Goal: Transaction & Acquisition: Purchase product/service

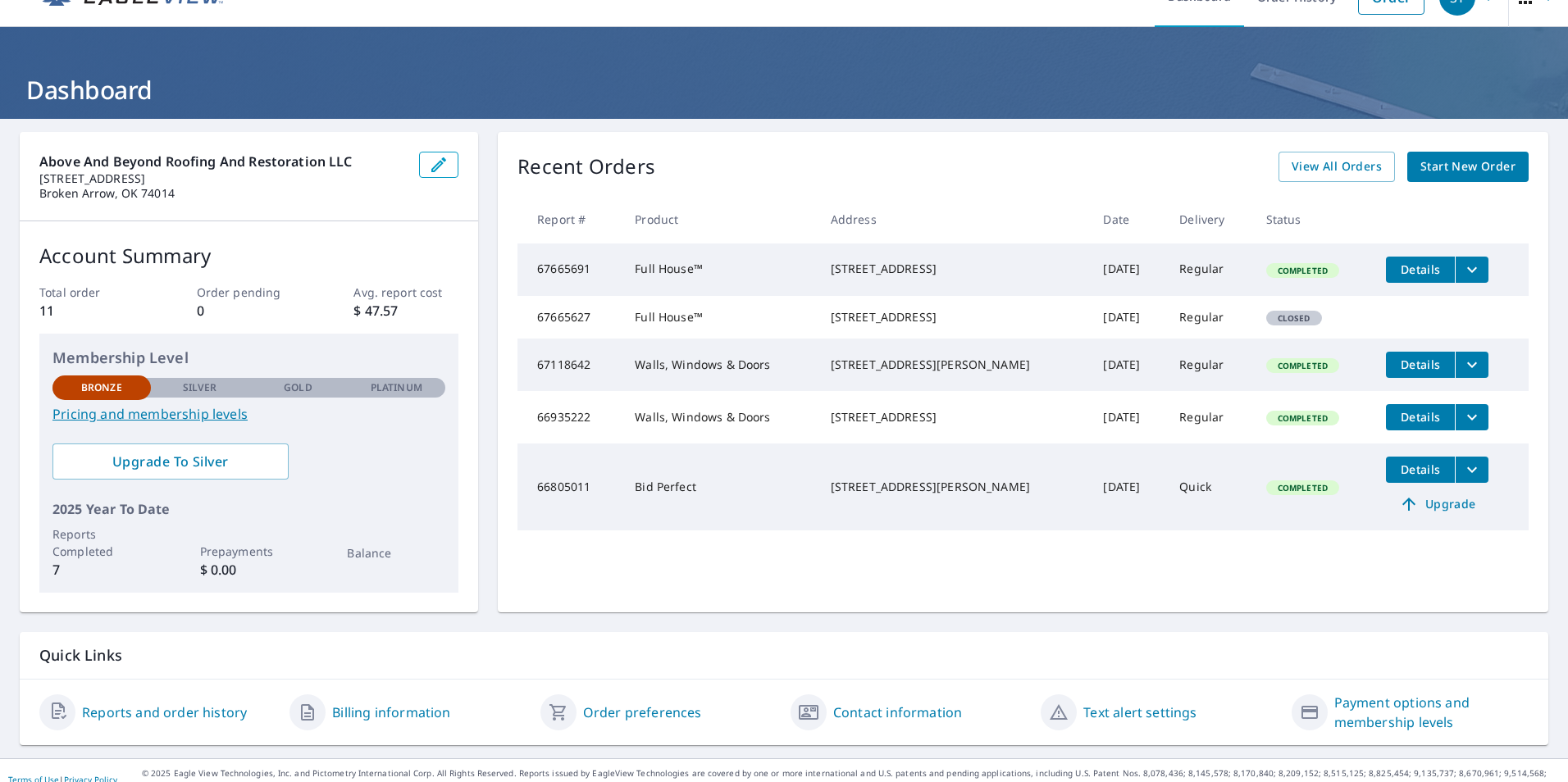
scroll to position [51, 0]
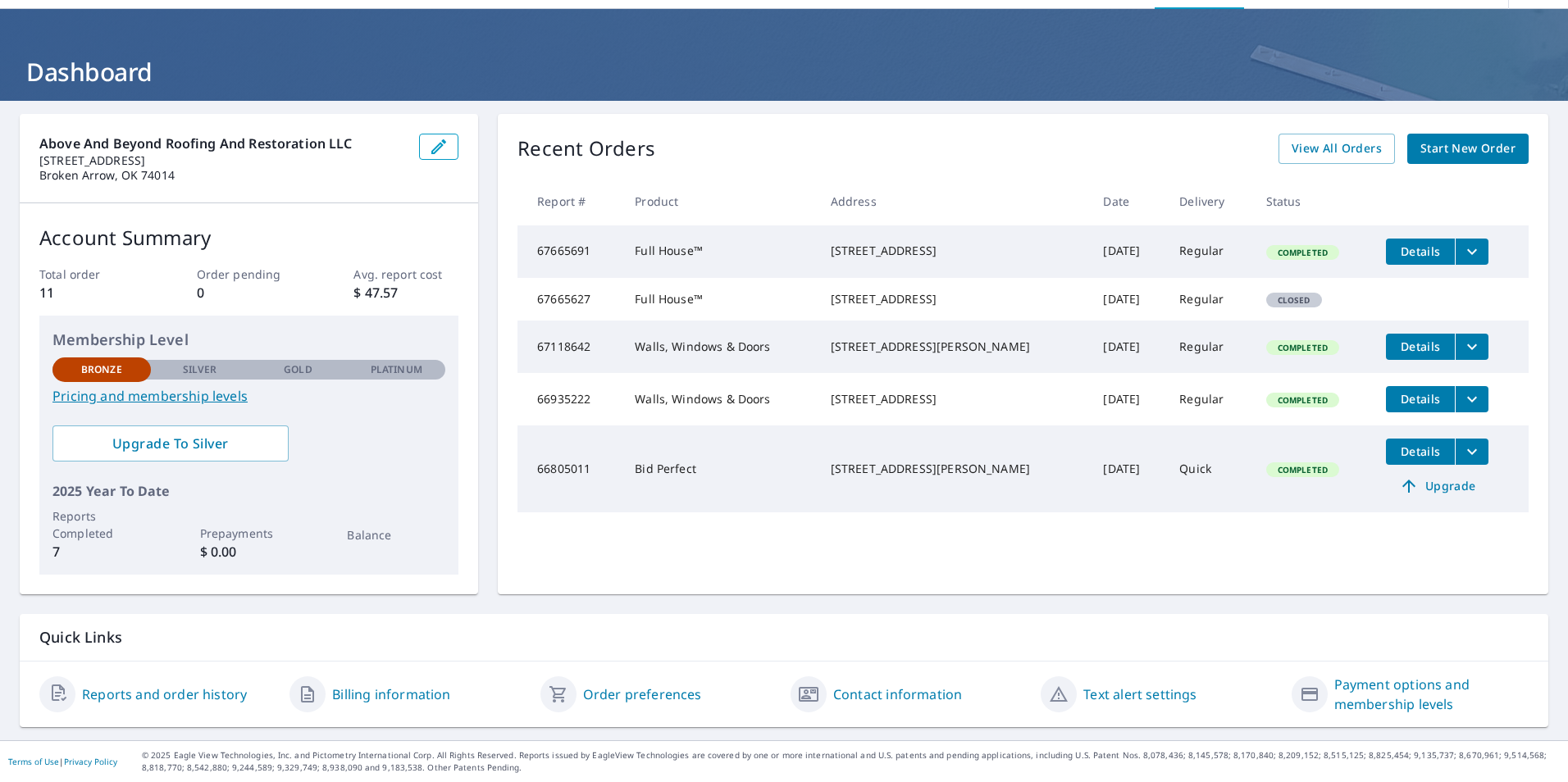
click at [610, 703] on link "Order preferences" at bounding box center [642, 695] width 119 height 20
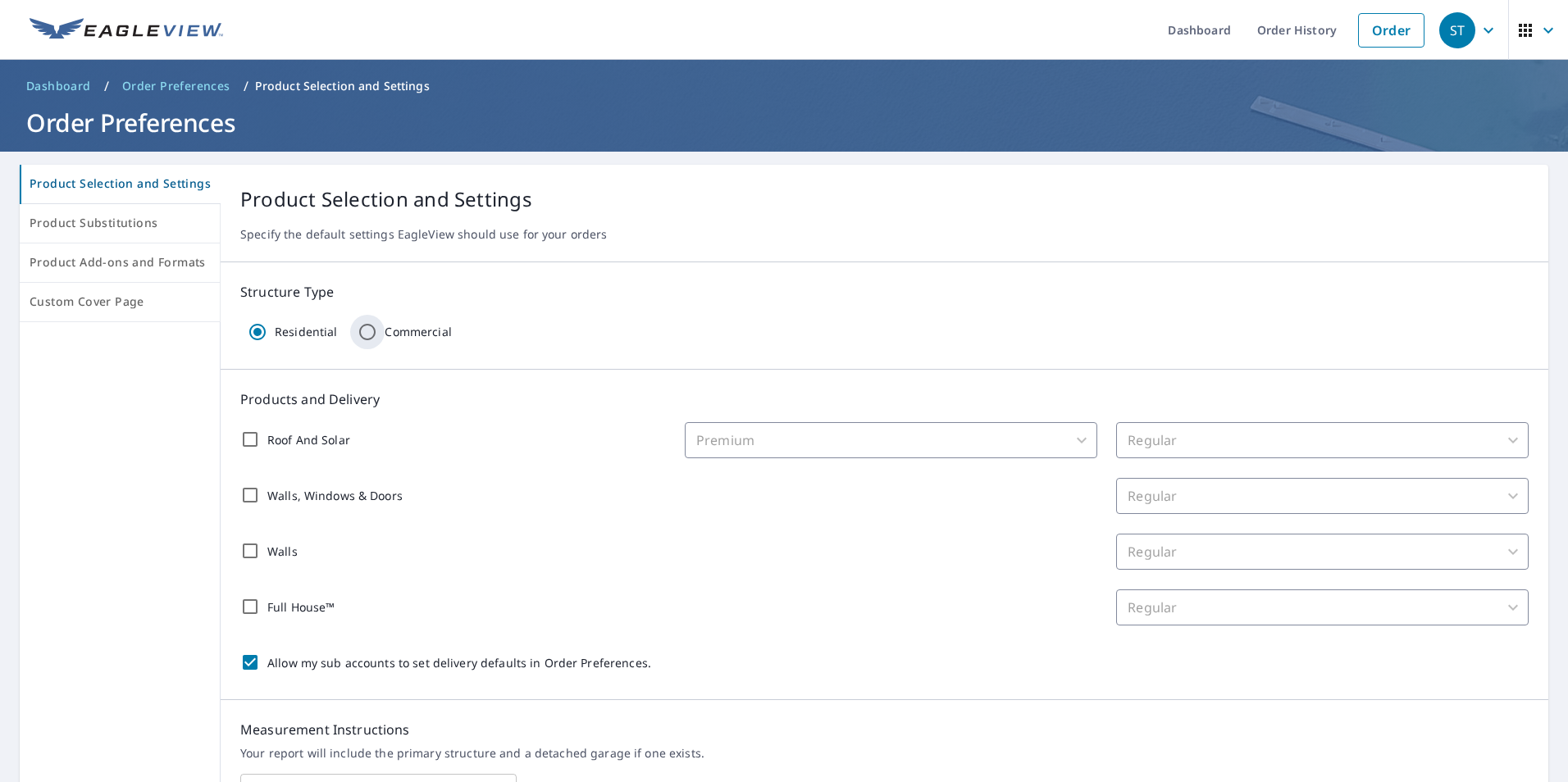
click at [366, 335] on input "Commercial" at bounding box center [367, 332] width 34 height 34
radio input "true"
radio input "false"
checkbox input "false"
type input "32"
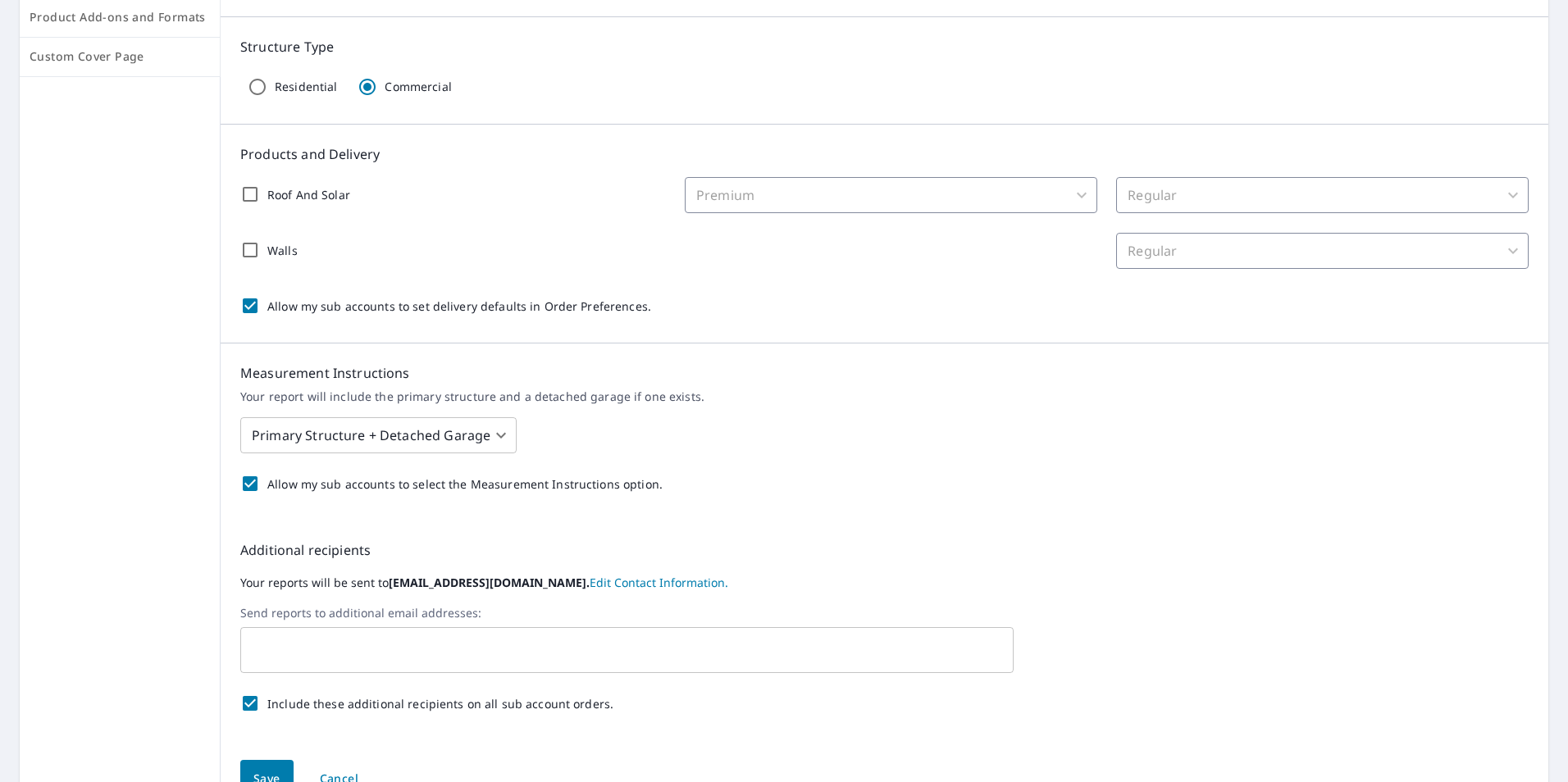
scroll to position [246, 0]
click at [247, 248] on input "Walls" at bounding box center [249, 248] width 34 height 34
checkbox input "true"
click at [246, 200] on input "Roof And Solar" at bounding box center [249, 193] width 34 height 34
checkbox input "true"
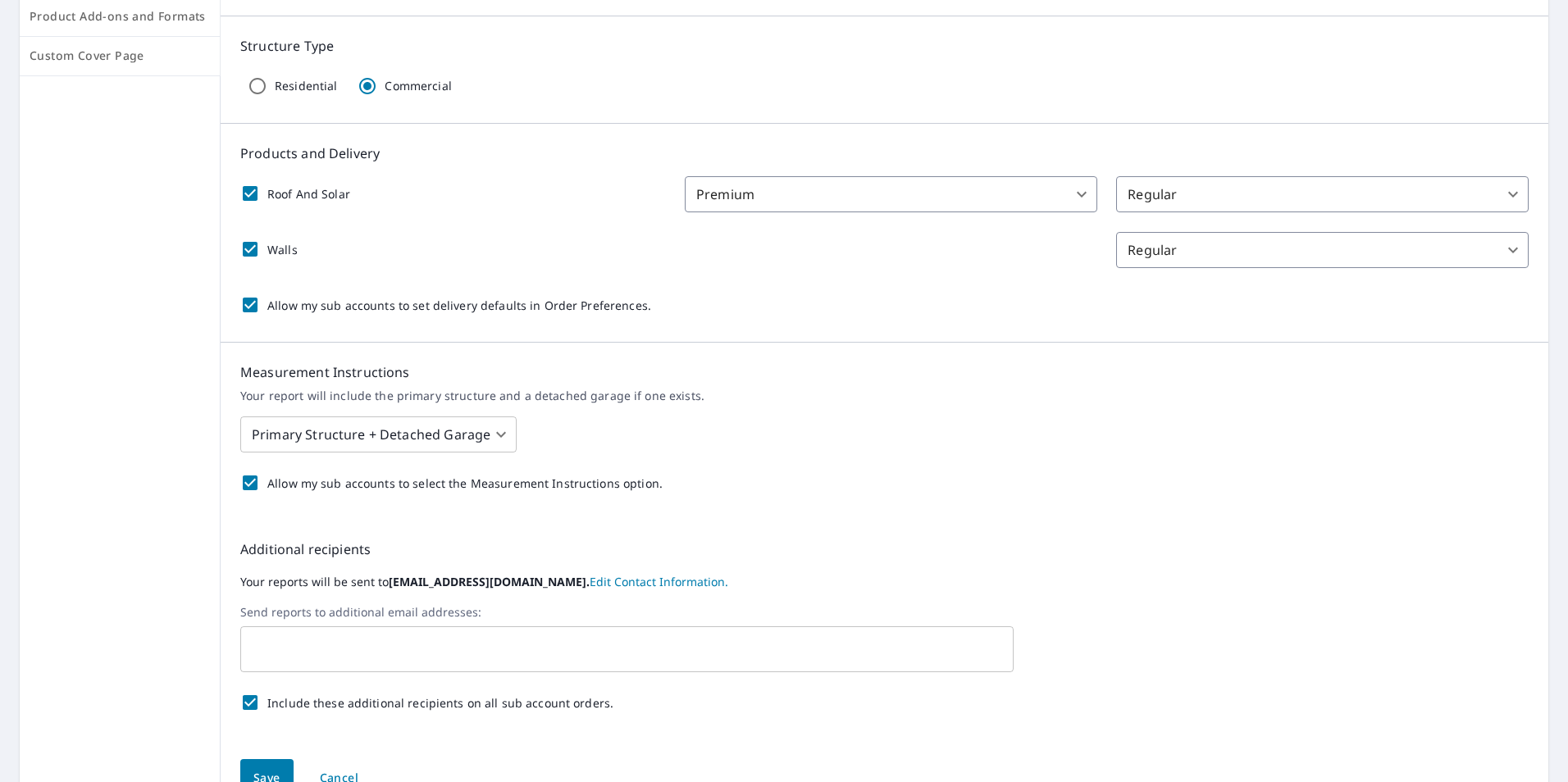
click at [1493, 198] on body "[GEOGRAPHIC_DATA] Dashboard Order History Order ST Dashboard / Order Preference…" at bounding box center [784, 391] width 1568 height 782
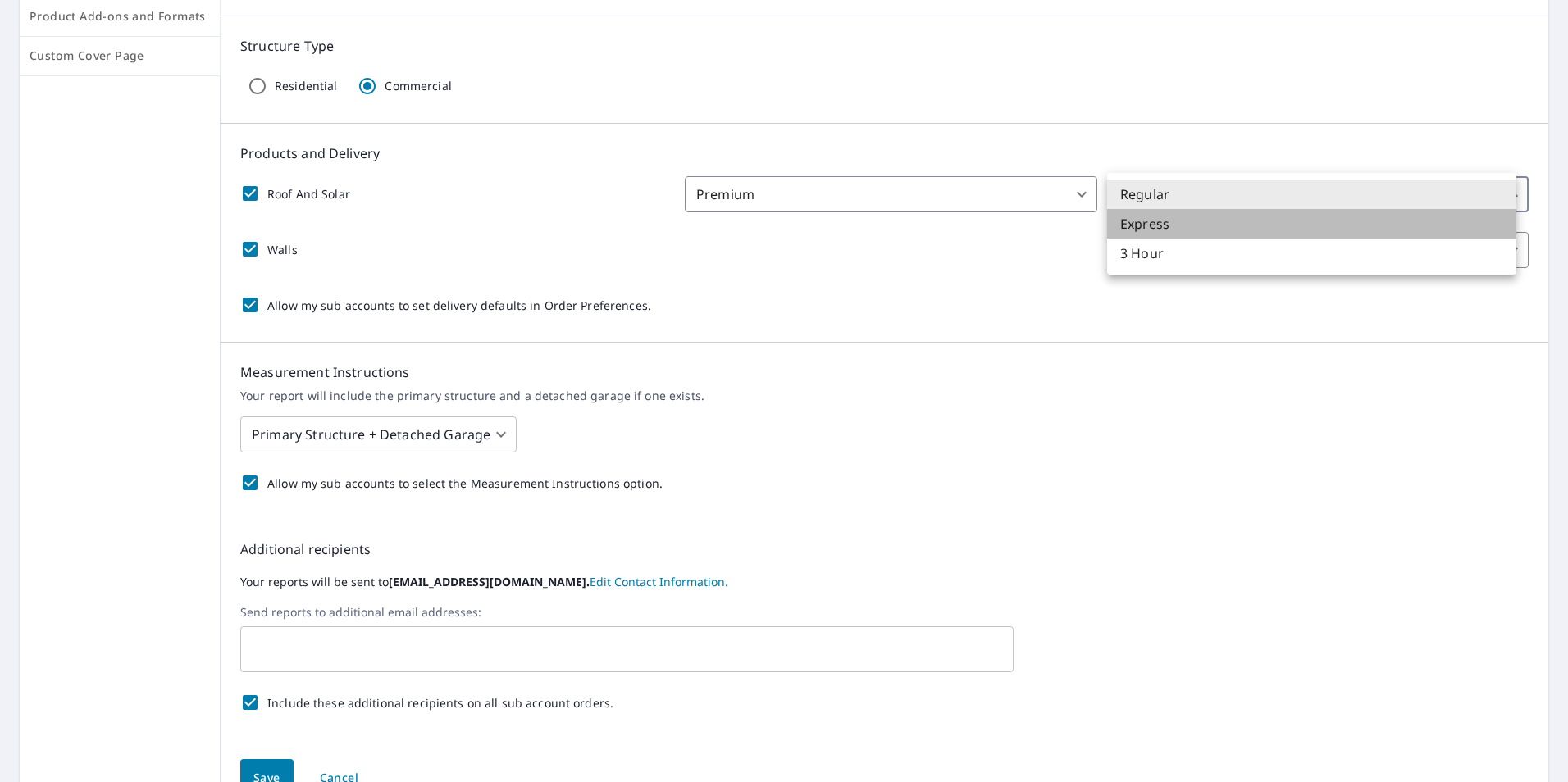
click at [1187, 225] on li "Express" at bounding box center [1312, 224] width 409 height 30
type input "4"
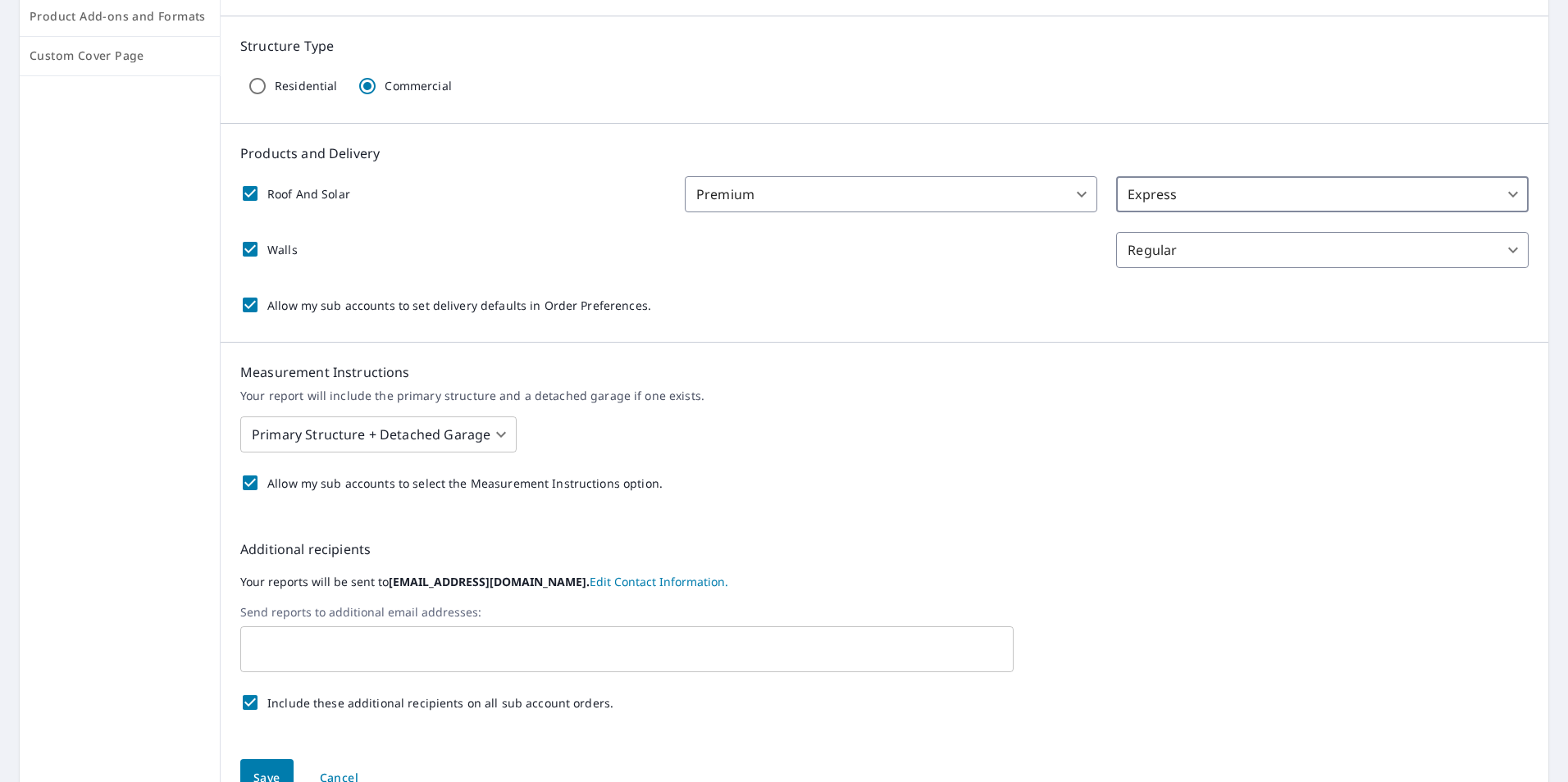
click at [1495, 250] on body "[GEOGRAPHIC_DATA] Dashboard Order History Order ST Dashboard / Order Preference…" at bounding box center [784, 391] width 1568 height 782
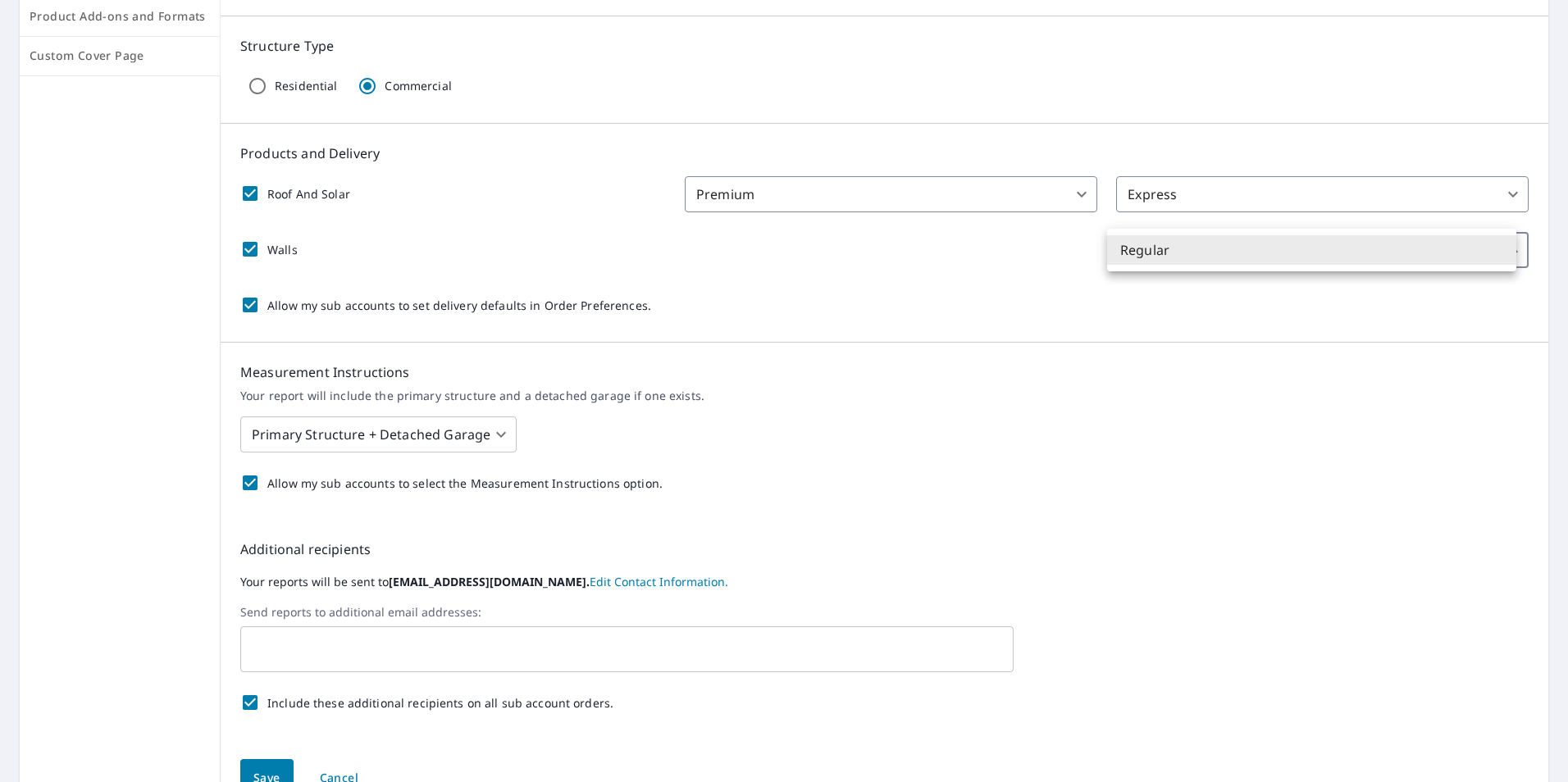
click at [1247, 323] on div at bounding box center [784, 391] width 1568 height 782
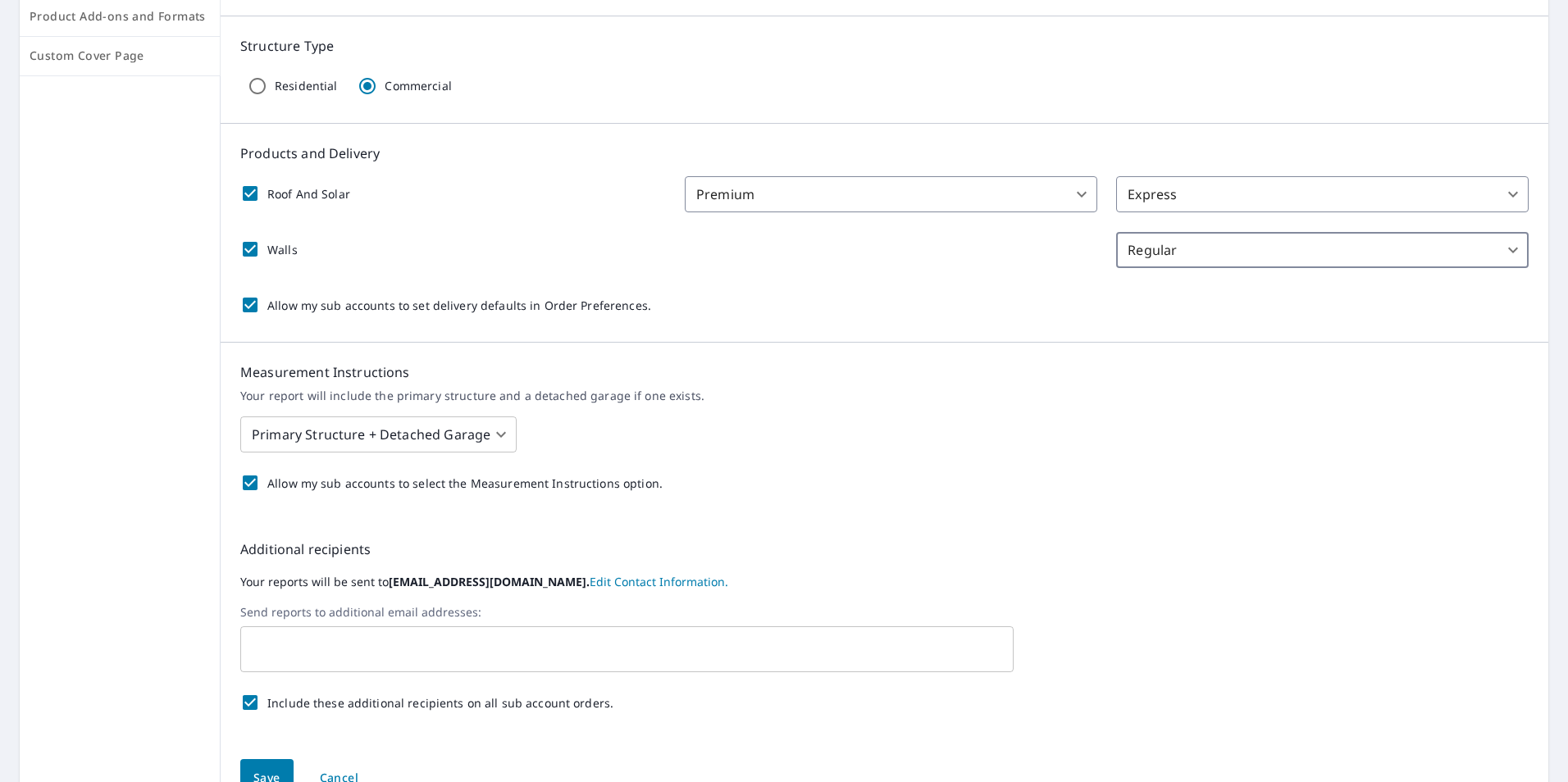
click at [1071, 190] on body "[GEOGRAPHIC_DATA] Dashboard Order History Order ST Dashboard / Order Preference…" at bounding box center [784, 391] width 1568 height 782
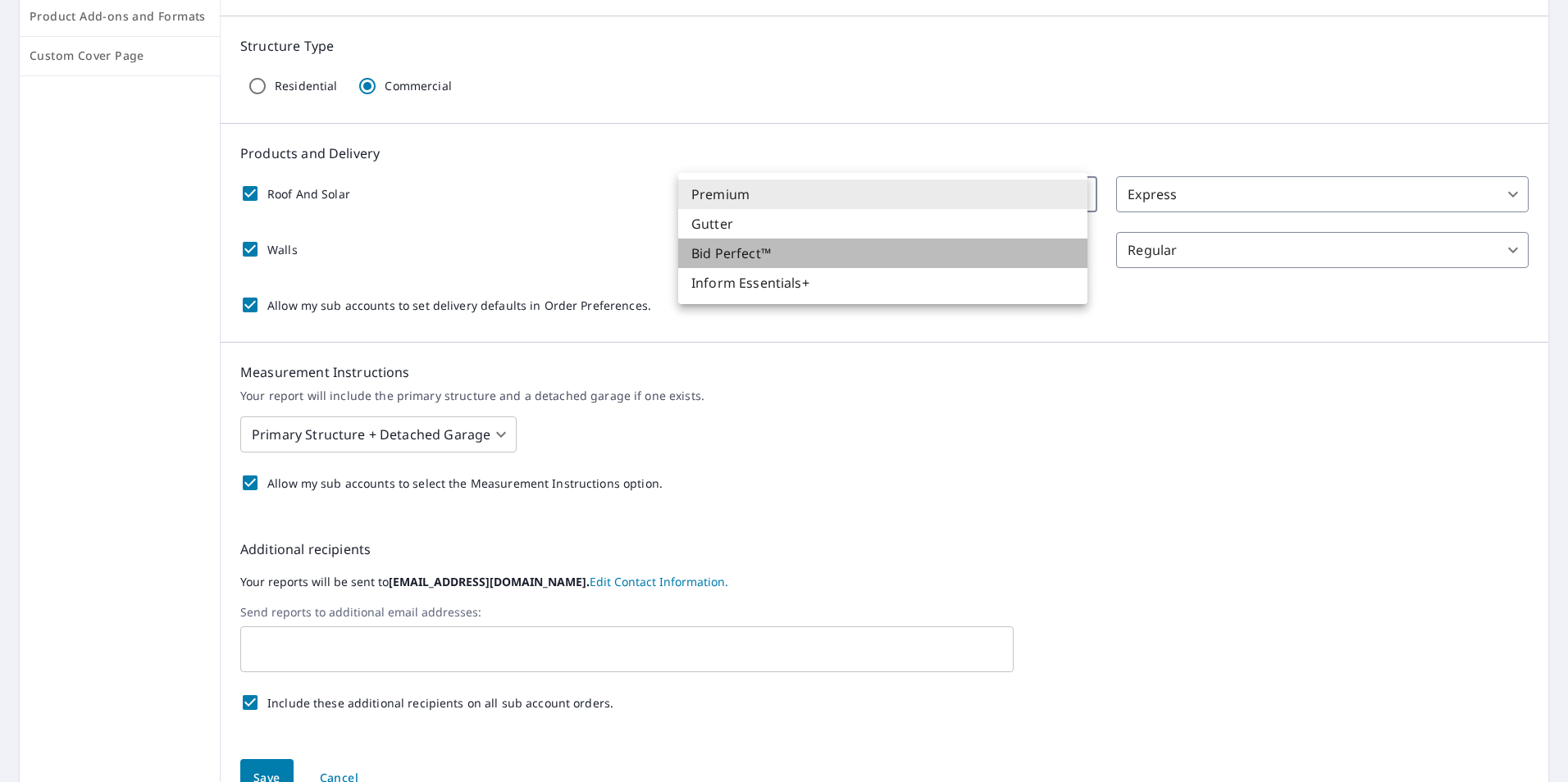
click at [1050, 253] on li "Bid Perfect™" at bounding box center [883, 253] width 409 height 30
checkbox input "true"
type input "102"
type input "8"
checkbox input "false"
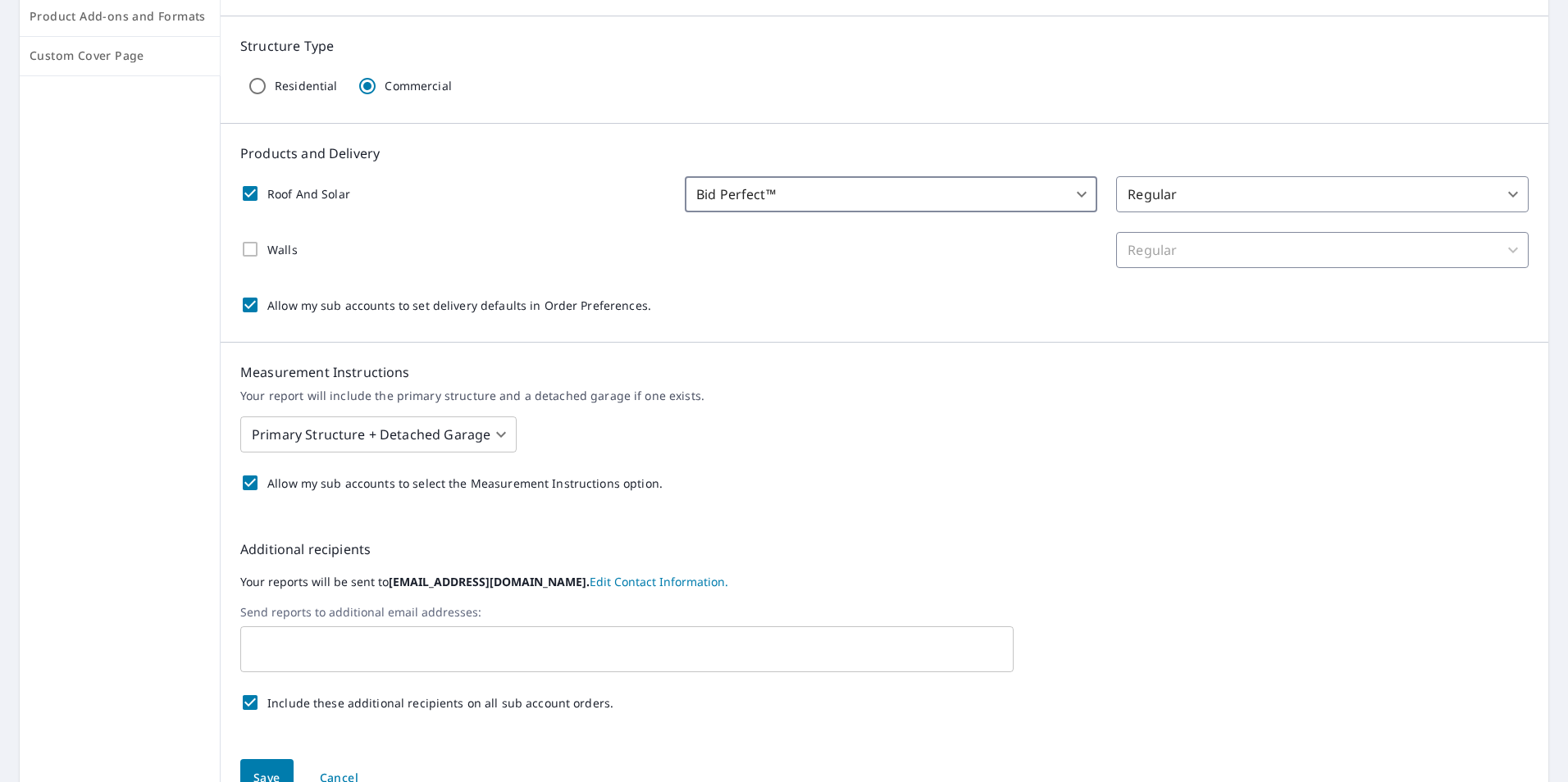
click at [250, 248] on div "Walls" at bounding box center [269, 248] width 57 height 34
click at [244, 249] on div "Walls" at bounding box center [269, 248] width 57 height 34
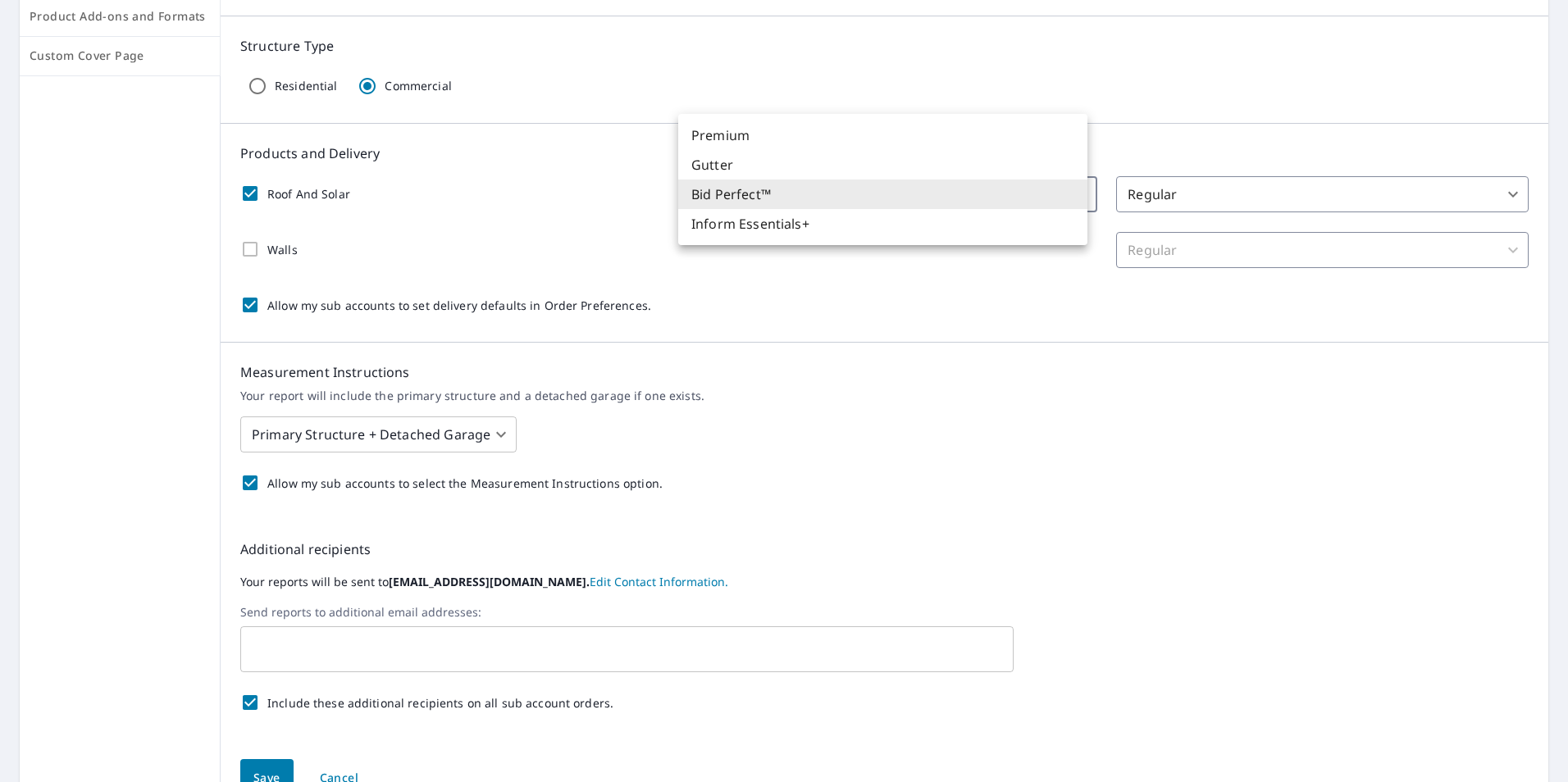
click at [1069, 198] on body "[GEOGRAPHIC_DATA] Dashboard Order History Order ST Dashboard / Order Preference…" at bounding box center [784, 391] width 1568 height 782
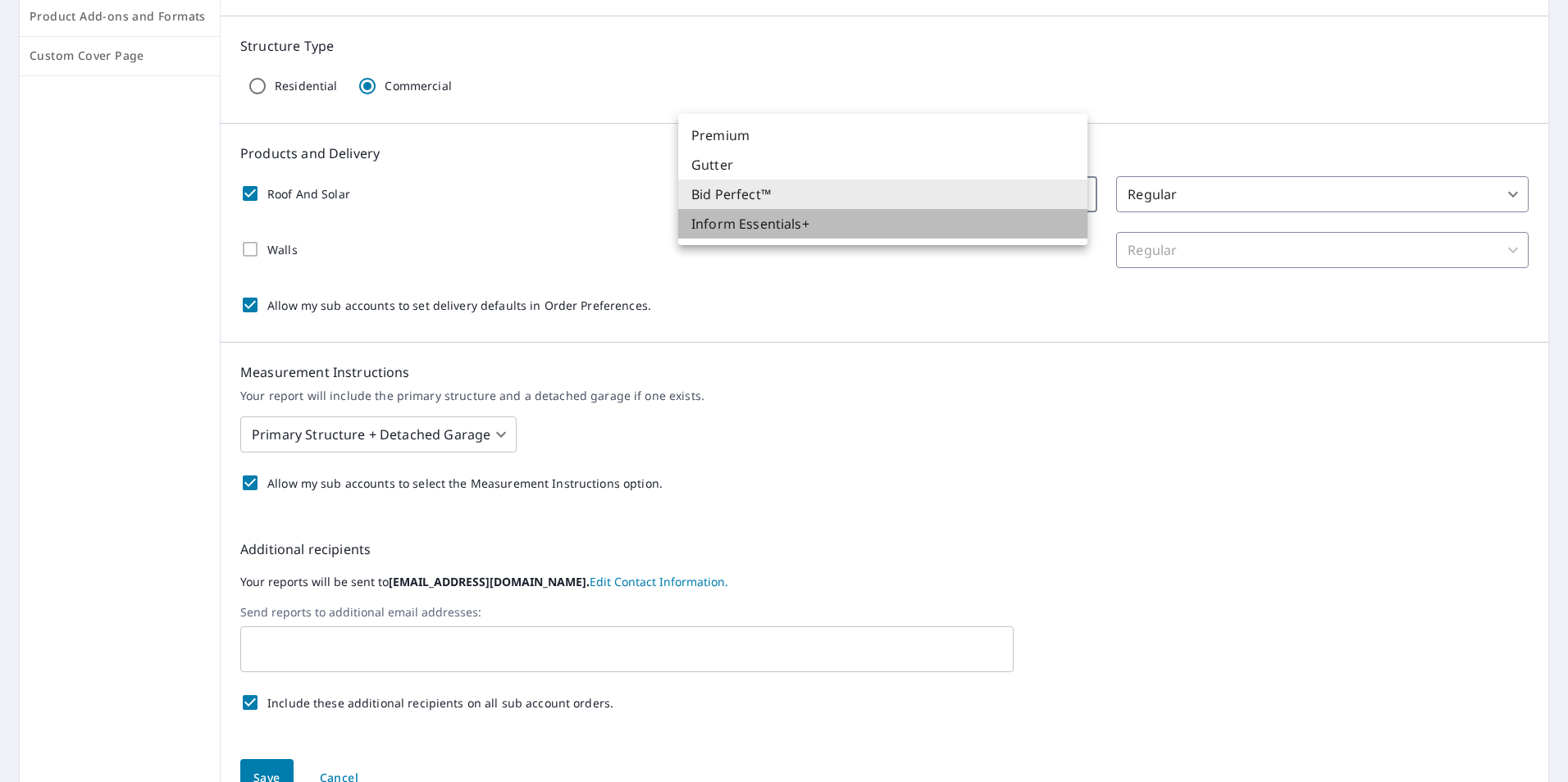
click at [998, 224] on li "Inform Essentials+" at bounding box center [883, 224] width 409 height 30
checkbox input "true"
type input "12"
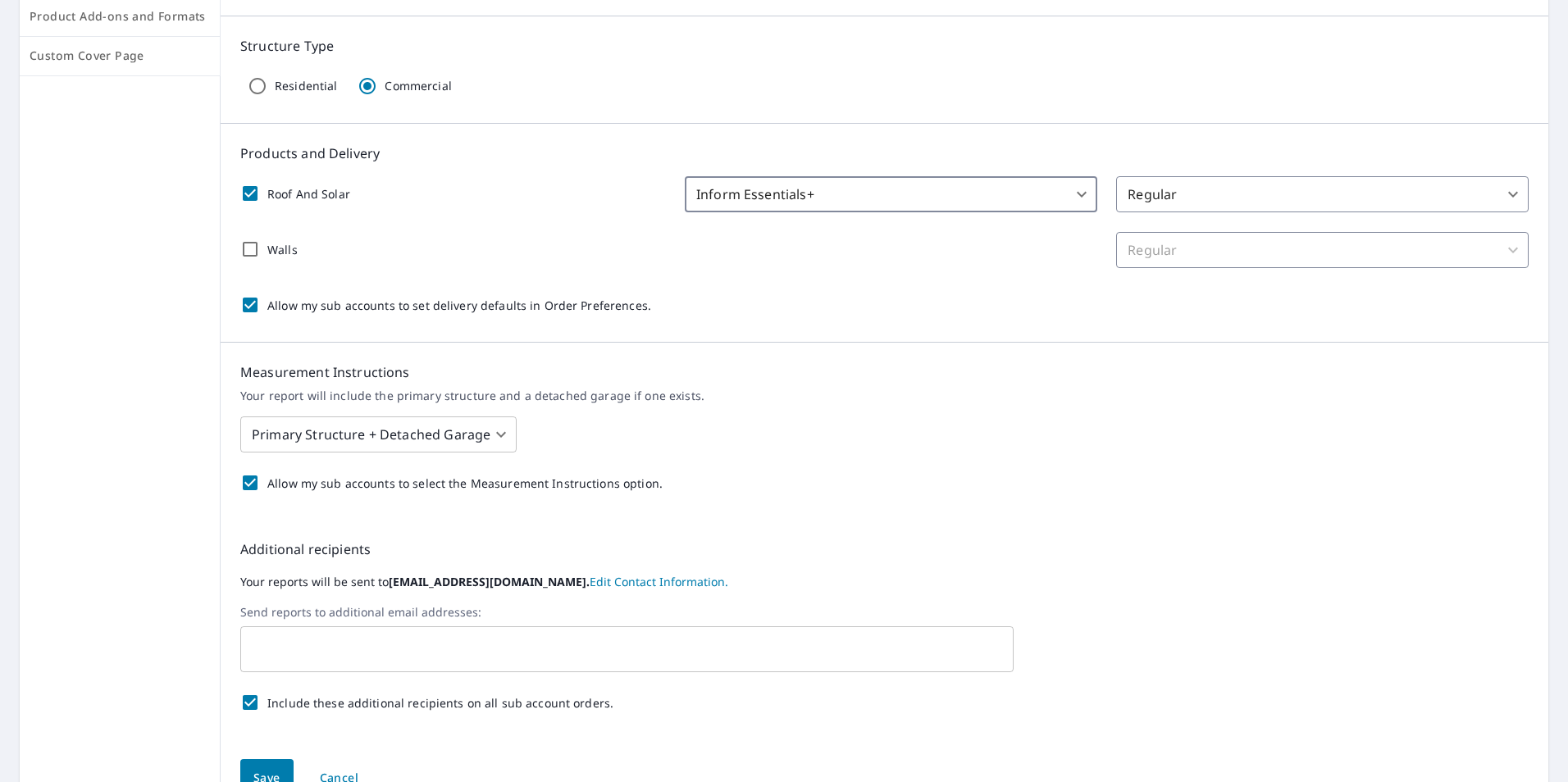
click at [239, 246] on input "Walls" at bounding box center [249, 248] width 34 height 34
checkbox input "true"
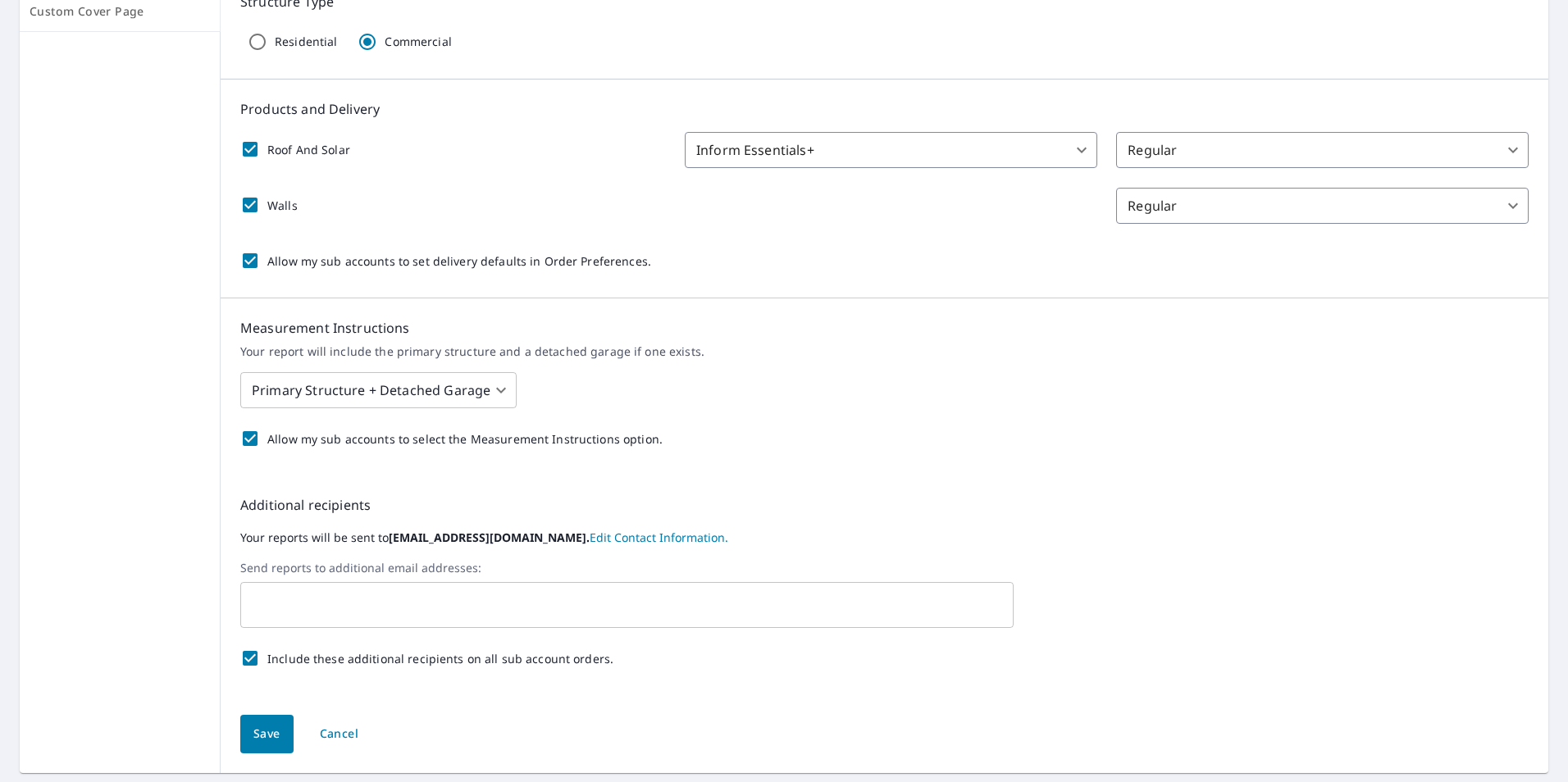
scroll to position [328, 0]
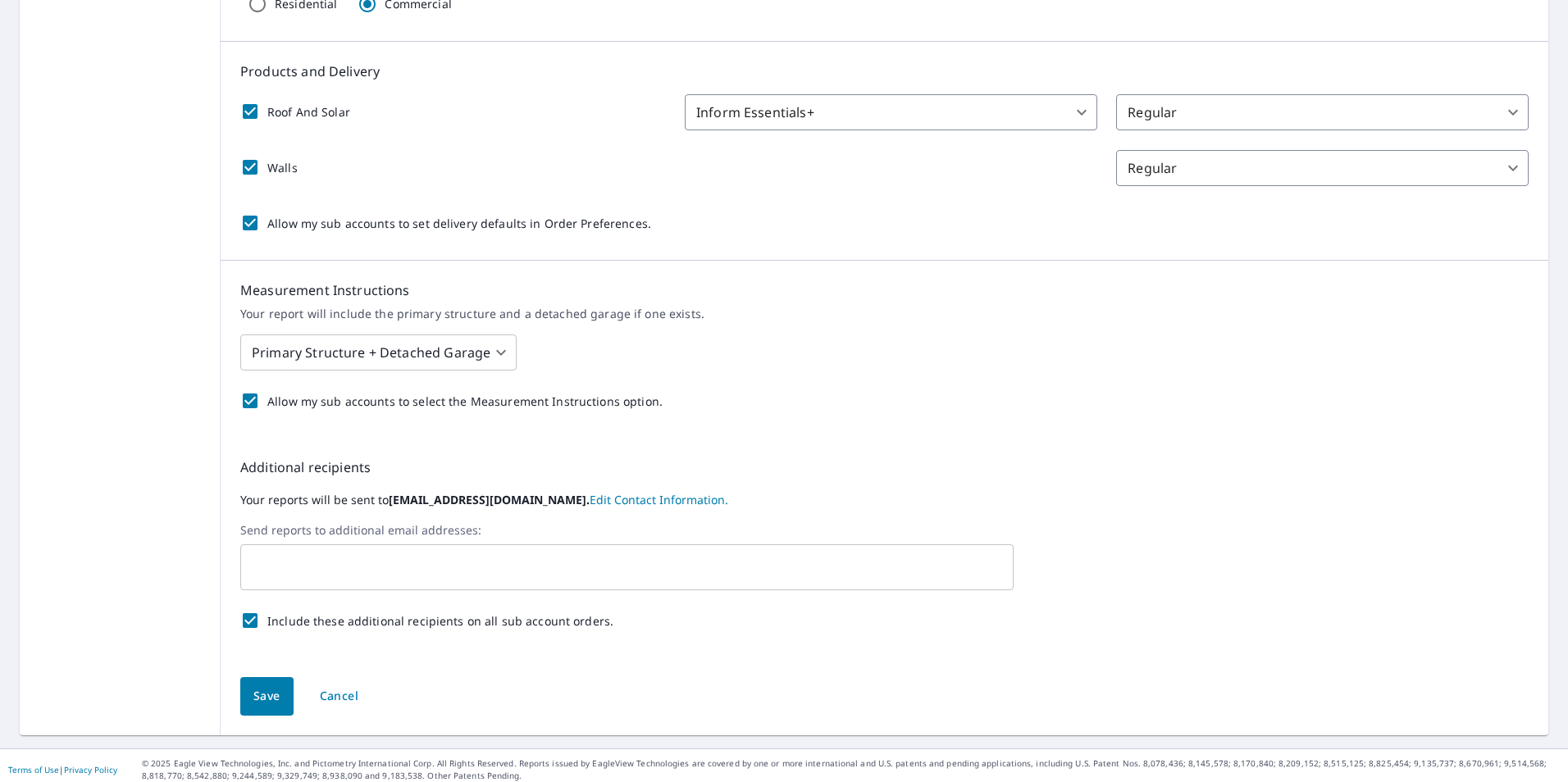
click at [491, 352] on body "[GEOGRAPHIC_DATA] Dashboard Order History Order ST Dashboard / Order Preference…" at bounding box center [784, 391] width 1568 height 782
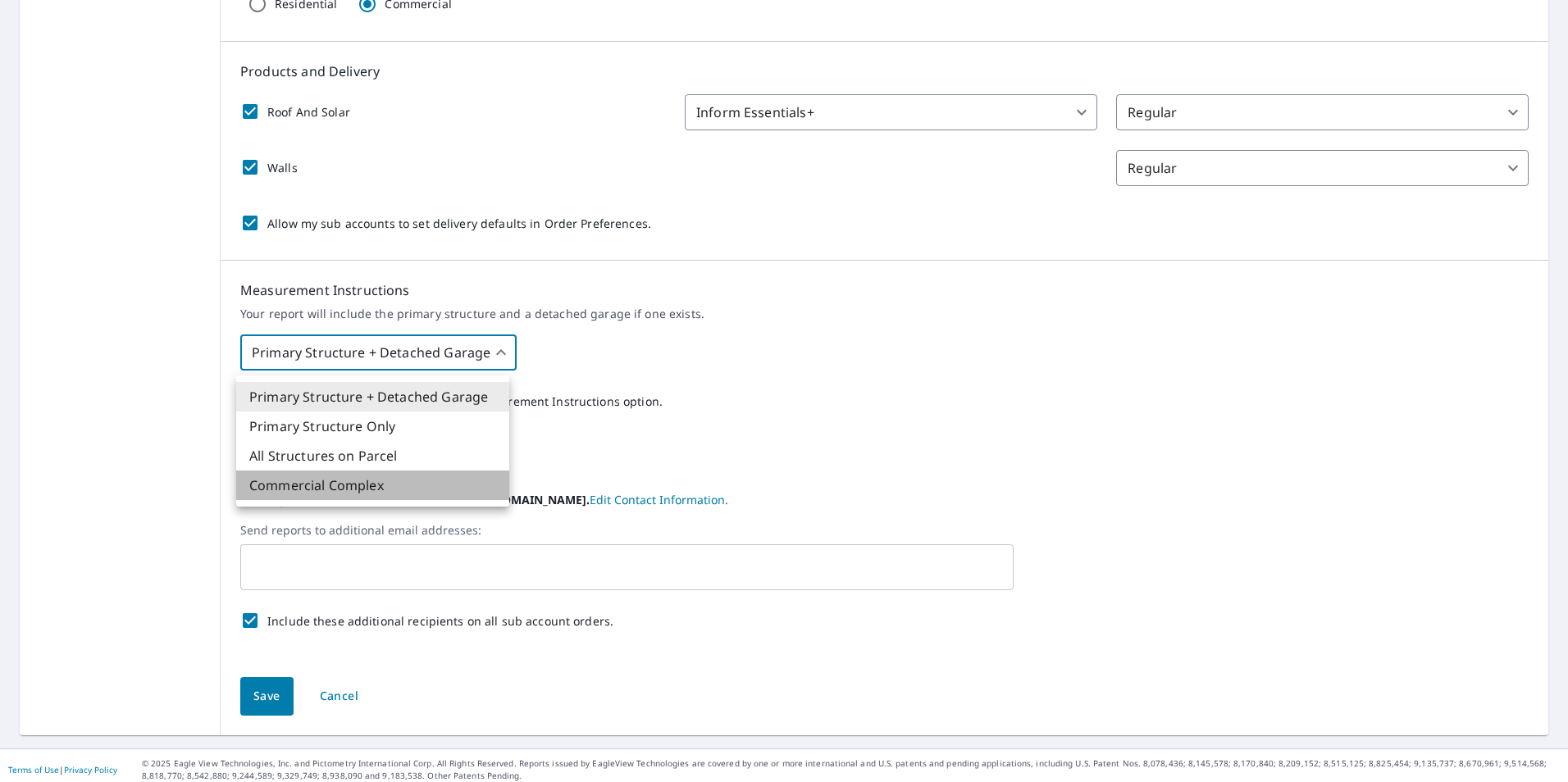
click at [417, 489] on li "Commercial Complex" at bounding box center [372, 485] width 274 height 30
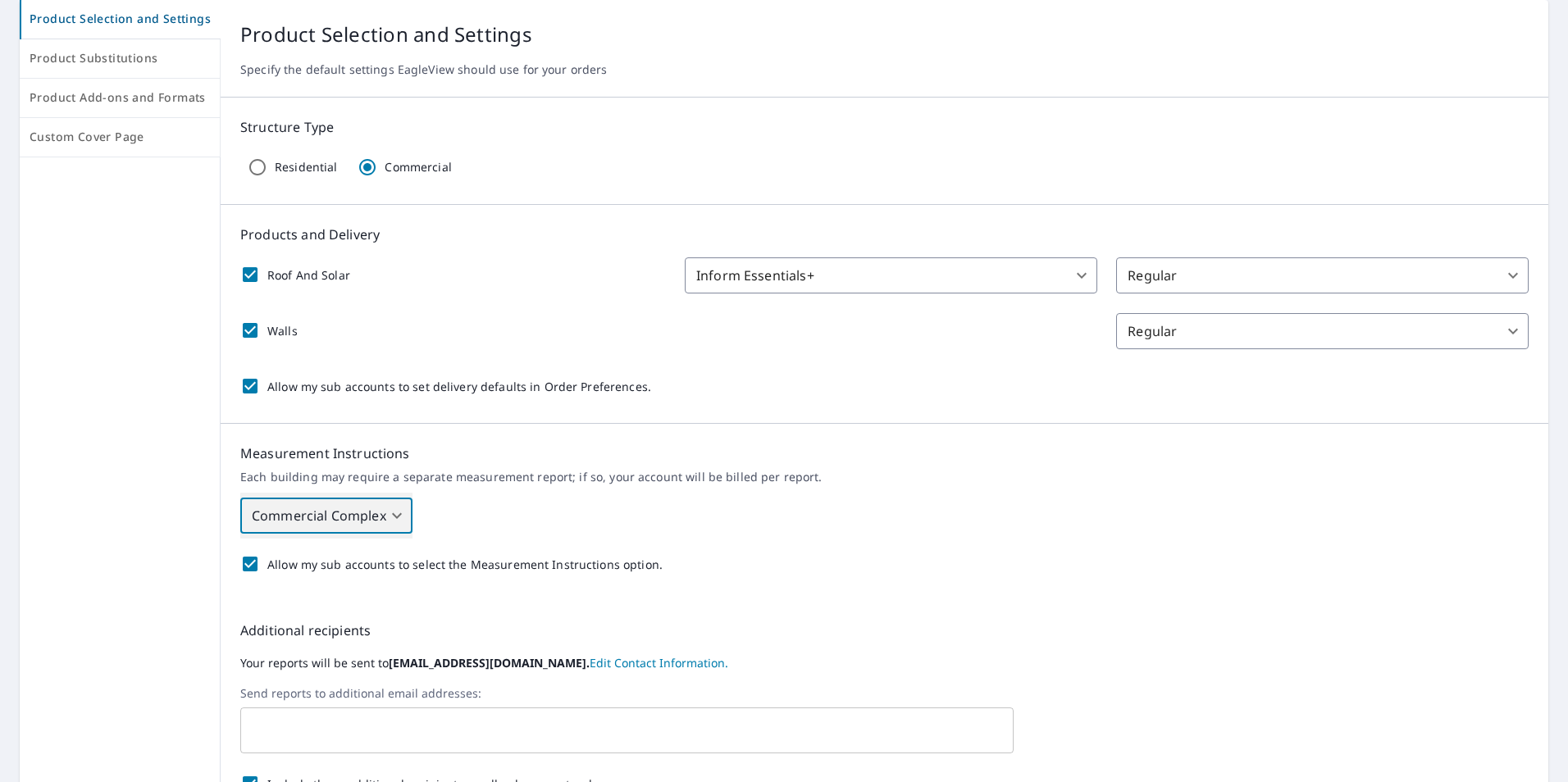
scroll to position [164, 0]
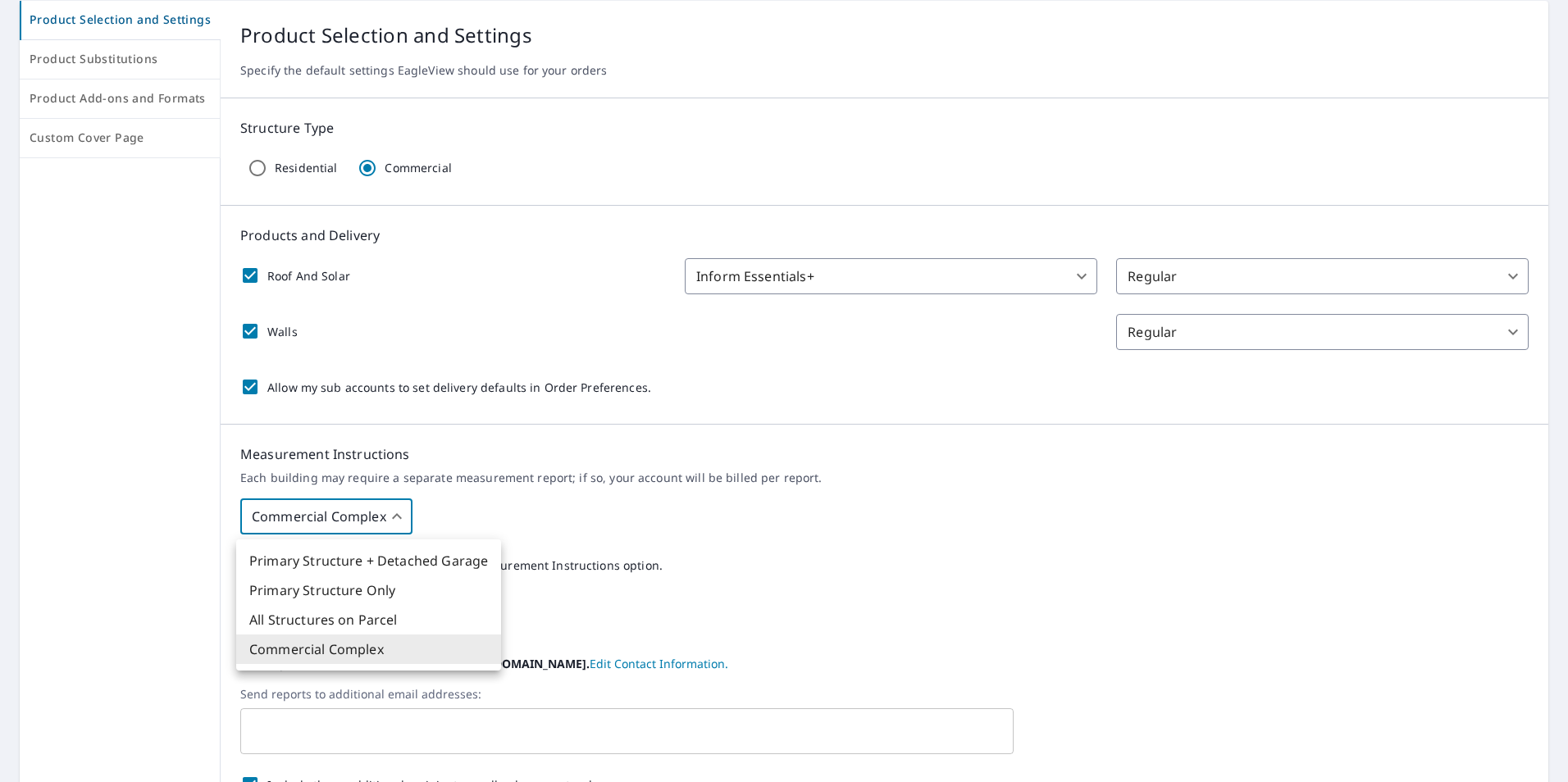
click at [391, 516] on body "[GEOGRAPHIC_DATA] Dashboard Order History Order ST Dashboard / Order Preference…" at bounding box center [784, 391] width 1568 height 782
click at [371, 619] on li "All Structures on Parcel" at bounding box center [368, 620] width 265 height 30
type input "3"
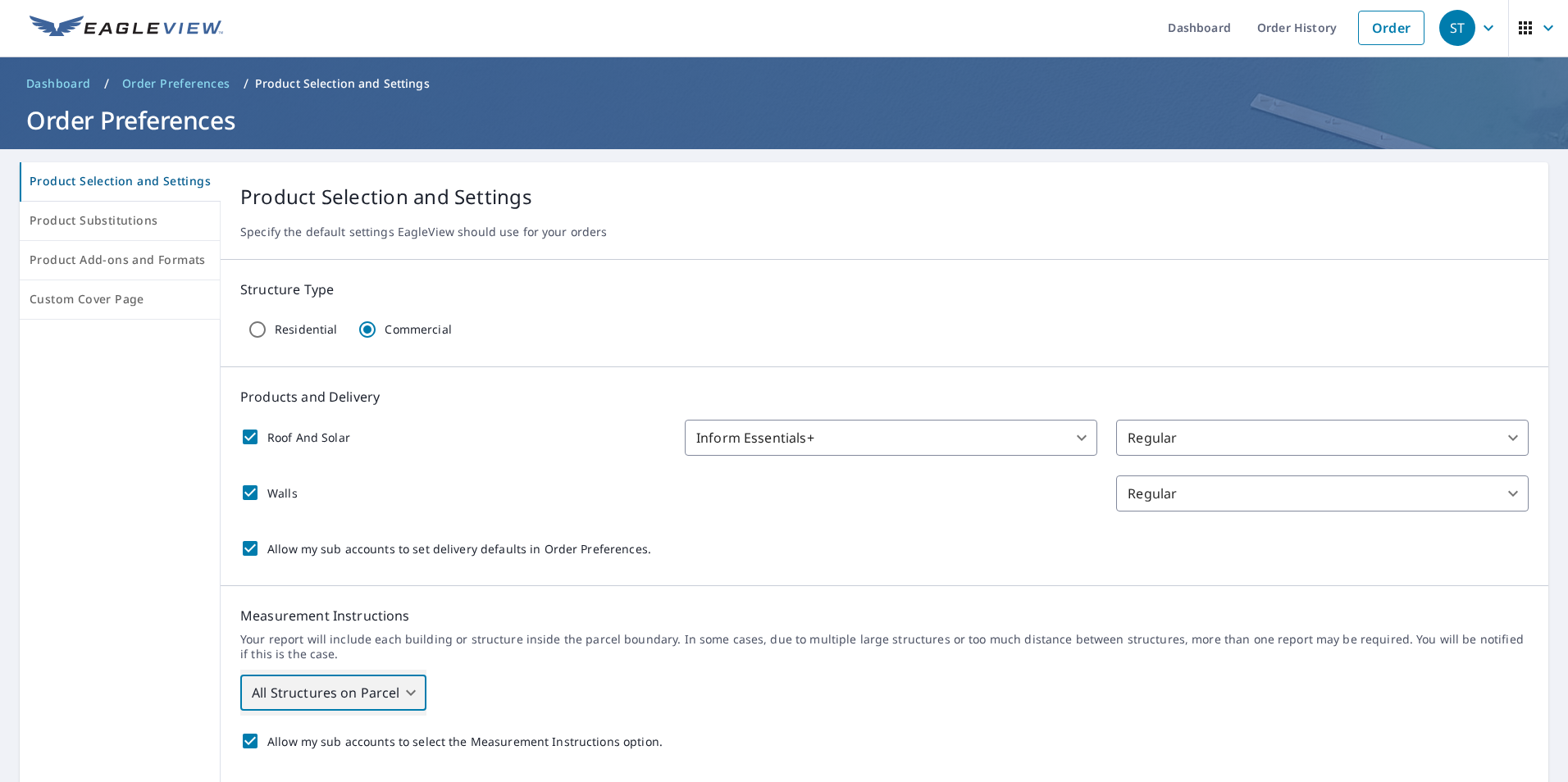
scroll to position [0, 0]
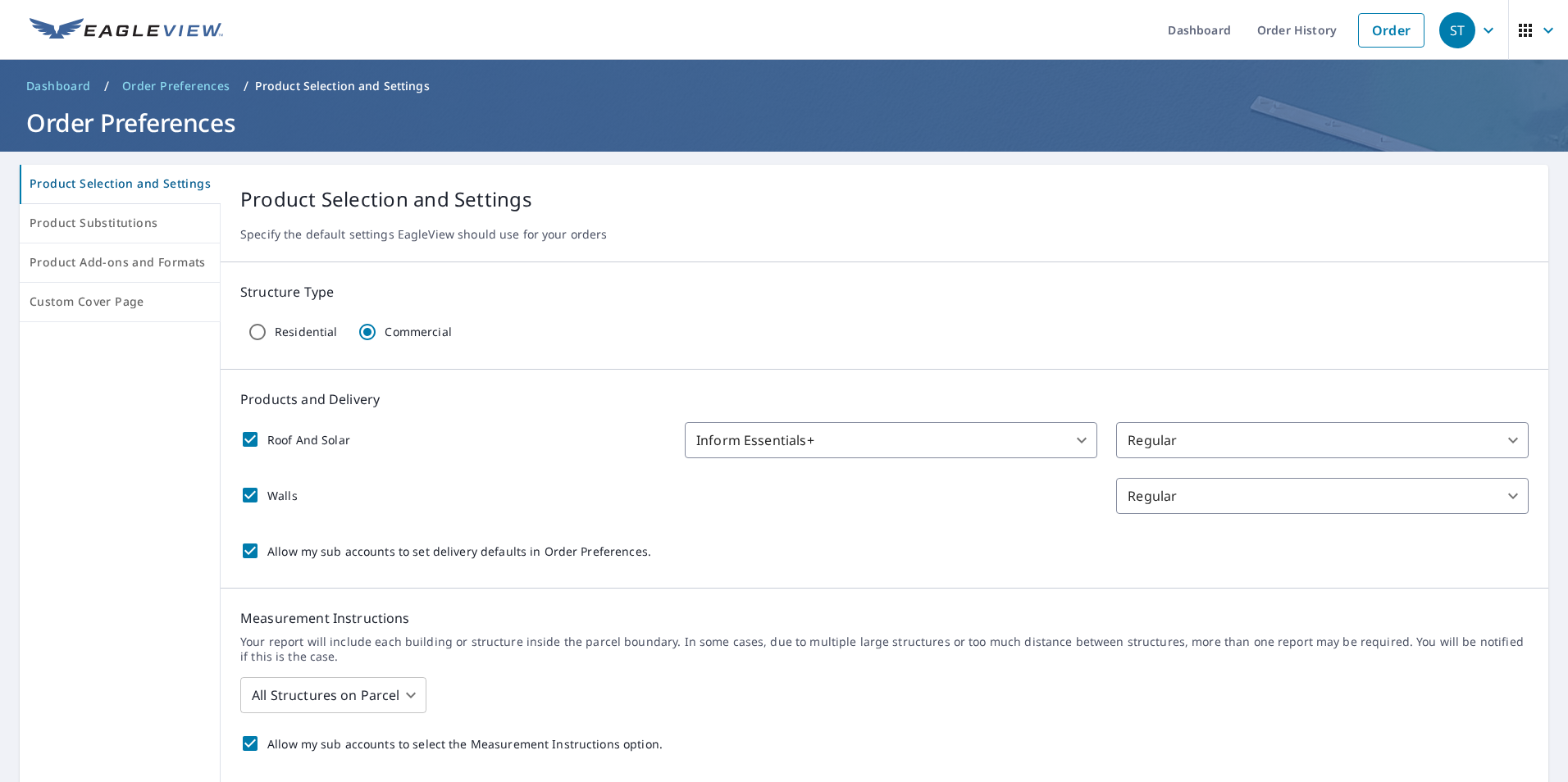
click at [365, 84] on p "Product Selection and Settings" at bounding box center [343, 86] width 175 height 17
click at [366, 82] on p "Product Selection and Settings" at bounding box center [343, 86] width 175 height 17
click at [1516, 28] on icon "button" at bounding box center [1526, 31] width 20 height 20
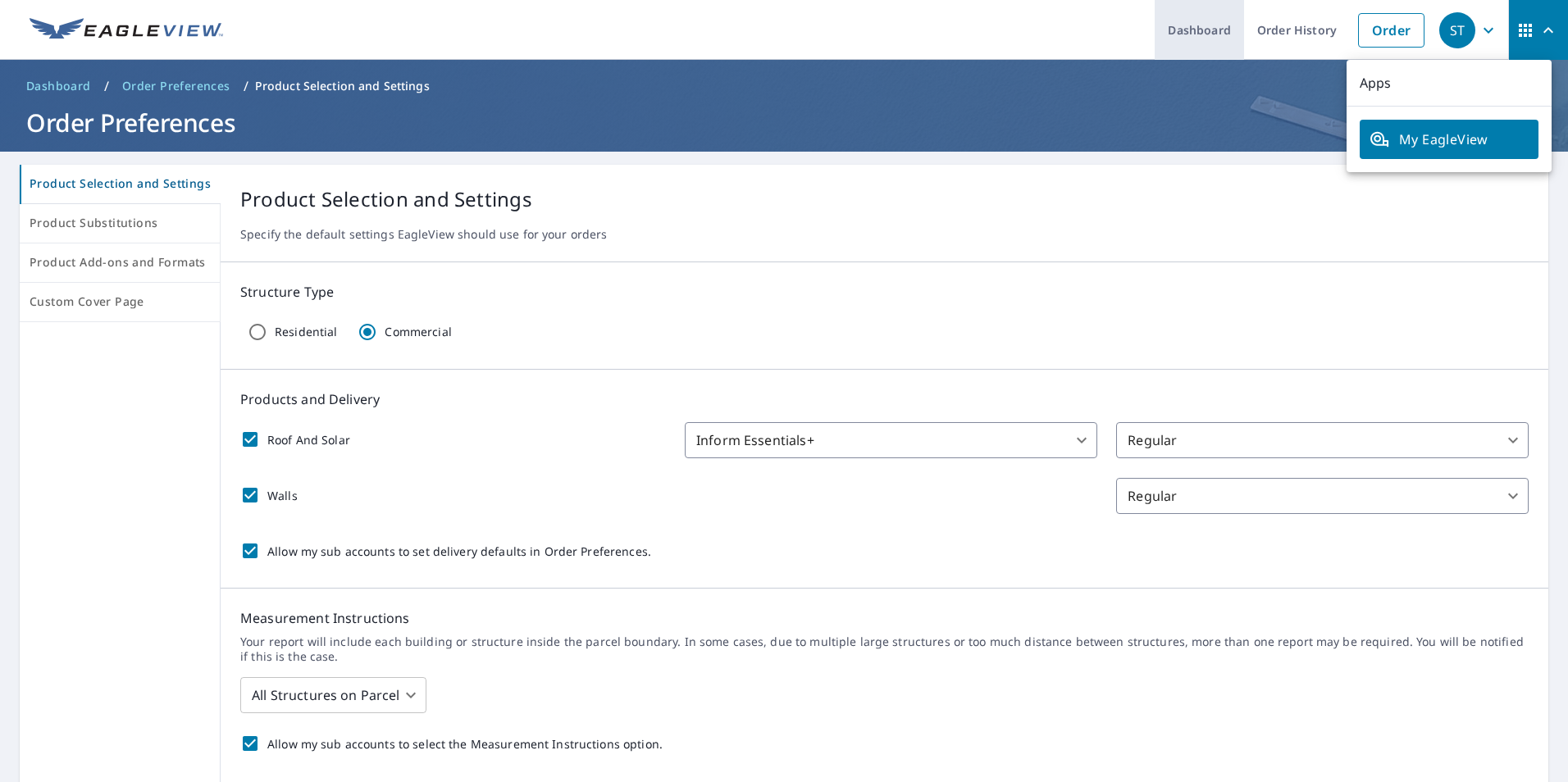
click at [1206, 33] on link "Dashboard" at bounding box center [1200, 30] width 90 height 60
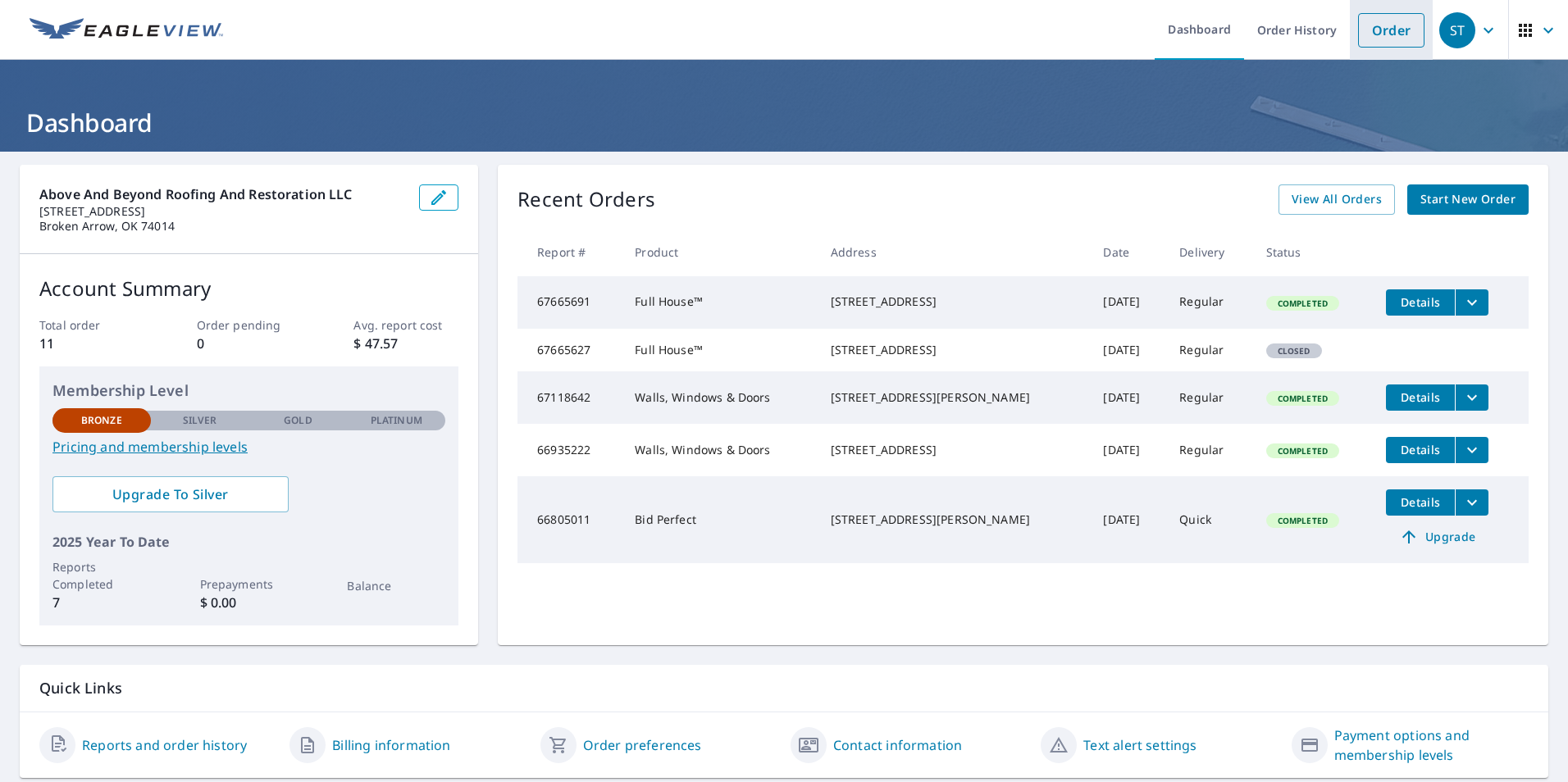
click at [1381, 42] on link "Order" at bounding box center [1392, 30] width 67 height 34
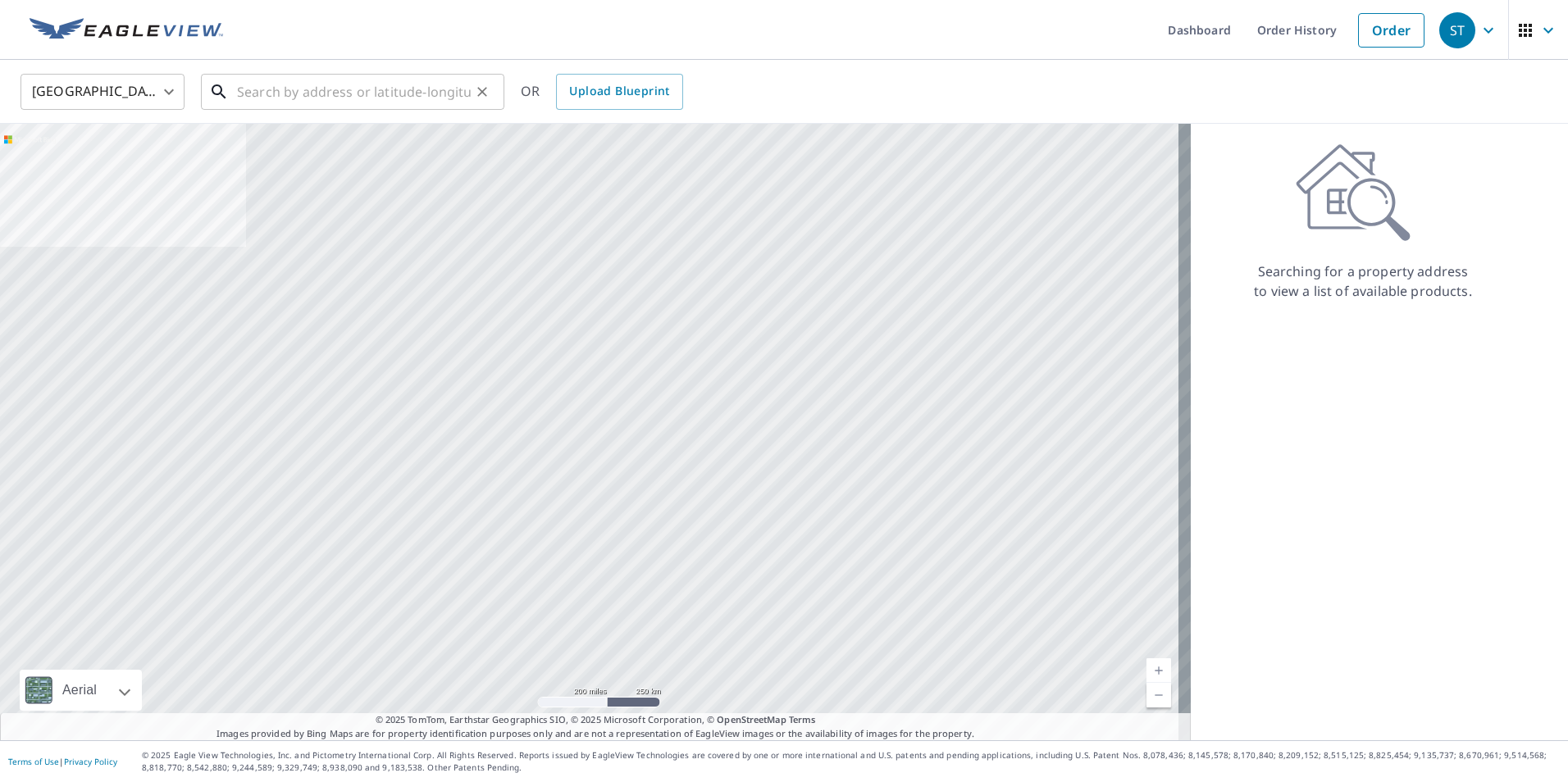
click at [306, 85] on input "text" at bounding box center [353, 91] width 234 height 46
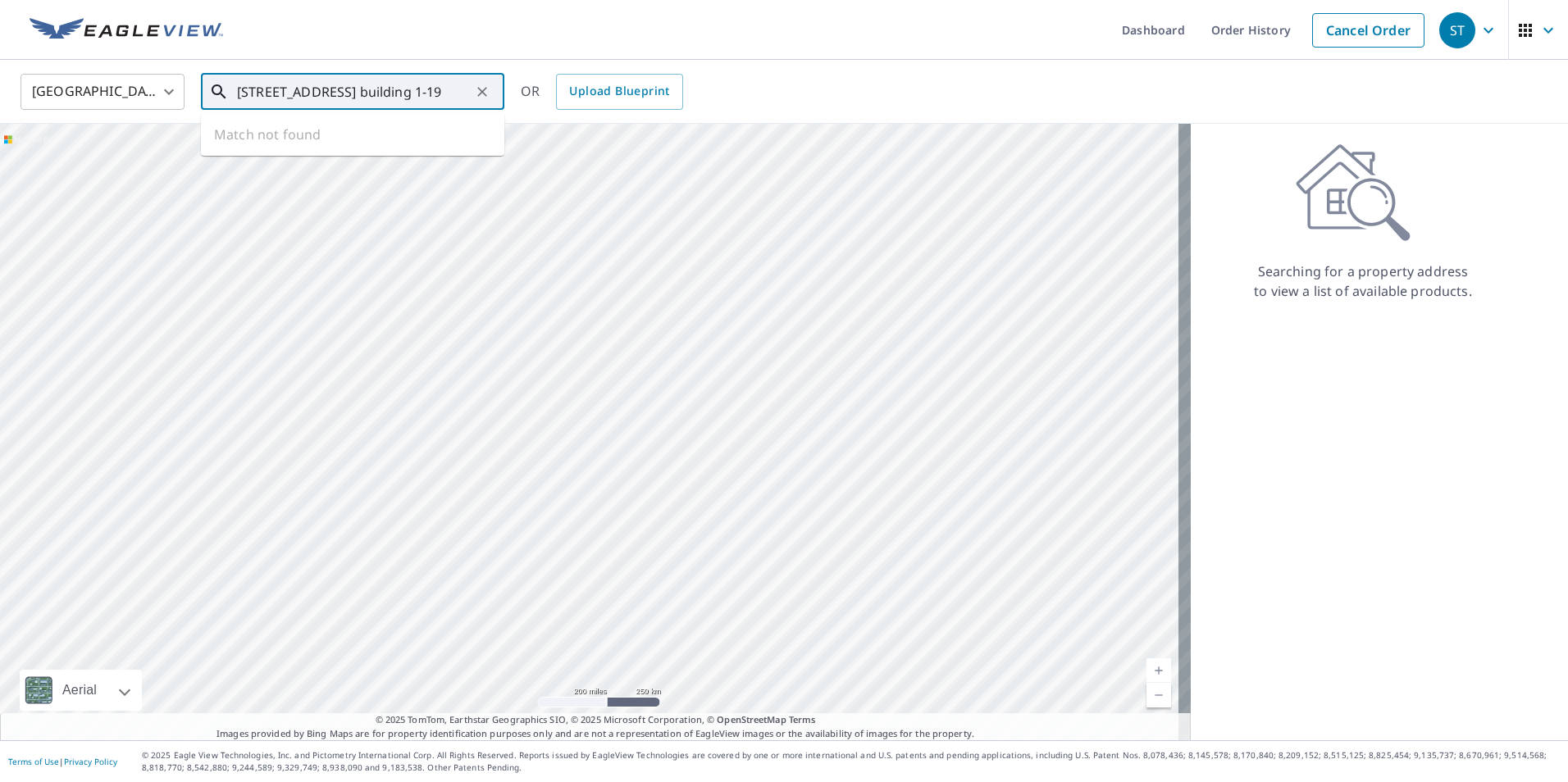
scroll to position [0, 34]
type input "[STREET_ADDRESS] building 1-19"
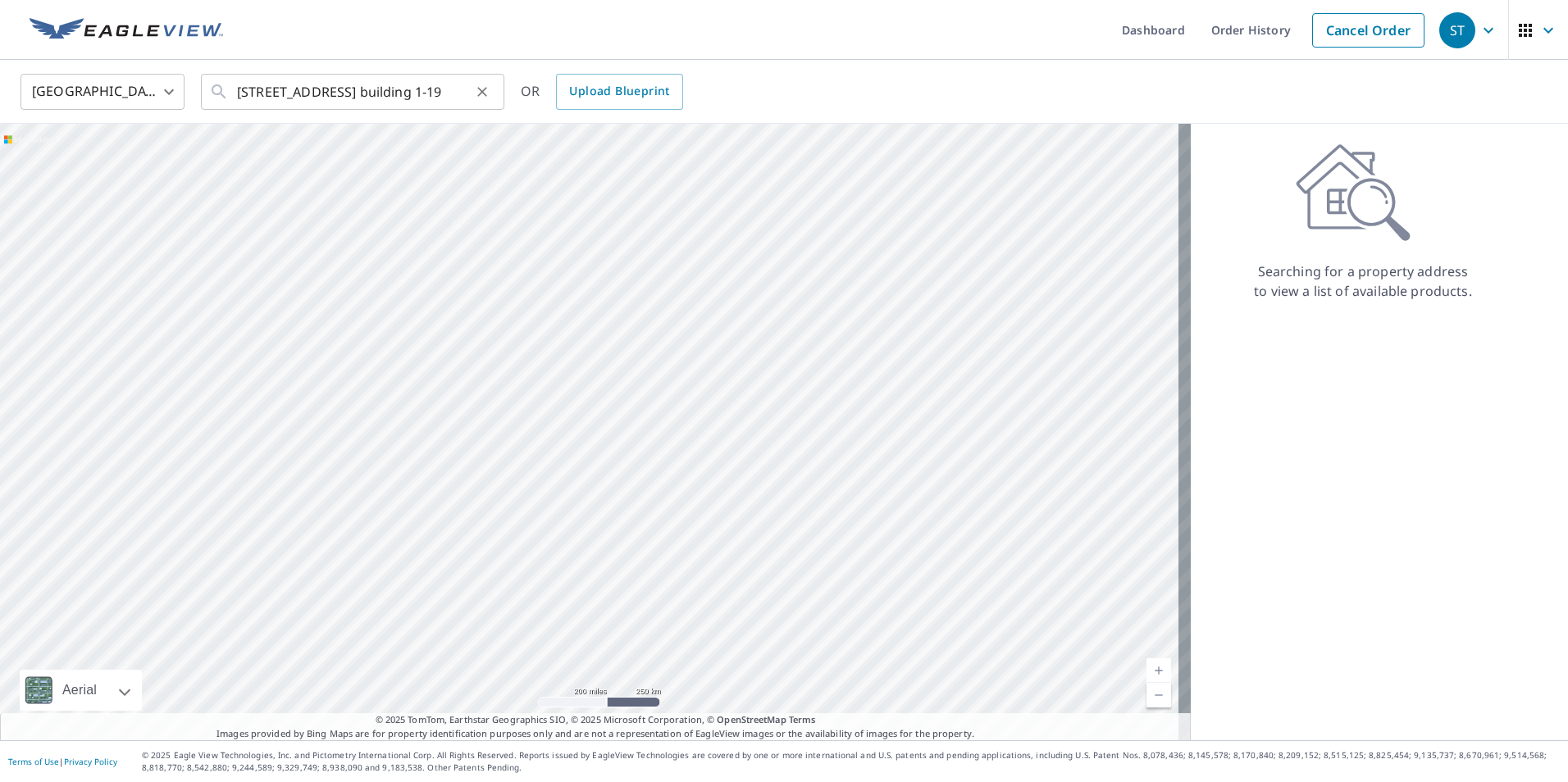
scroll to position [0, 0]
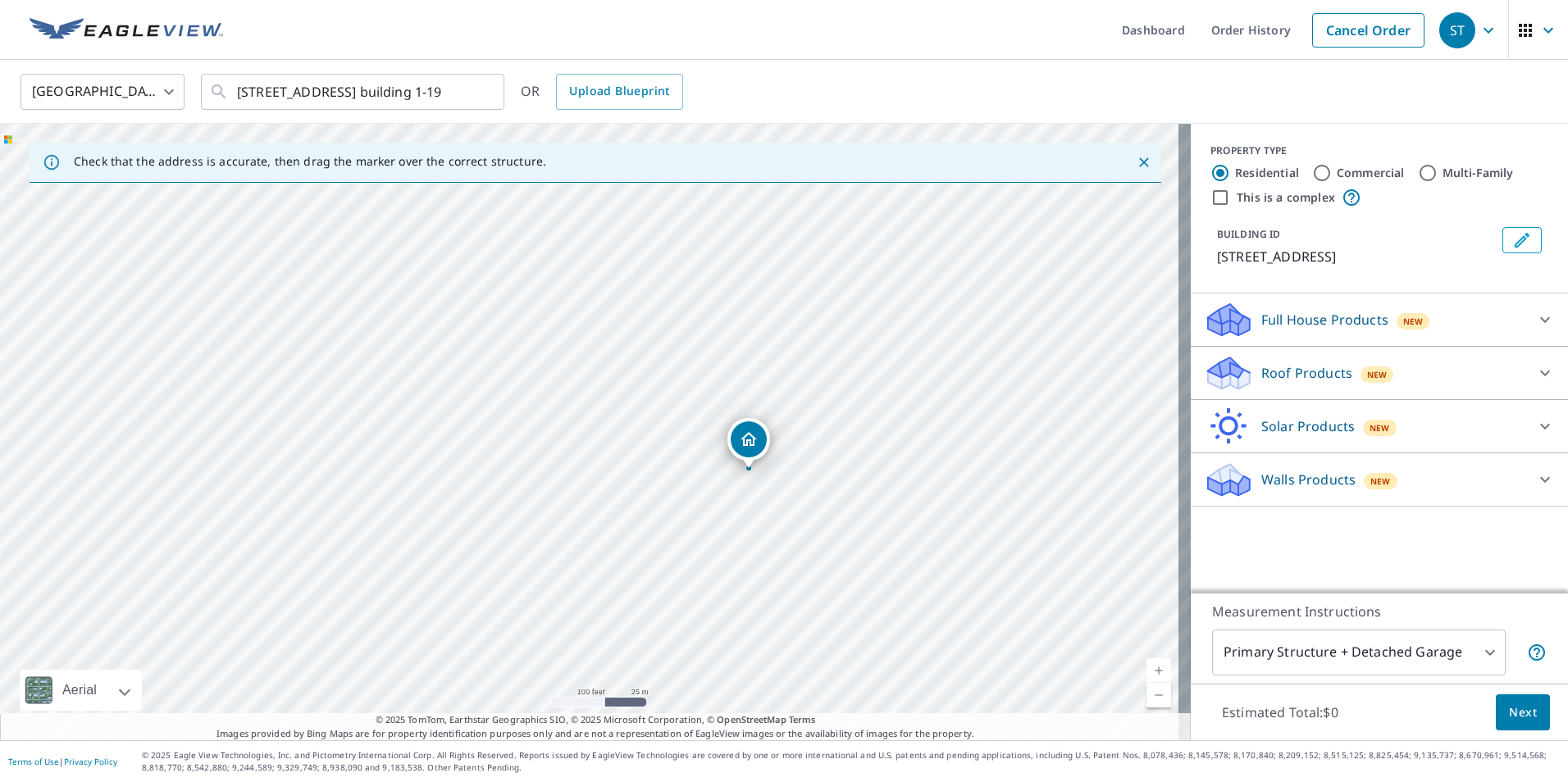
drag, startPoint x: 560, startPoint y: 475, endPoint x: 747, endPoint y: 150, distance: 375.0
click at [749, 149] on div "Check that the address is accurate, then drag the marker over the correct struc…" at bounding box center [595, 432] width 1191 height 617
click at [776, 232] on div "[STREET_ADDRESS]" at bounding box center [595, 432] width 1191 height 617
drag, startPoint x: 769, startPoint y: 196, endPoint x: 728, endPoint y: 130, distance: 77.7
click at [728, 130] on div "[STREET_ADDRESS]" at bounding box center [595, 432] width 1191 height 617
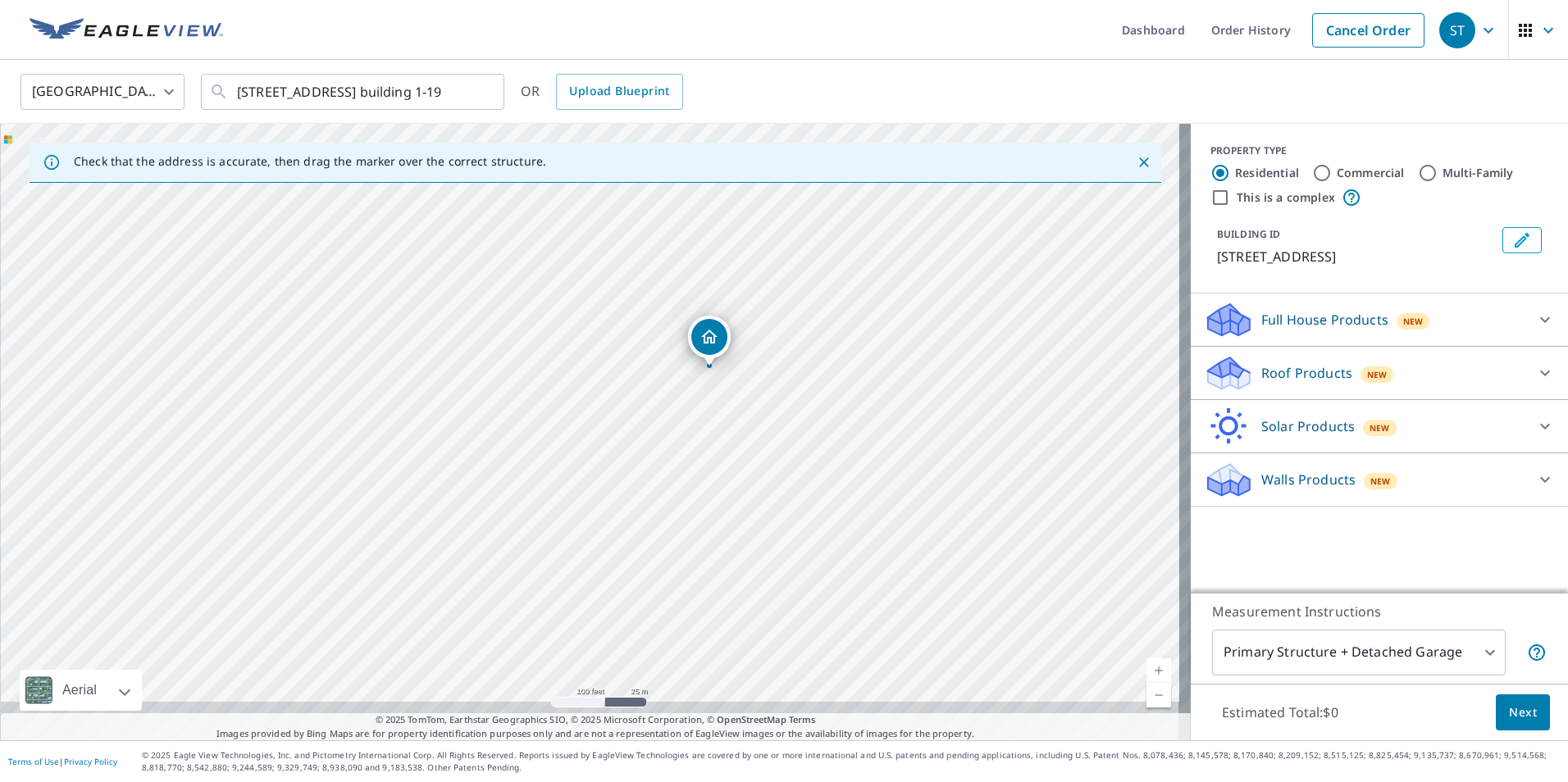
drag, startPoint x: 738, startPoint y: 327, endPoint x: 724, endPoint y: 283, distance: 46.2
click at [734, 273] on div "[STREET_ADDRESS]" at bounding box center [595, 432] width 1191 height 617
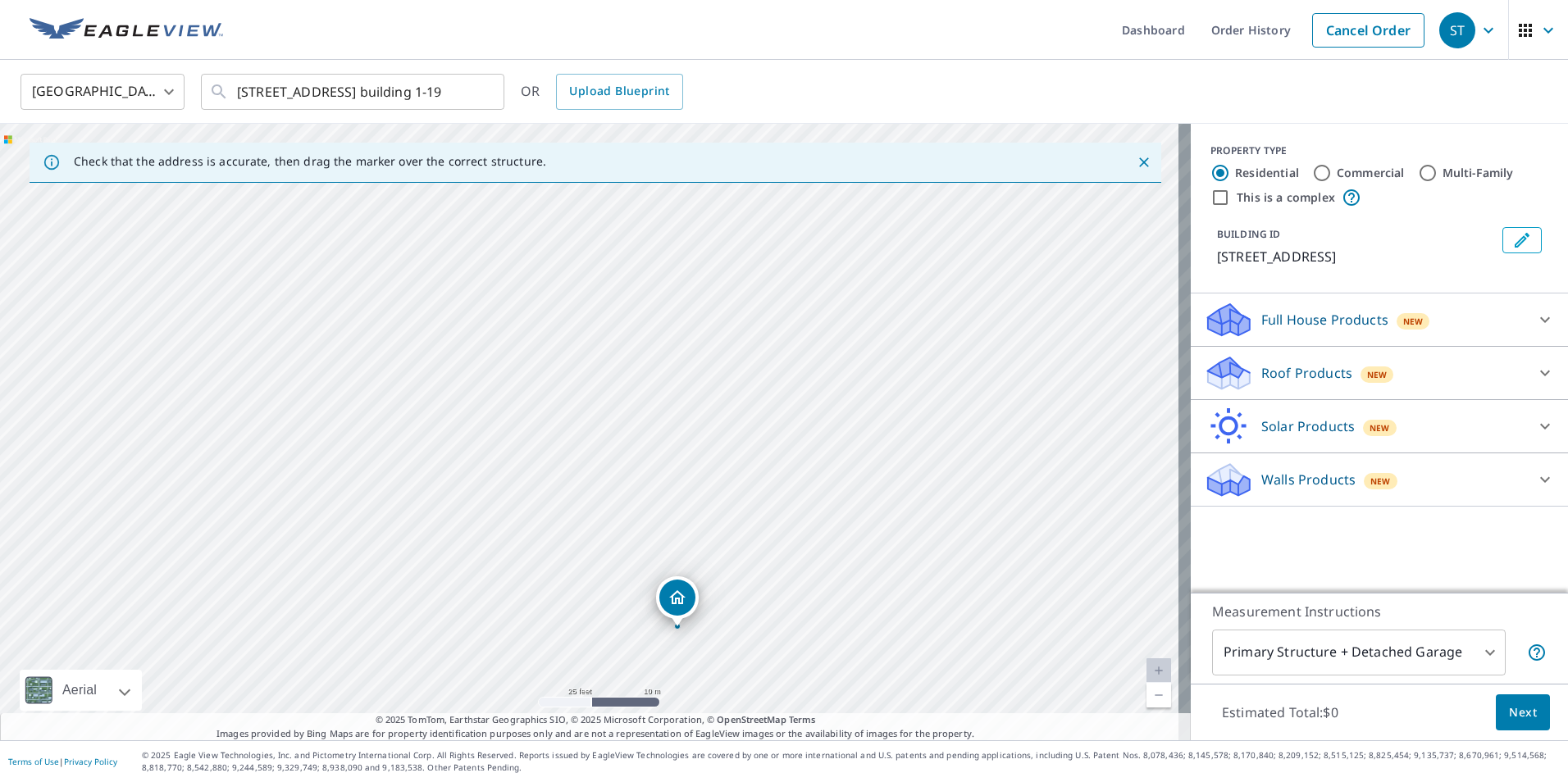
drag, startPoint x: 700, startPoint y: 313, endPoint x: 730, endPoint y: 360, distance: 55.8
click at [730, 363] on div "[STREET_ADDRESS]" at bounding box center [595, 432] width 1191 height 617
drag, startPoint x: 698, startPoint y: 324, endPoint x: 722, endPoint y: 295, distance: 37.6
click at [724, 297] on div "[STREET_ADDRESS]" at bounding box center [595, 432] width 1191 height 617
click at [1136, 168] on icon "Close" at bounding box center [1144, 162] width 17 height 17
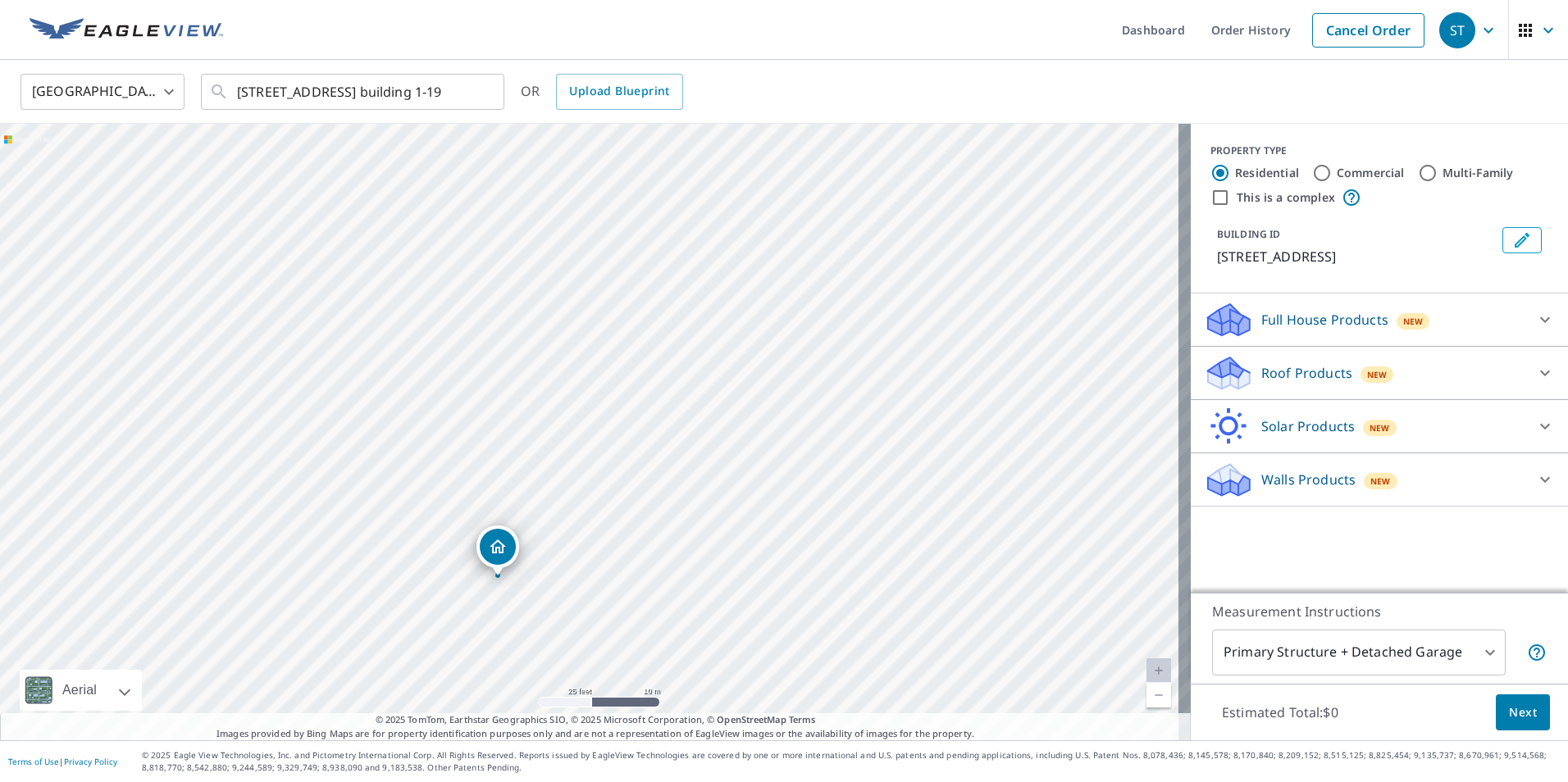
drag, startPoint x: 769, startPoint y: 273, endPoint x: 791, endPoint y: 263, distance: 24.2
click at [791, 263] on div "[STREET_ADDRESS]" at bounding box center [595, 432] width 1191 height 617
click at [505, 554] on div "[STREET_ADDRESS]" at bounding box center [595, 432] width 1191 height 617
click at [585, 413] on div "Dropped pin, building 1, Residential property, 2002 E 73rd St Tulsa, OK 74136" at bounding box center [589, 400] width 36 height 36
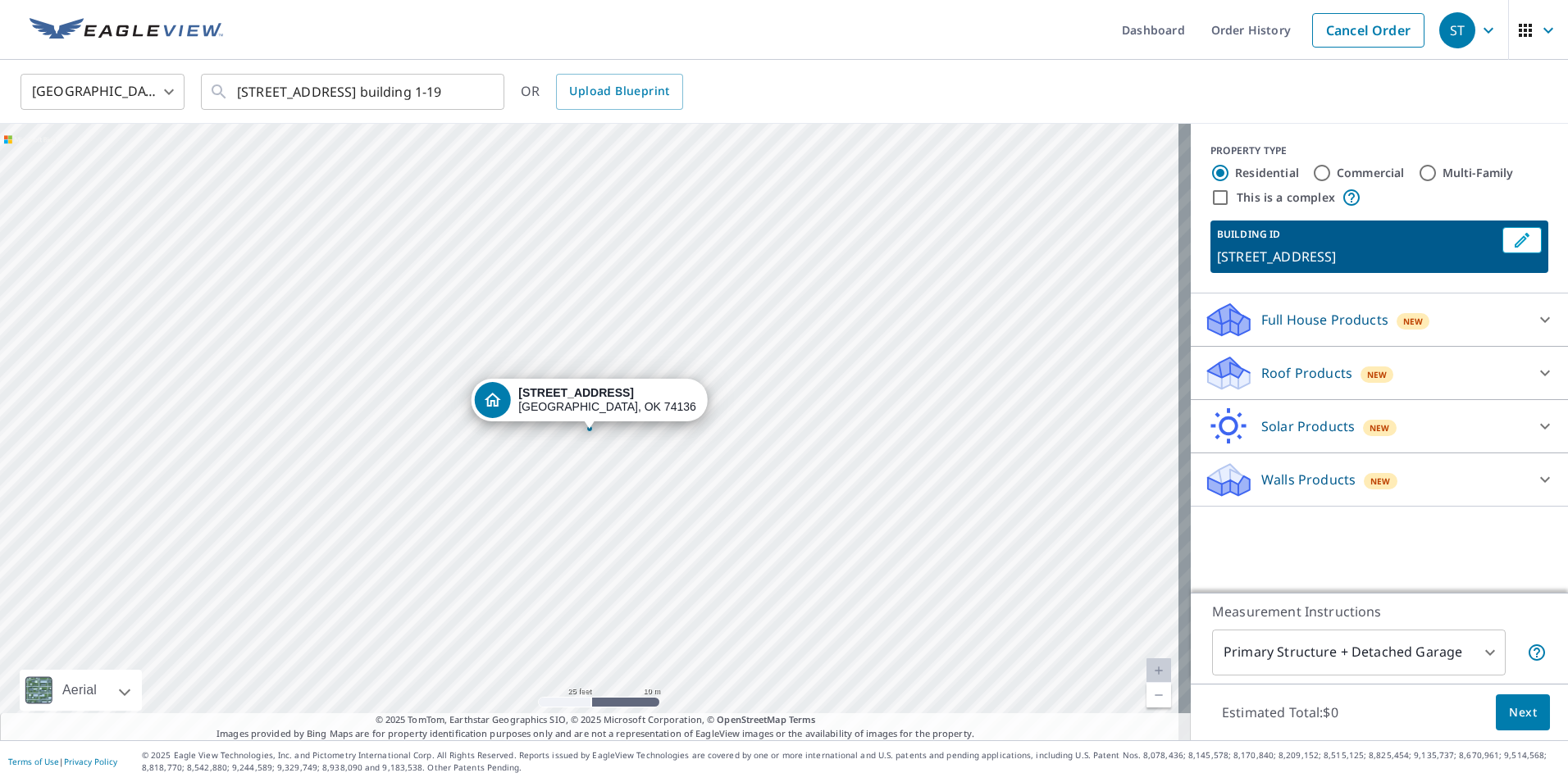
click at [593, 335] on div "[STREET_ADDRESS]" at bounding box center [595, 432] width 1191 height 617
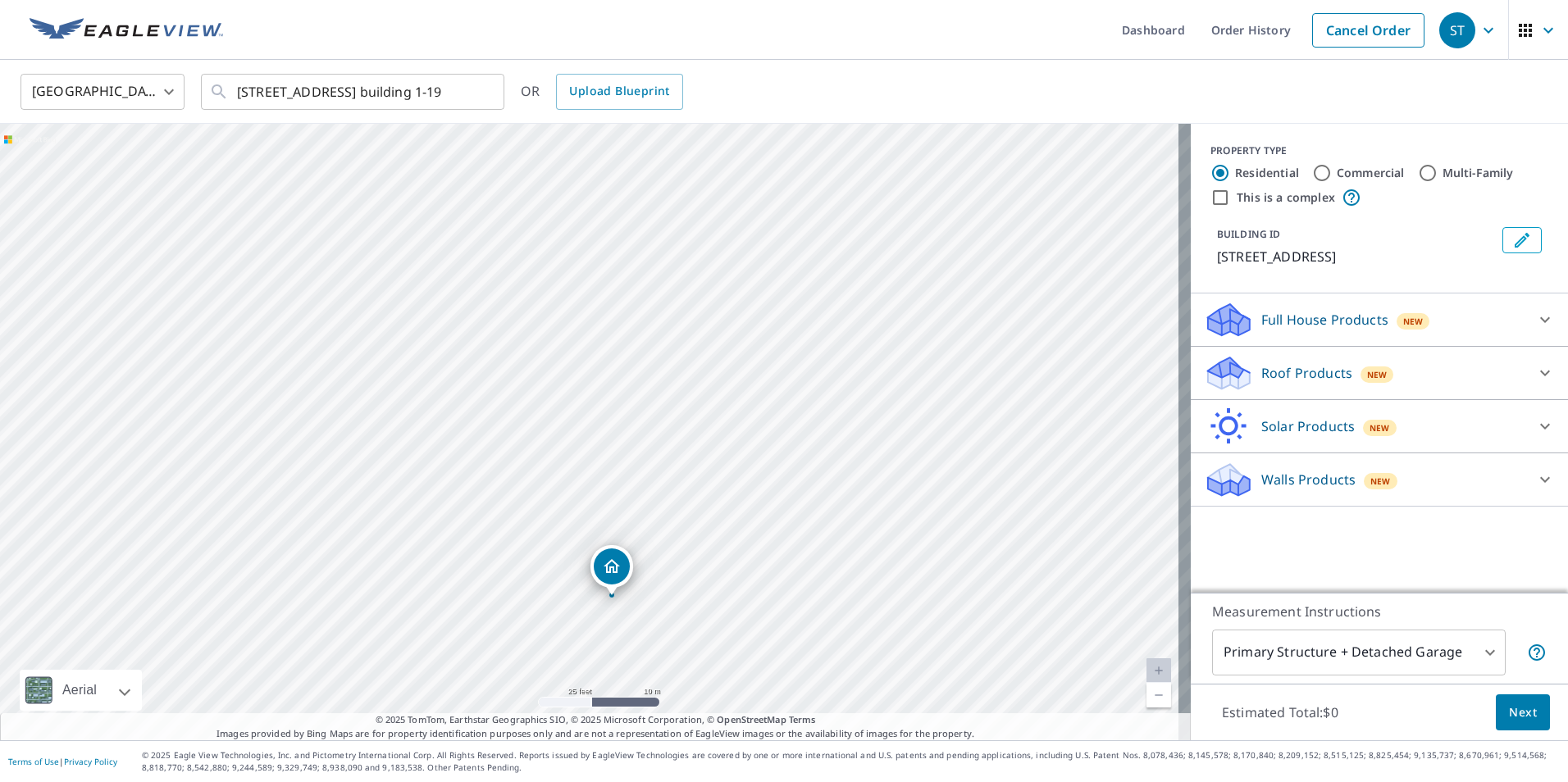
drag, startPoint x: 579, startPoint y: 376, endPoint x: 612, endPoint y: 461, distance: 91.2
click at [612, 461] on div "[STREET_ADDRESS]" at bounding box center [595, 432] width 1191 height 617
click at [1536, 421] on icon at bounding box center [1546, 426] width 20 height 20
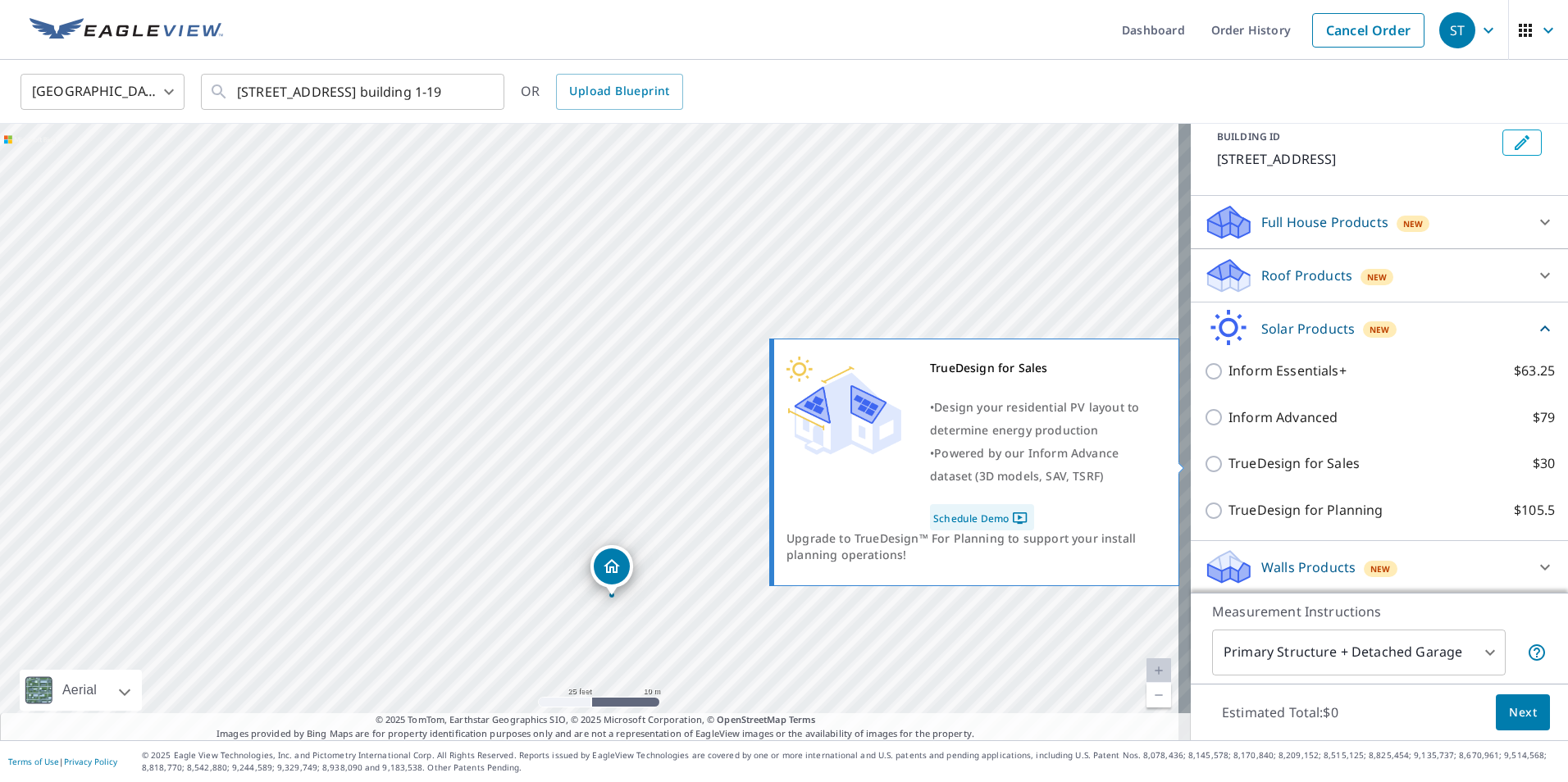
scroll to position [99, 0]
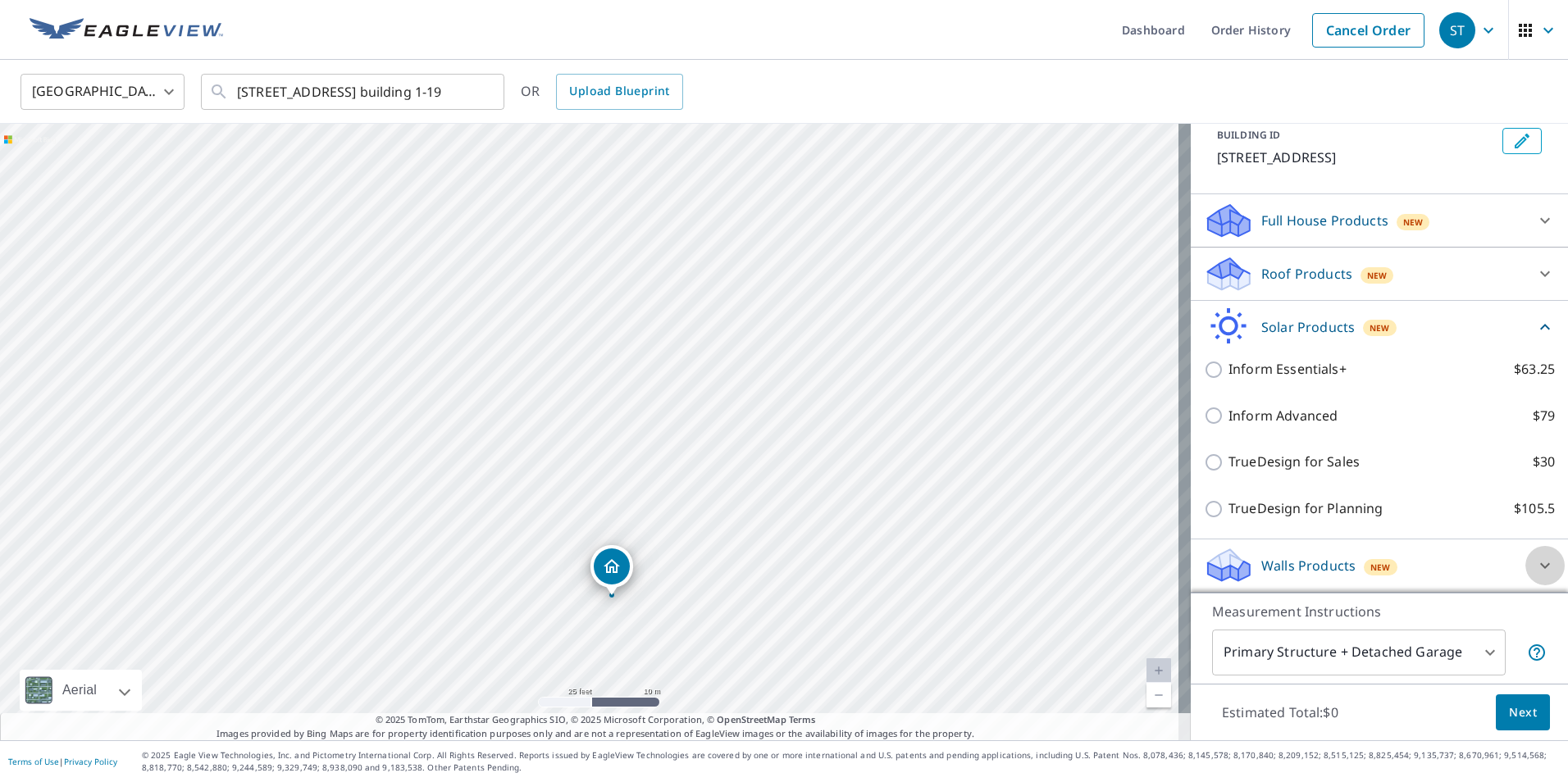
click at [1536, 568] on icon at bounding box center [1546, 566] width 20 height 20
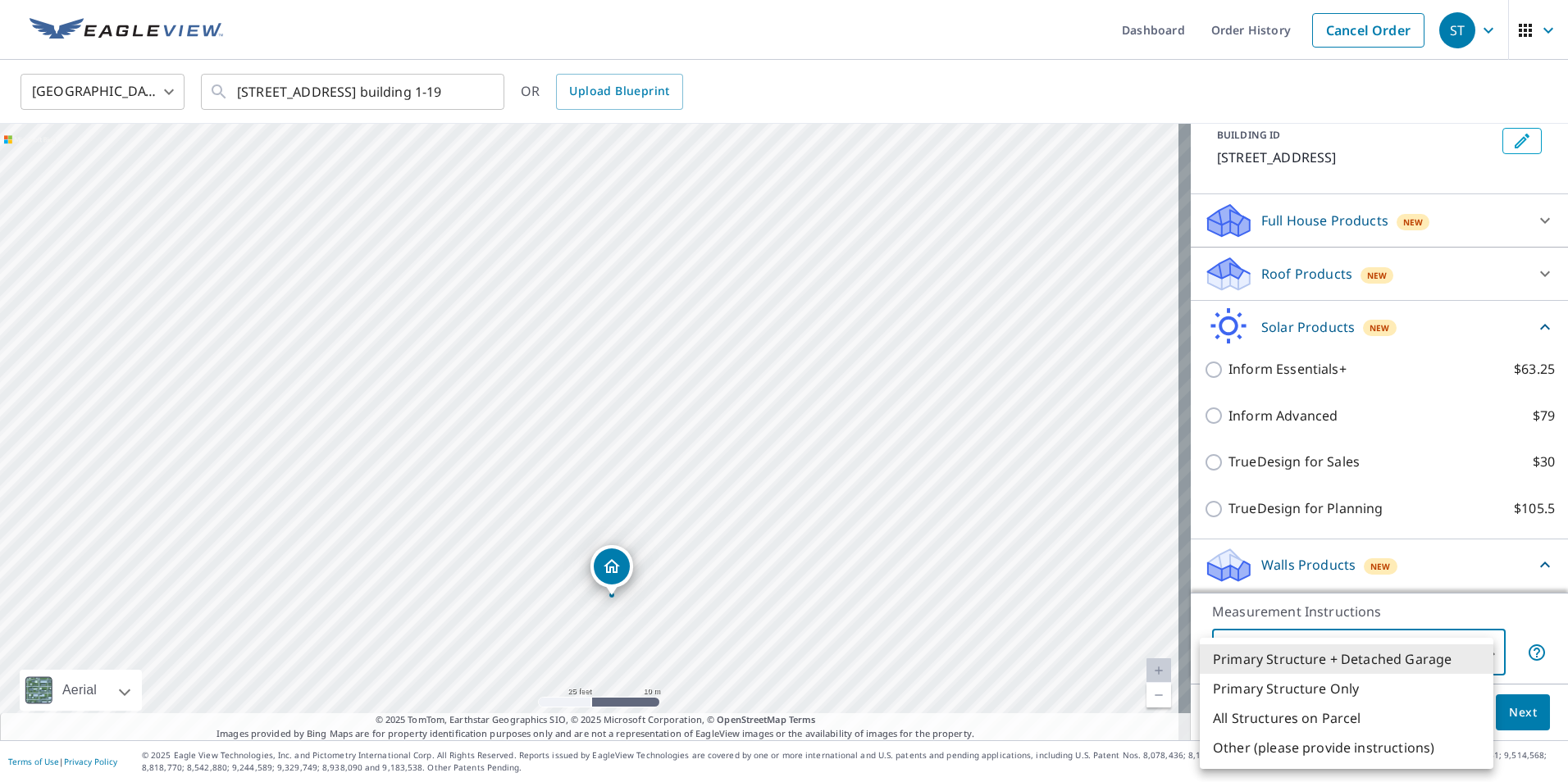
click at [1481, 650] on body "[GEOGRAPHIC_DATA] Dashboard Order History Cancel Order [GEOGRAPHIC_DATA] [GEOGR…" at bounding box center [784, 391] width 1568 height 782
click at [1415, 716] on li "All Structures on Parcel" at bounding box center [1346, 718] width 293 height 30
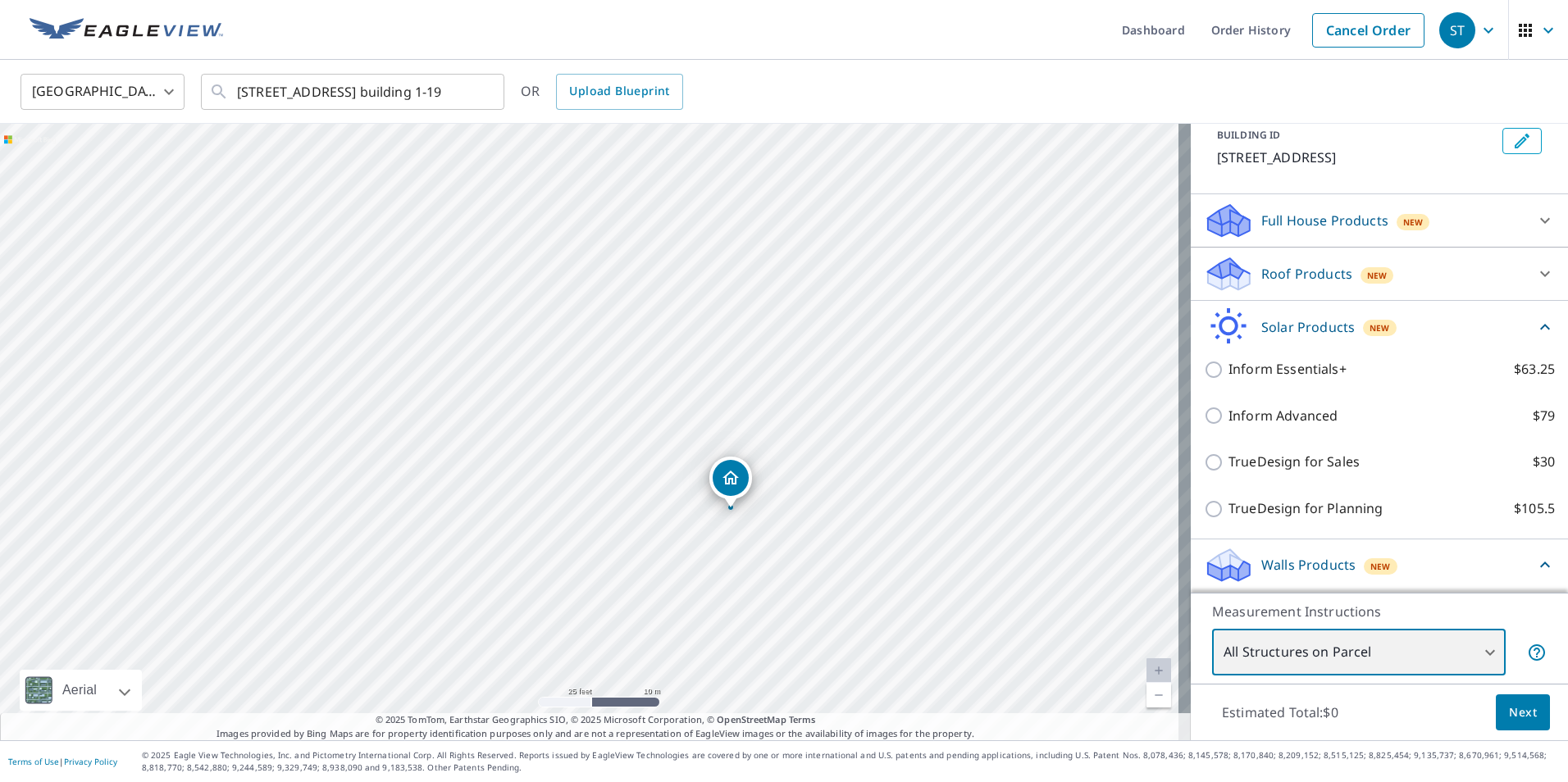
drag, startPoint x: 769, startPoint y: 399, endPoint x: 882, endPoint y: 532, distance: 174.5
click at [882, 532] on div "[STREET_ADDRESS]" at bounding box center [595, 432] width 1191 height 617
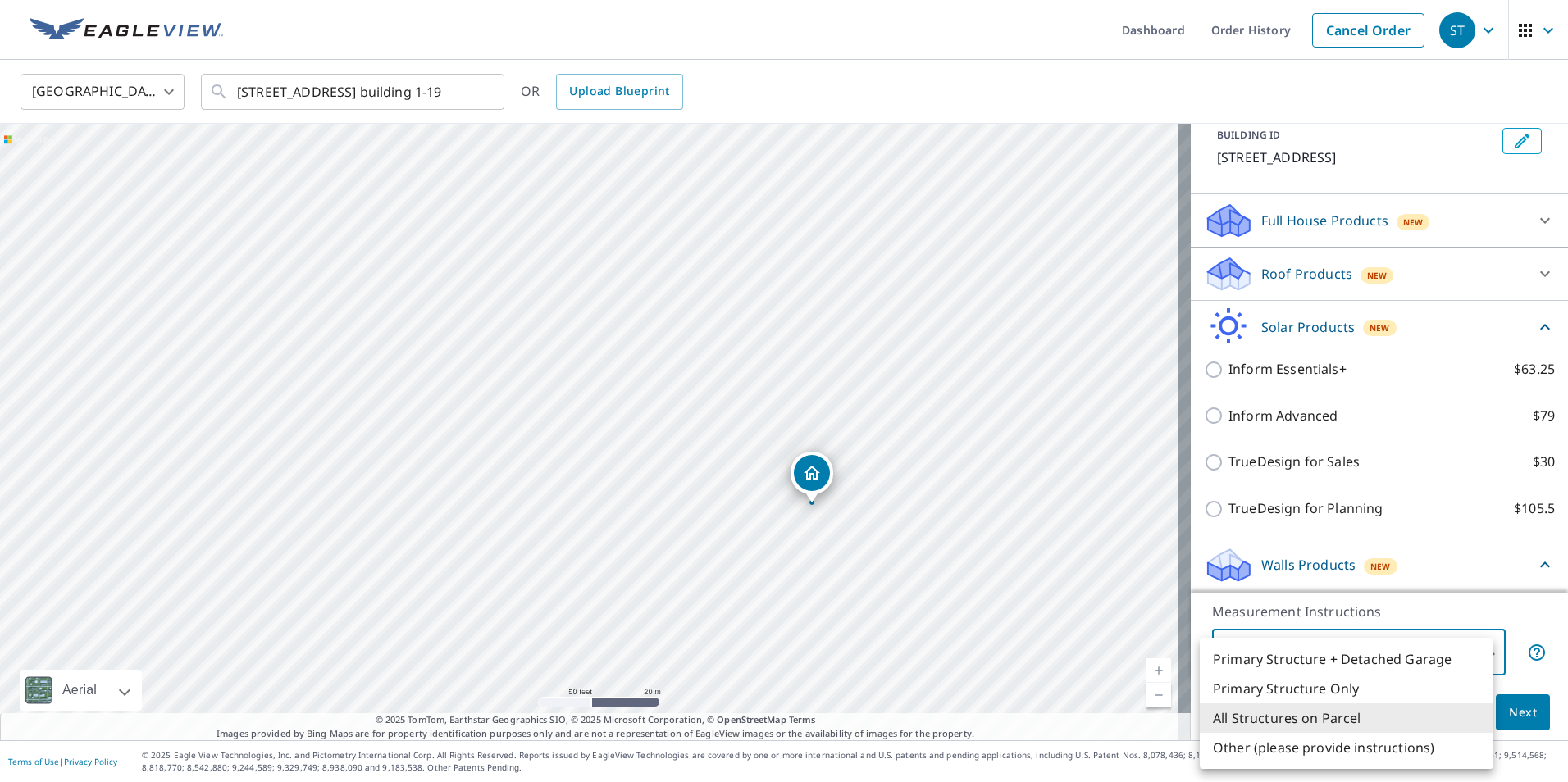
click at [1473, 647] on body "[GEOGRAPHIC_DATA] Dashboard Order History Cancel Order [GEOGRAPHIC_DATA] [GEOGR…" at bounding box center [784, 391] width 1568 height 782
click at [1377, 726] on li "All Structures on Parcel" at bounding box center [1346, 718] width 293 height 30
click at [1480, 650] on body "[GEOGRAPHIC_DATA] Dashboard Order History Cancel Order [GEOGRAPHIC_DATA] [GEOGR…" at bounding box center [784, 391] width 1568 height 782
click at [1367, 688] on li "Primary Structure Only" at bounding box center [1346, 689] width 293 height 30
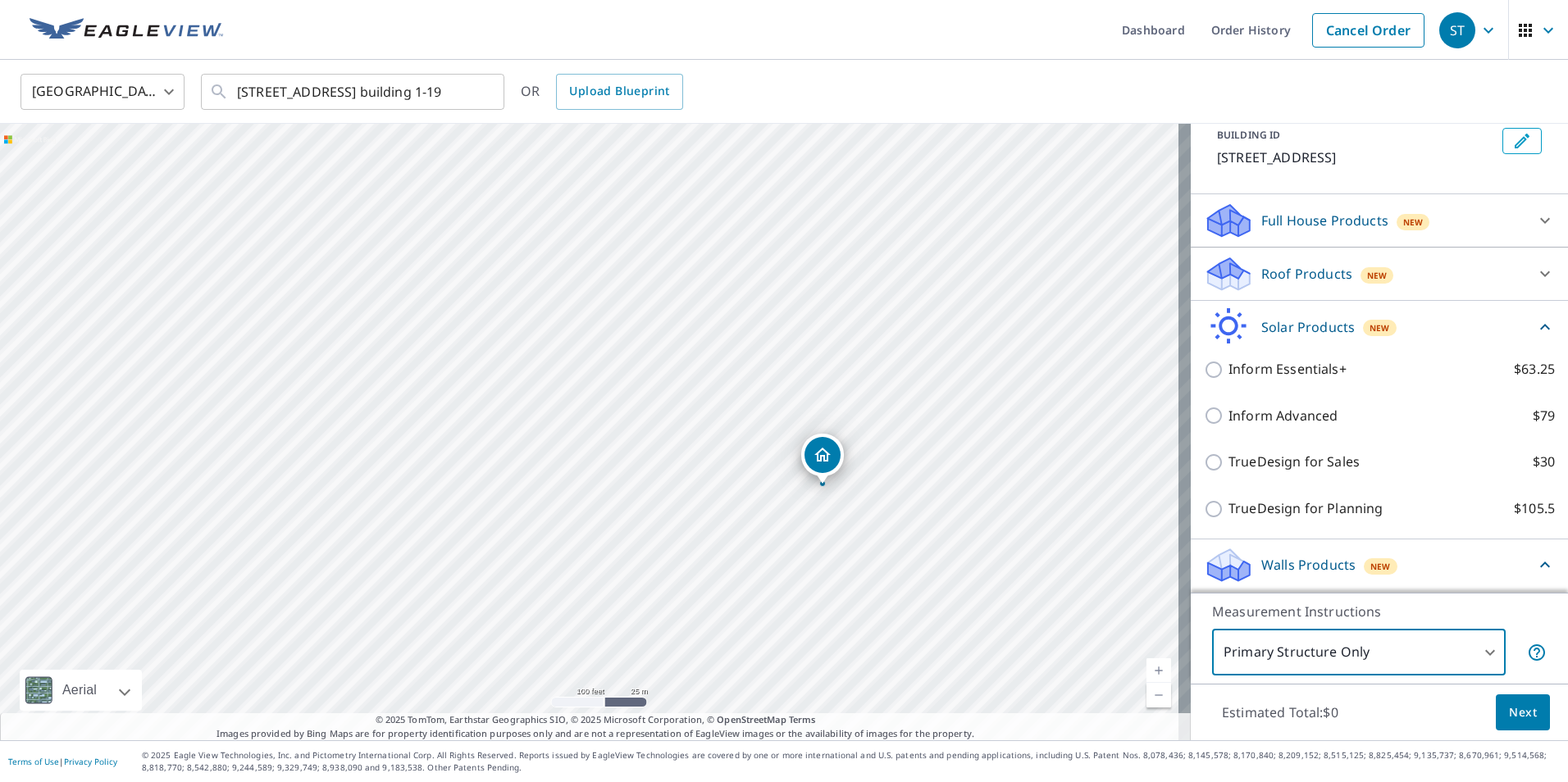
click at [1482, 661] on body "[GEOGRAPHIC_DATA] Dashboard Order History Cancel Order [GEOGRAPHIC_DATA] [GEOGR…" at bounding box center [784, 391] width 1568 height 782
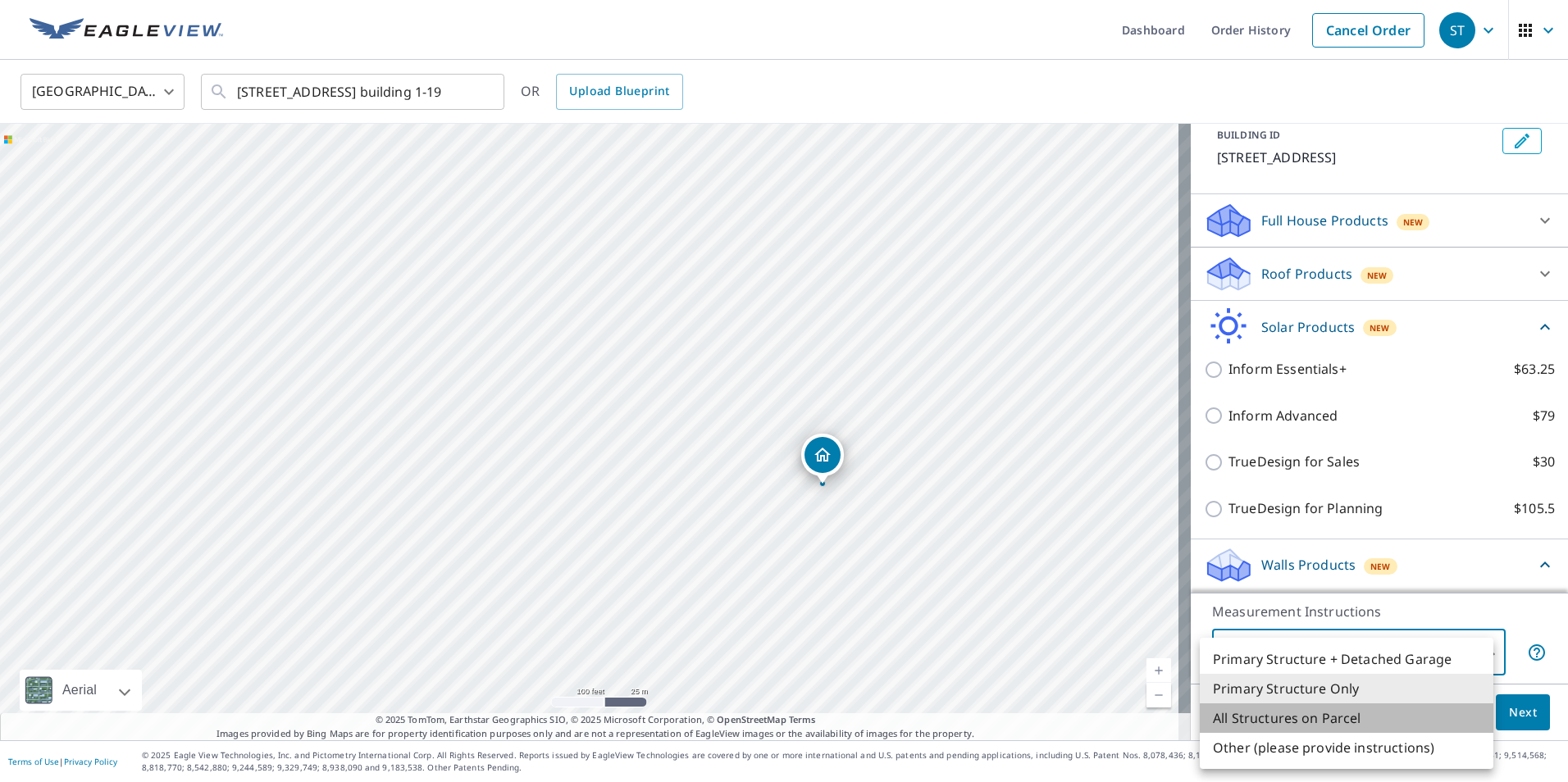
click at [1434, 717] on li "All Structures on Parcel" at bounding box center [1346, 718] width 293 height 30
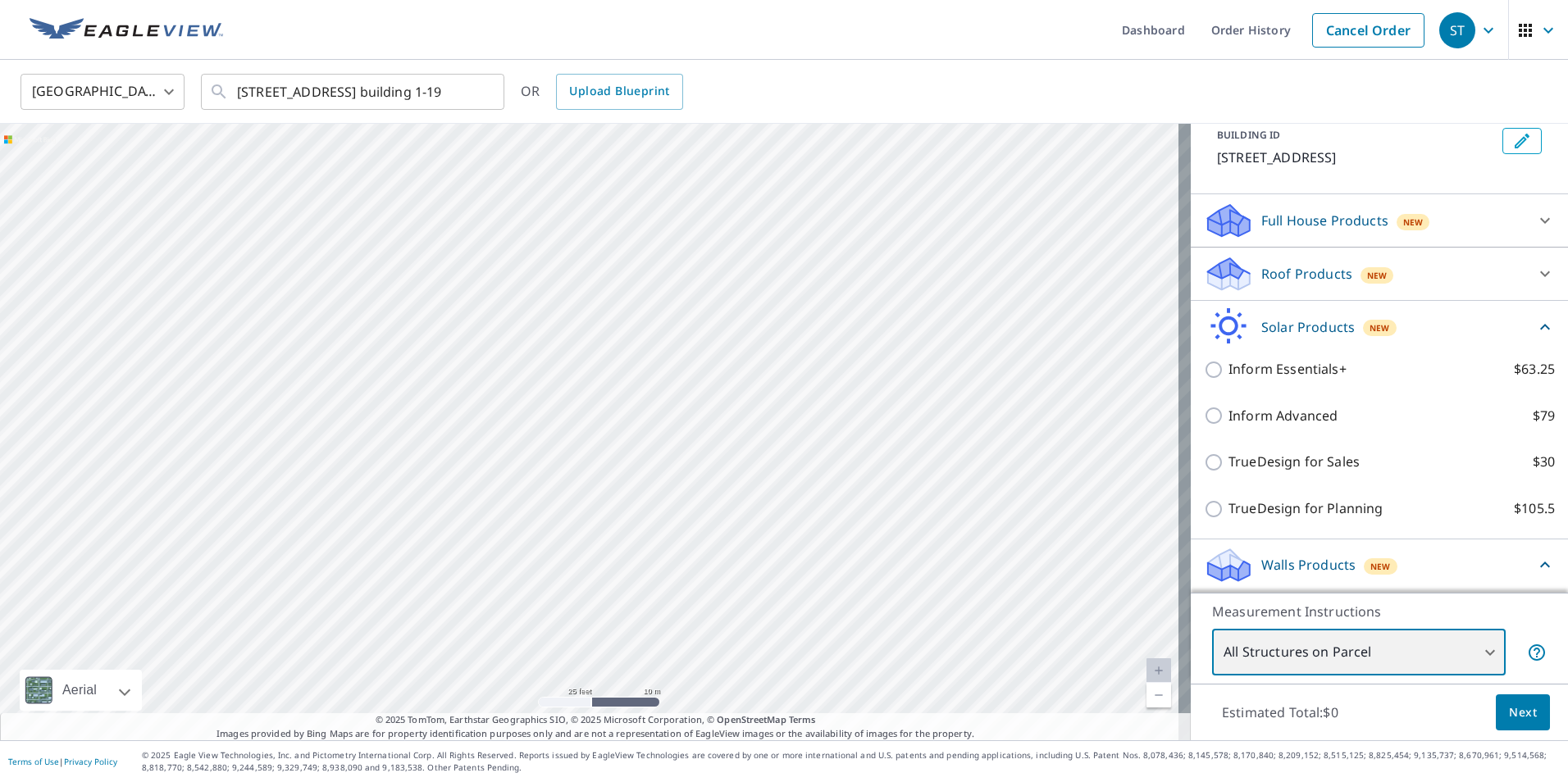
drag, startPoint x: 1079, startPoint y: 579, endPoint x: 1198, endPoint y: 620, distance: 125.9
click at [1198, 620] on div "[STREET_ADDRESS] Aerial Road A standard road map Aerial A detailed look from ab…" at bounding box center [784, 432] width 1568 height 617
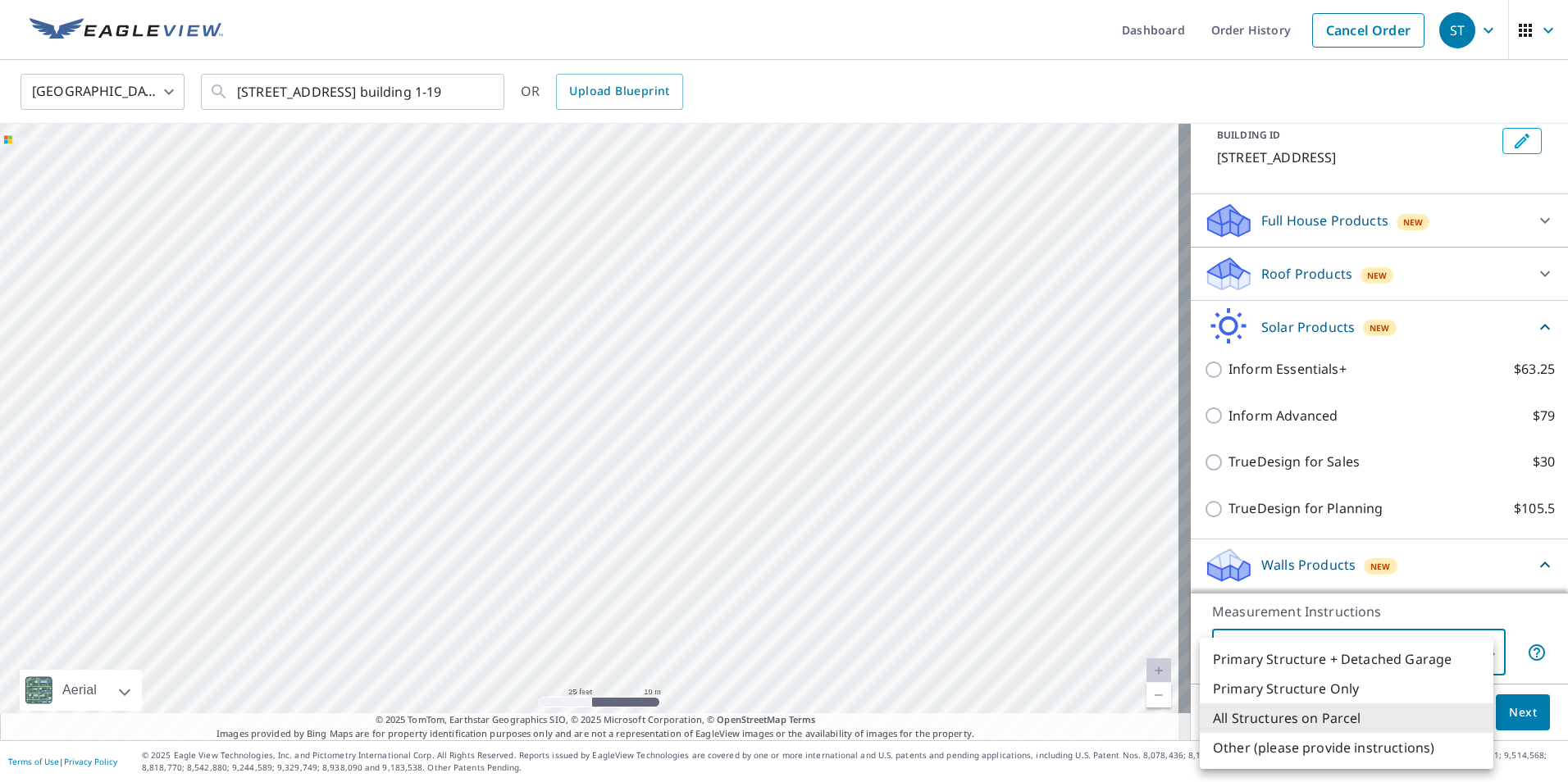
click at [1478, 652] on body "[GEOGRAPHIC_DATA] Dashboard Order History Cancel Order [GEOGRAPHIC_DATA] [GEOGR…" at bounding box center [784, 391] width 1568 height 782
click at [1369, 745] on li "Other (please provide instructions)" at bounding box center [1346, 748] width 293 height 30
type input "5"
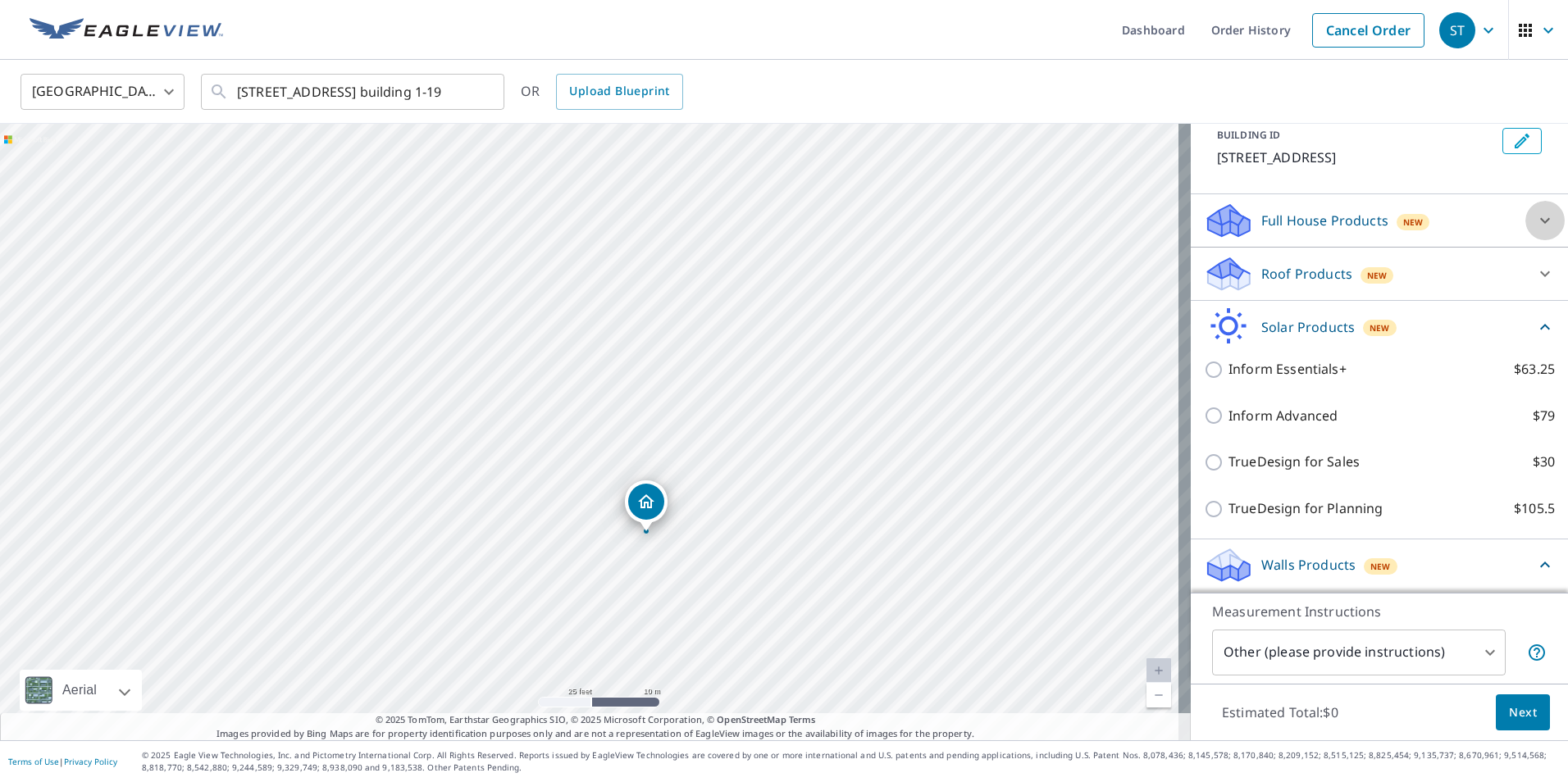
click at [1536, 219] on icon at bounding box center [1546, 221] width 20 height 20
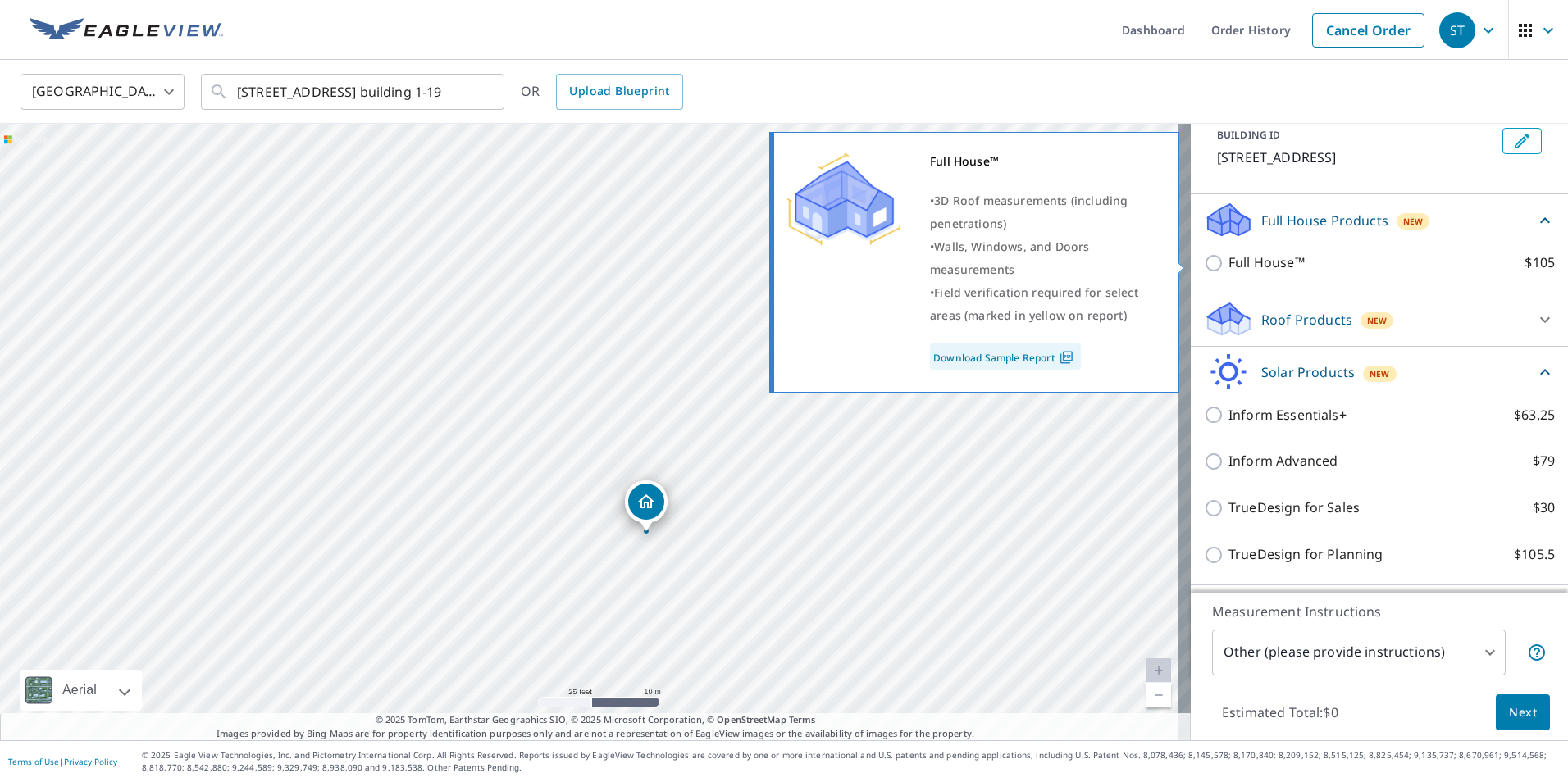
click at [1204, 262] on input "Full House™ $105" at bounding box center [1216, 263] width 25 height 20
checkbox input "true"
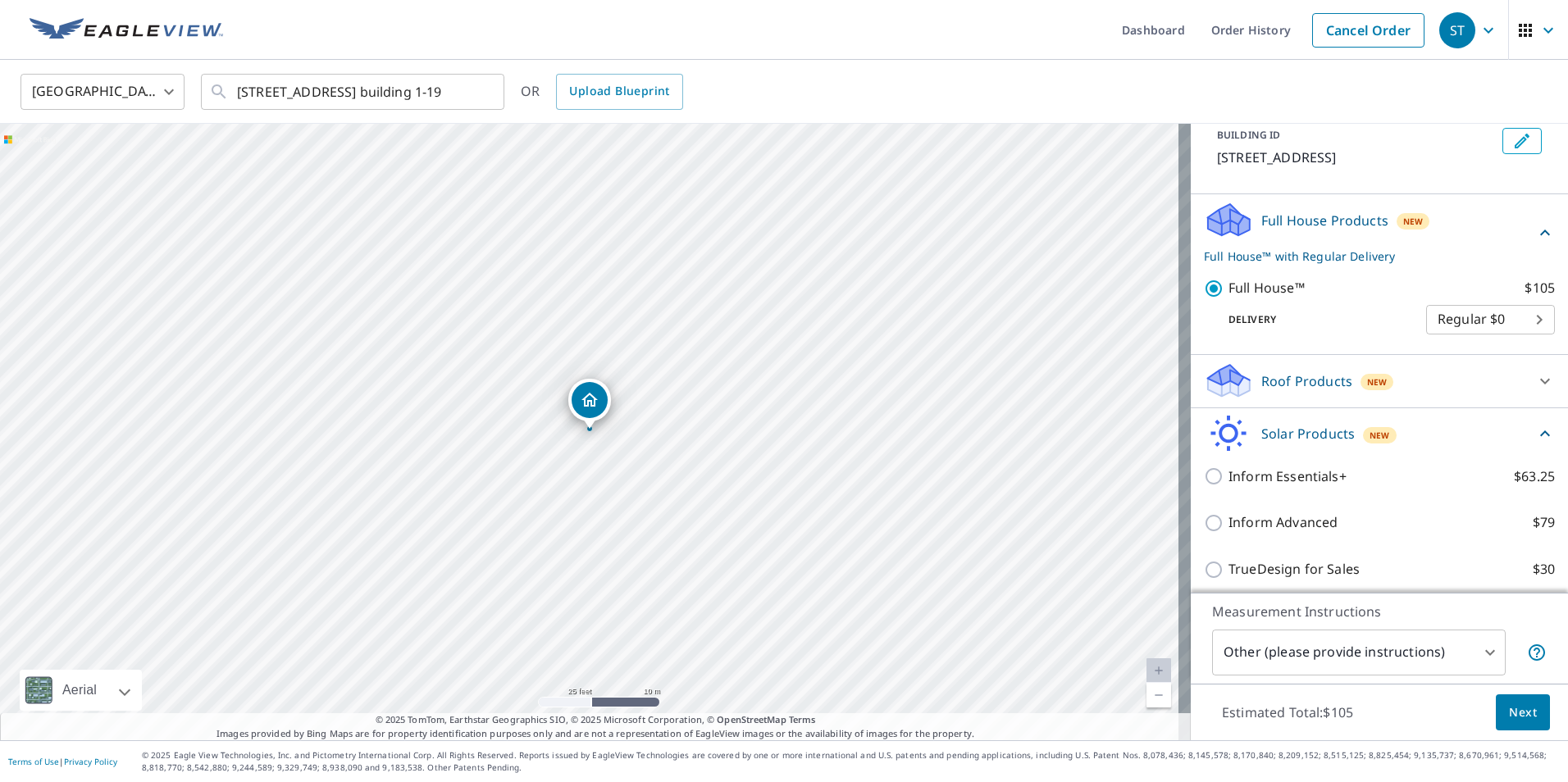
click at [1507, 321] on body "[GEOGRAPHIC_DATA] Dashboard Order History Cancel Order [GEOGRAPHIC_DATA] [GEOGR…" at bounding box center [784, 391] width 1568 height 782
click at [1283, 294] on div at bounding box center [784, 391] width 1568 height 782
click at [1250, 320] on p "Delivery" at bounding box center [1314, 320] width 222 height 15
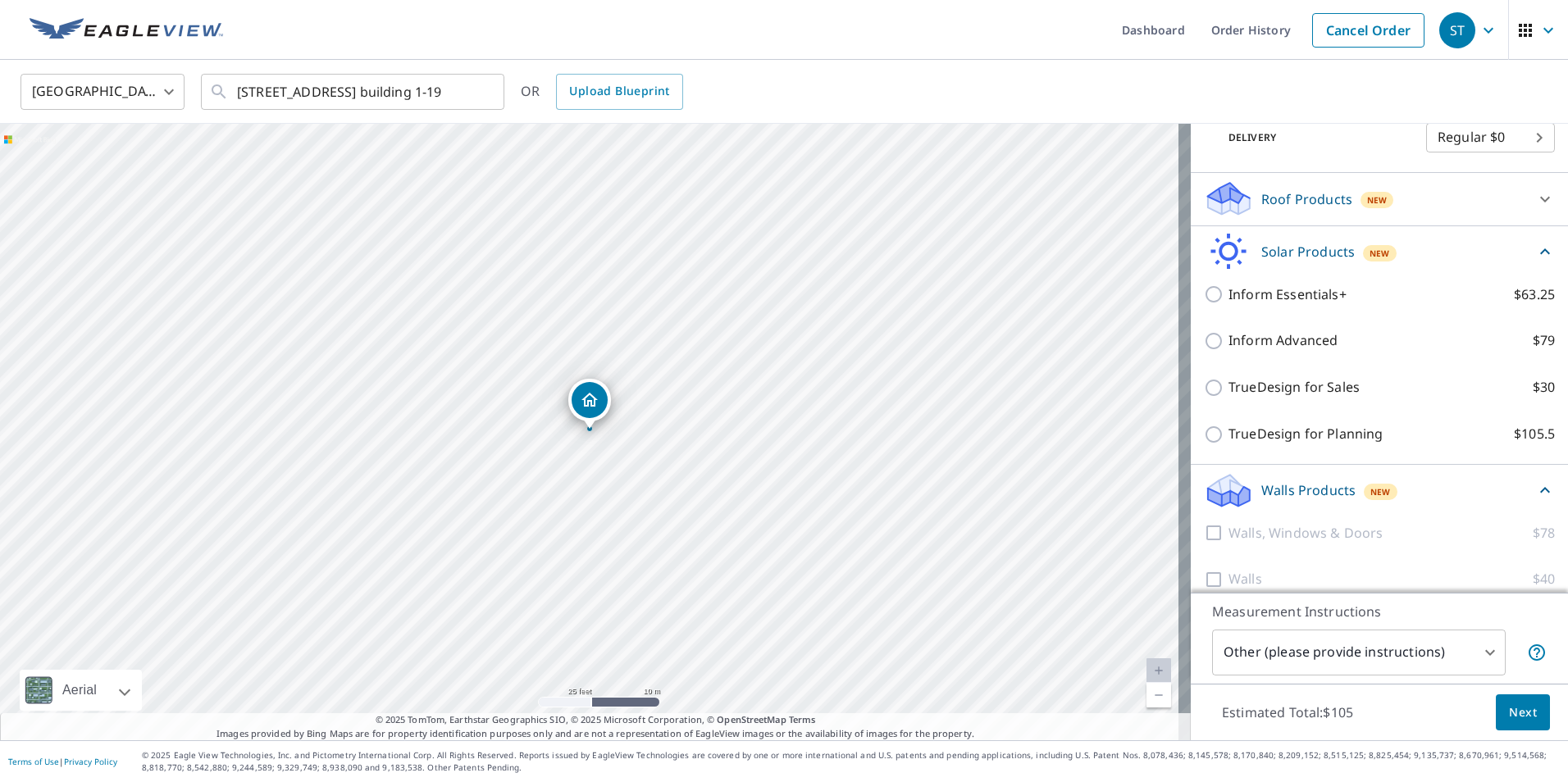
scroll to position [298, 0]
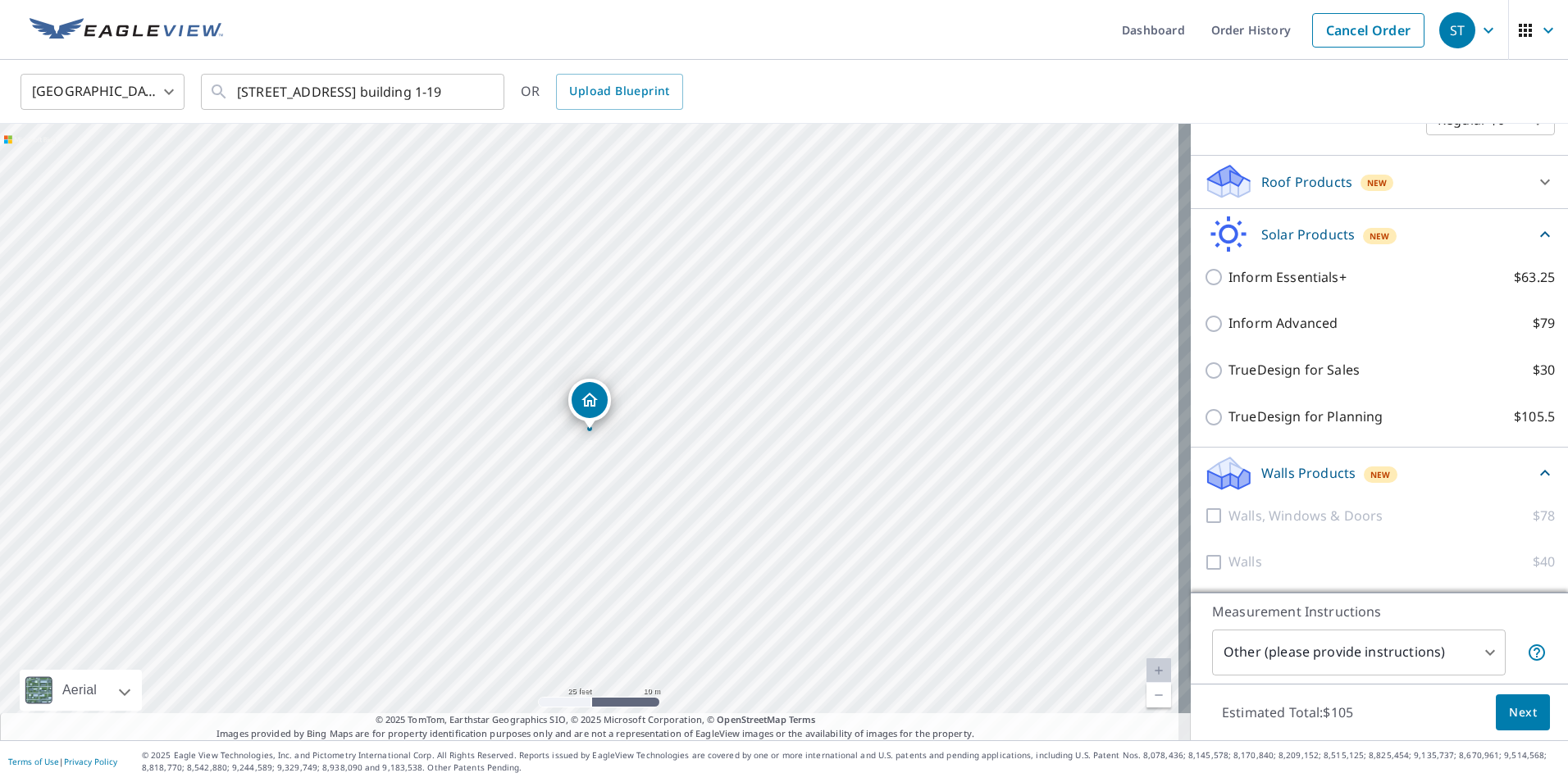
click at [1477, 652] on body "[GEOGRAPHIC_DATA] Dashboard Order History Cancel Order [GEOGRAPHIC_DATA] [GEOGR…" at bounding box center [784, 391] width 1568 height 782
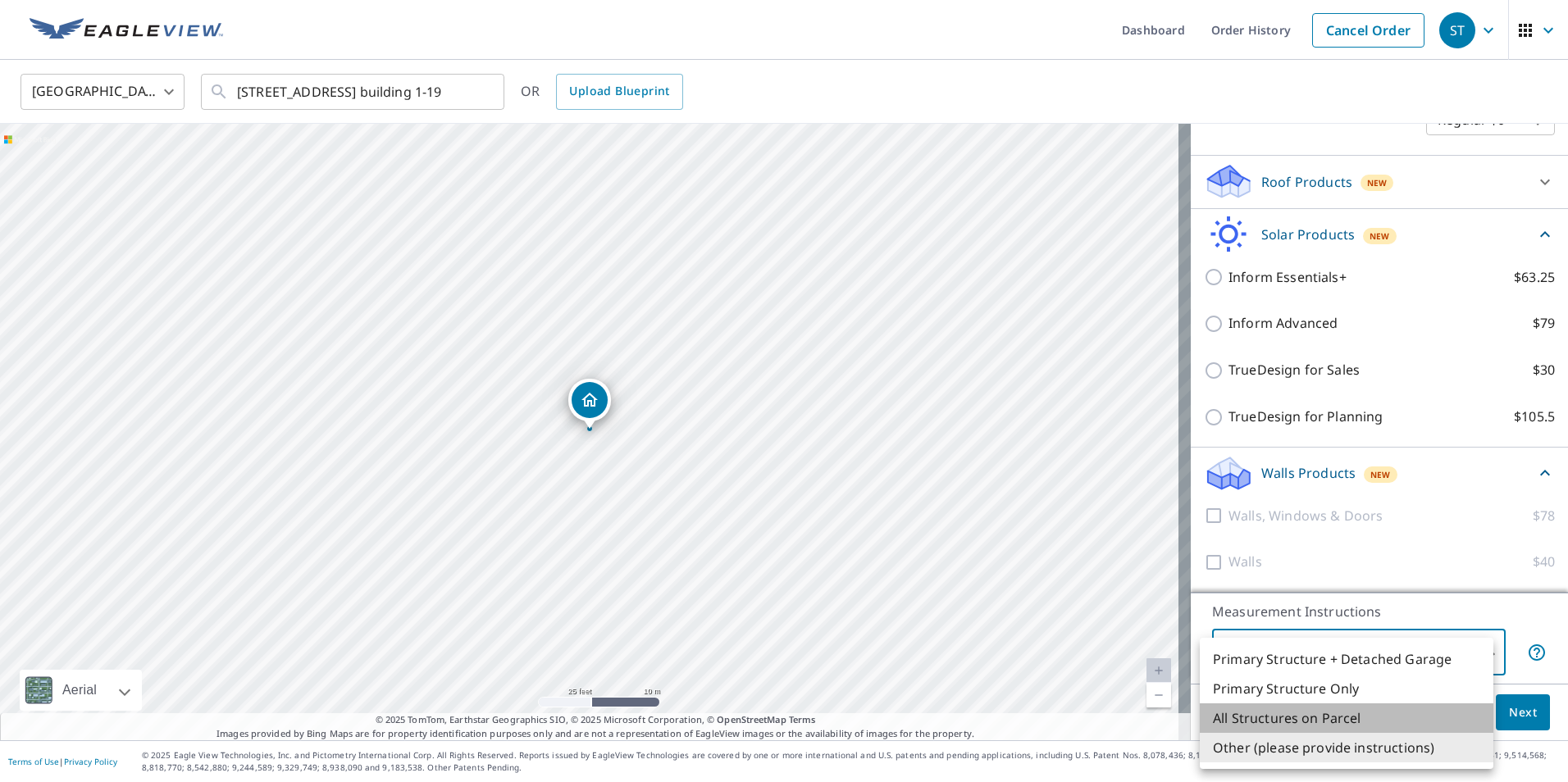
click at [1363, 721] on li "All Structures on Parcel" at bounding box center [1346, 718] width 293 height 30
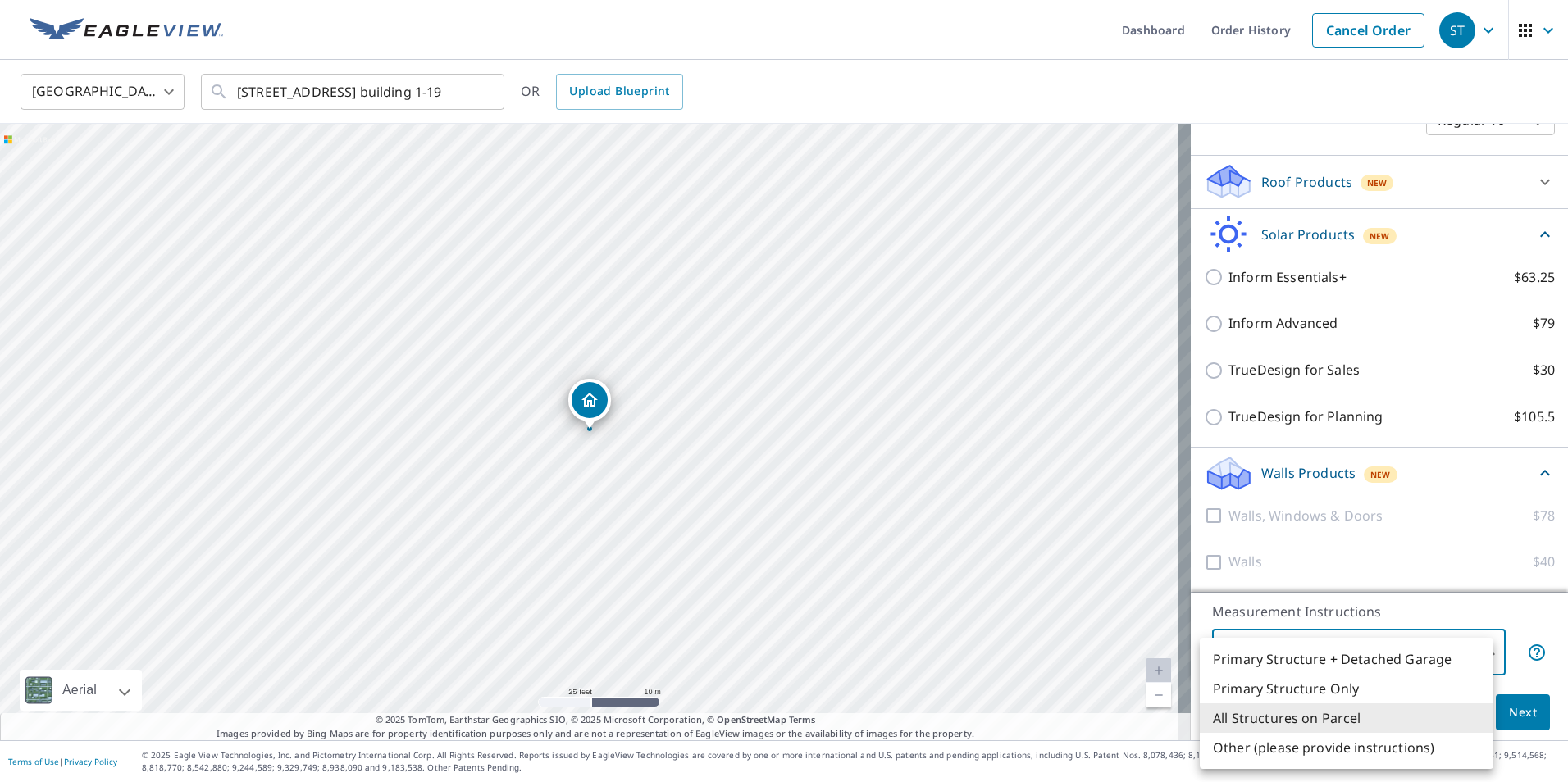
click at [1456, 647] on body "[GEOGRAPHIC_DATA] Dashboard Order History Cancel Order [GEOGRAPHIC_DATA] [GEOGR…" at bounding box center [784, 391] width 1568 height 782
click at [1403, 691] on li "Primary Structure Only" at bounding box center [1346, 689] width 293 height 30
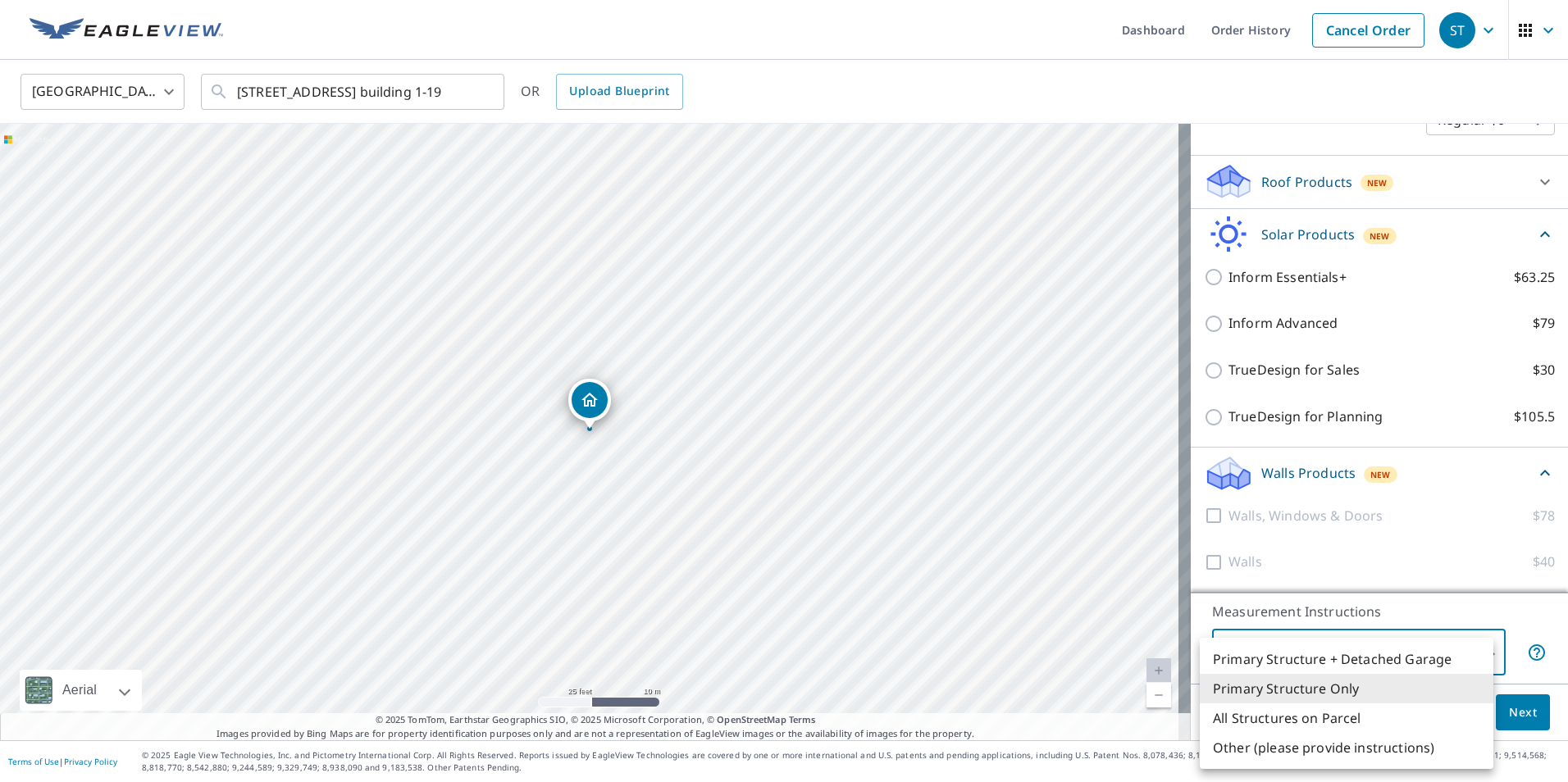
click at [1479, 652] on body "[GEOGRAPHIC_DATA] Dashboard Order History Cancel Order [GEOGRAPHIC_DATA] [GEOGR…" at bounding box center [784, 391] width 1568 height 782
click at [1381, 754] on li "Other (please provide instructions)" at bounding box center [1346, 748] width 293 height 30
type input "5"
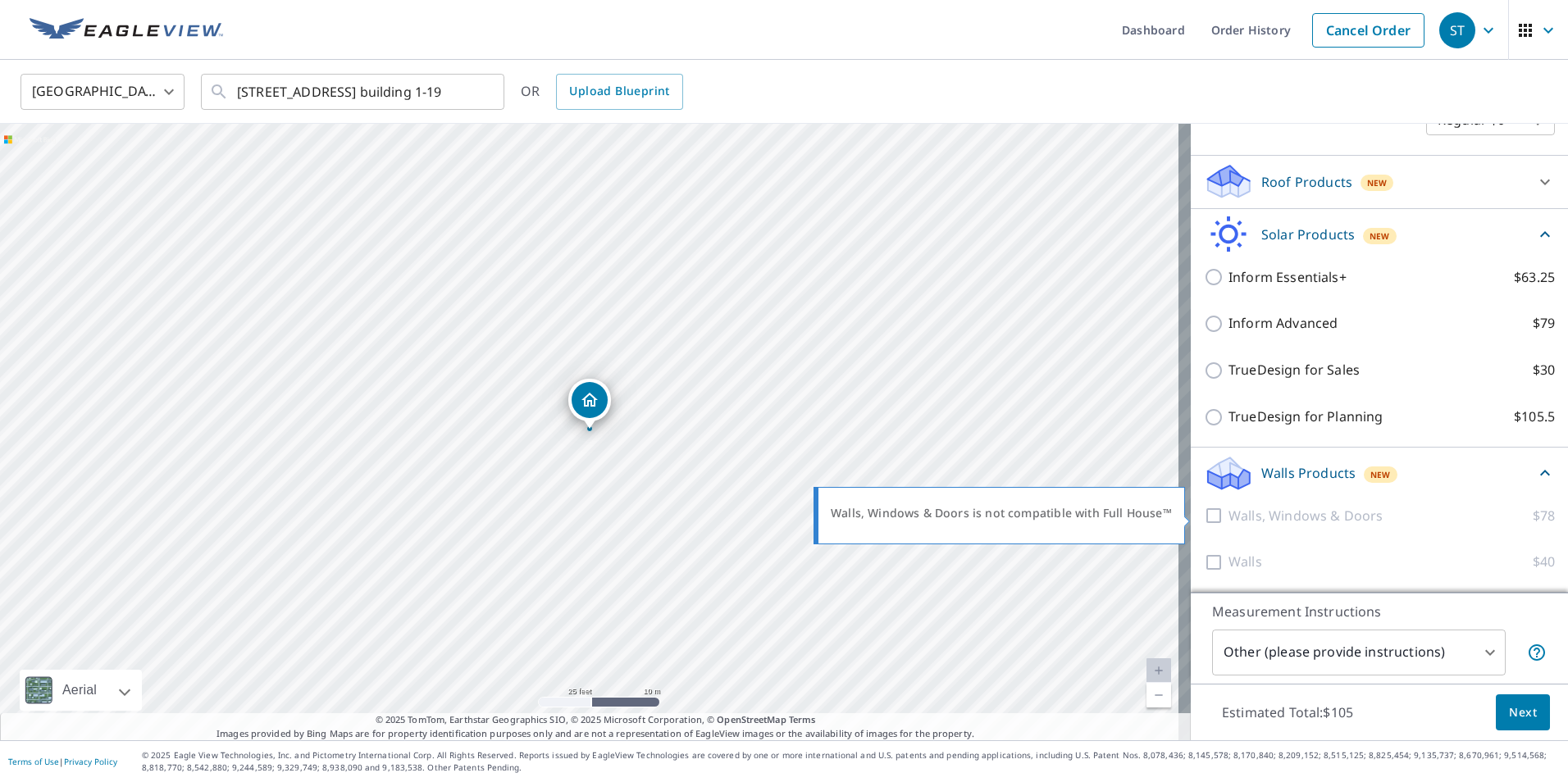
click at [1209, 515] on div at bounding box center [1216, 516] width 25 height 21
click at [1206, 514] on div at bounding box center [1216, 516] width 25 height 21
click at [1204, 515] on div at bounding box center [1216, 516] width 25 height 21
click at [1509, 709] on span "Next" at bounding box center [1523, 712] width 28 height 21
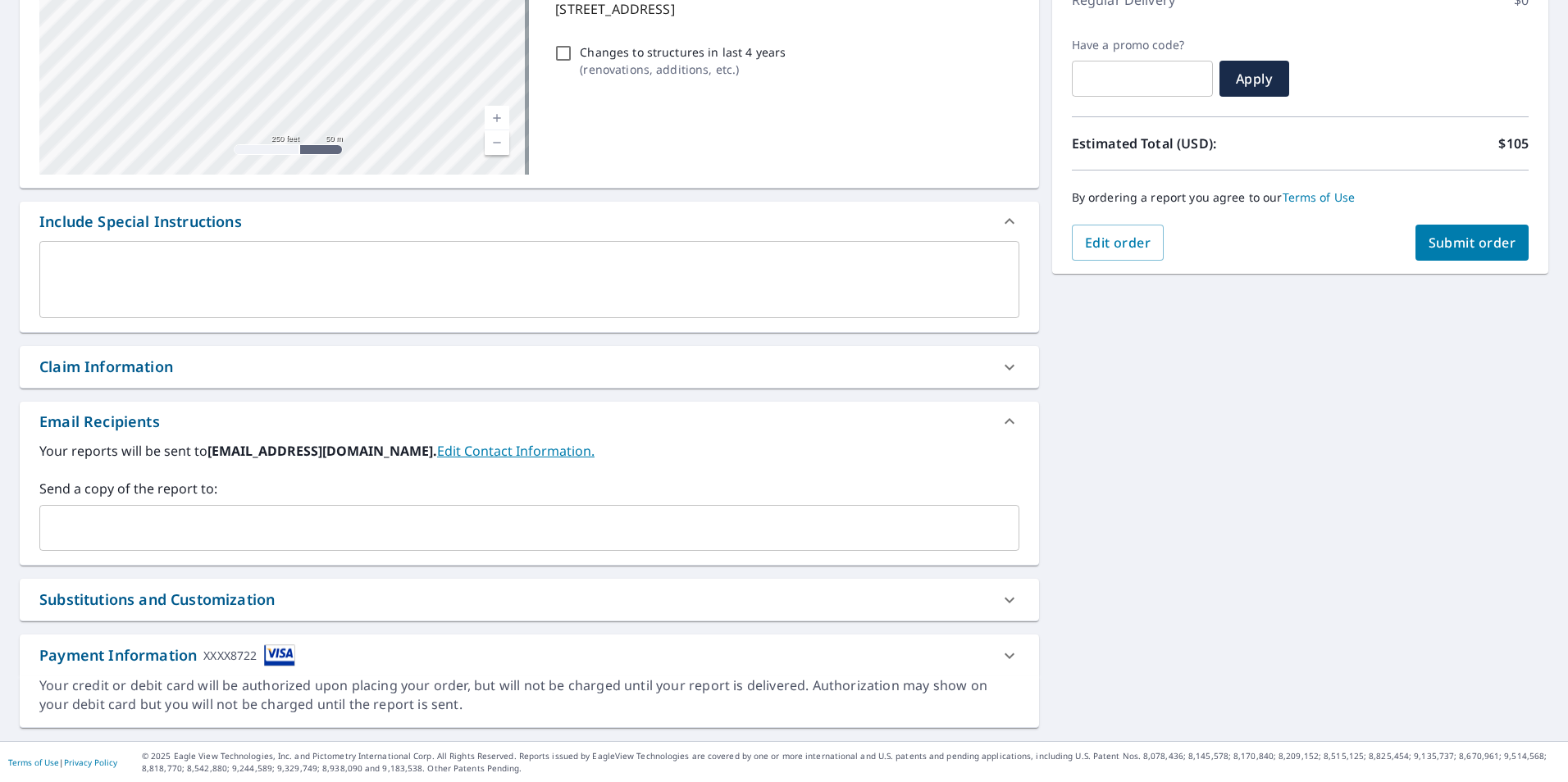
scroll to position [250, 0]
click at [1005, 595] on icon at bounding box center [1010, 599] width 20 height 20
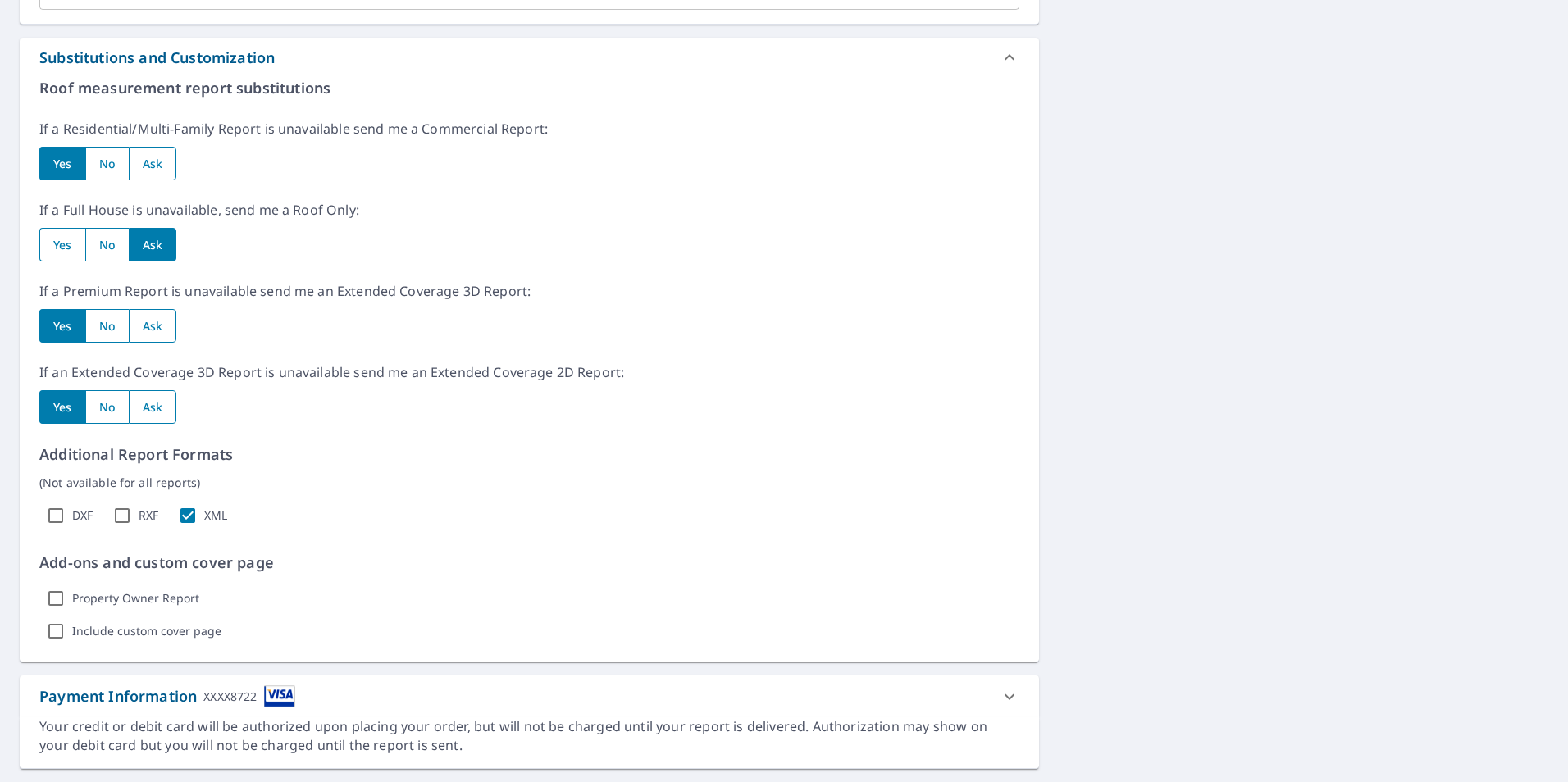
scroll to position [832, 0]
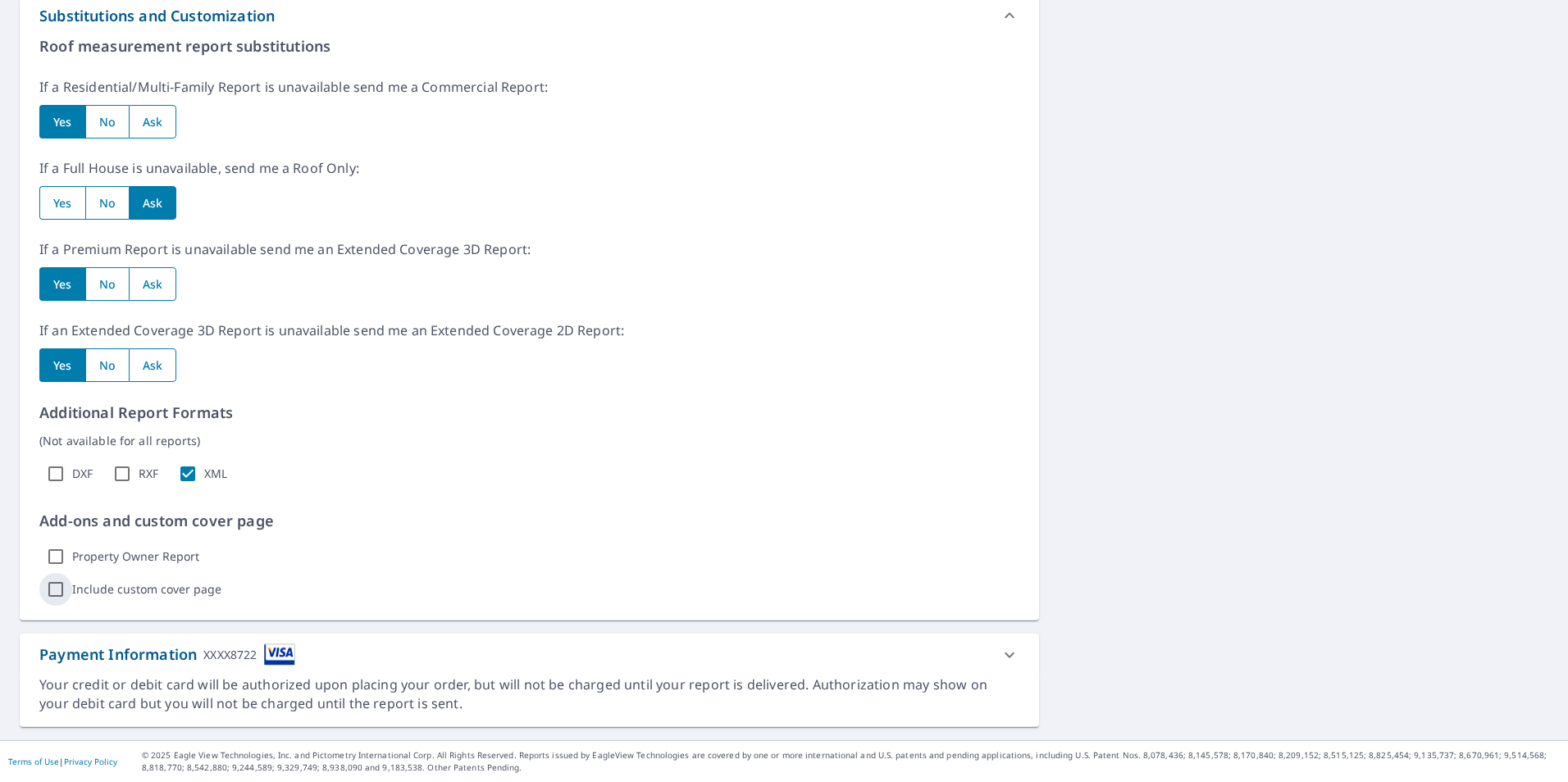
click at [62, 588] on input "Include custom cover page" at bounding box center [55, 589] width 32 height 32
click at [320, 583] on icon "button" at bounding box center [330, 589] width 20 height 20
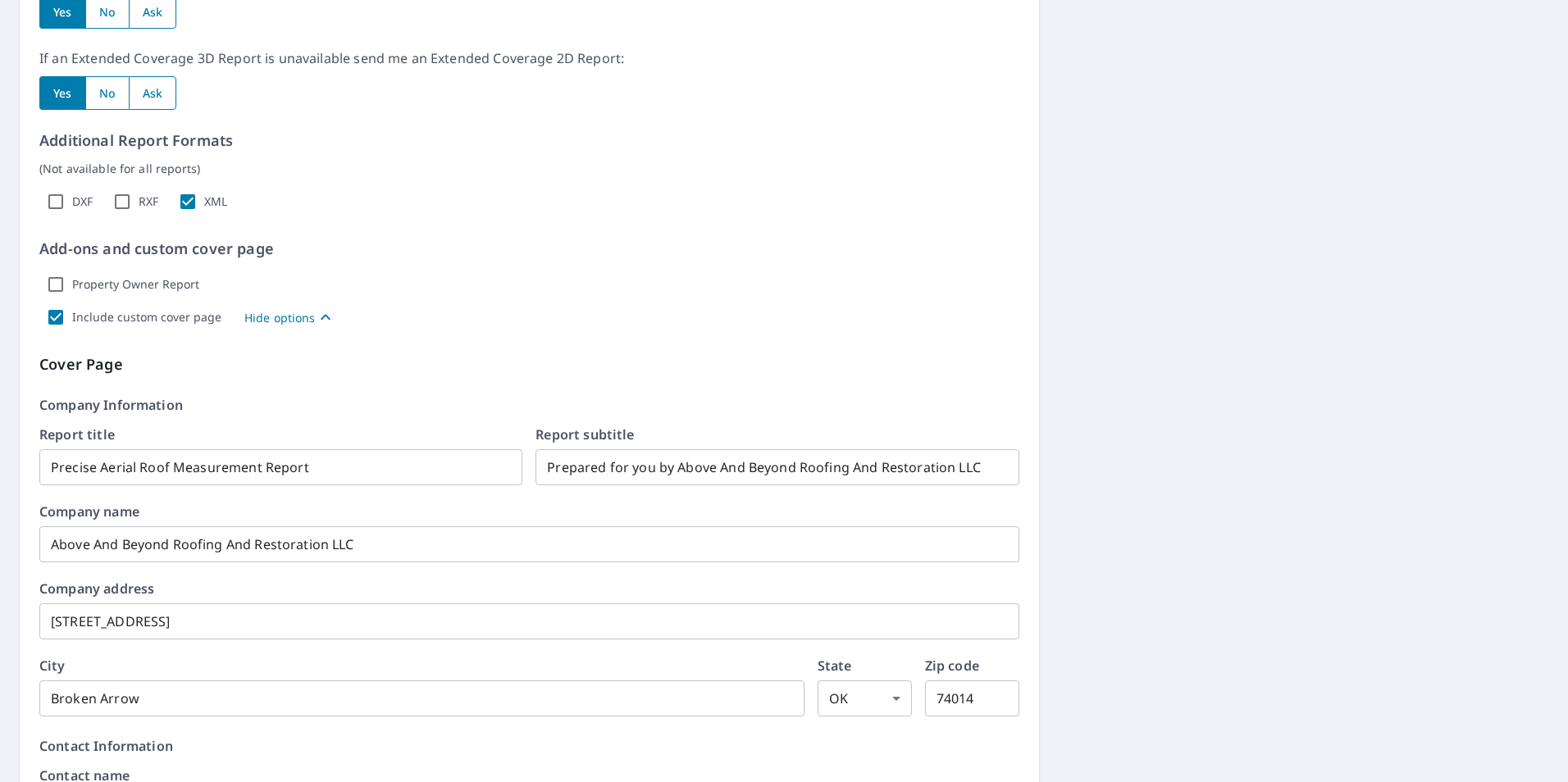
scroll to position [1100, 0]
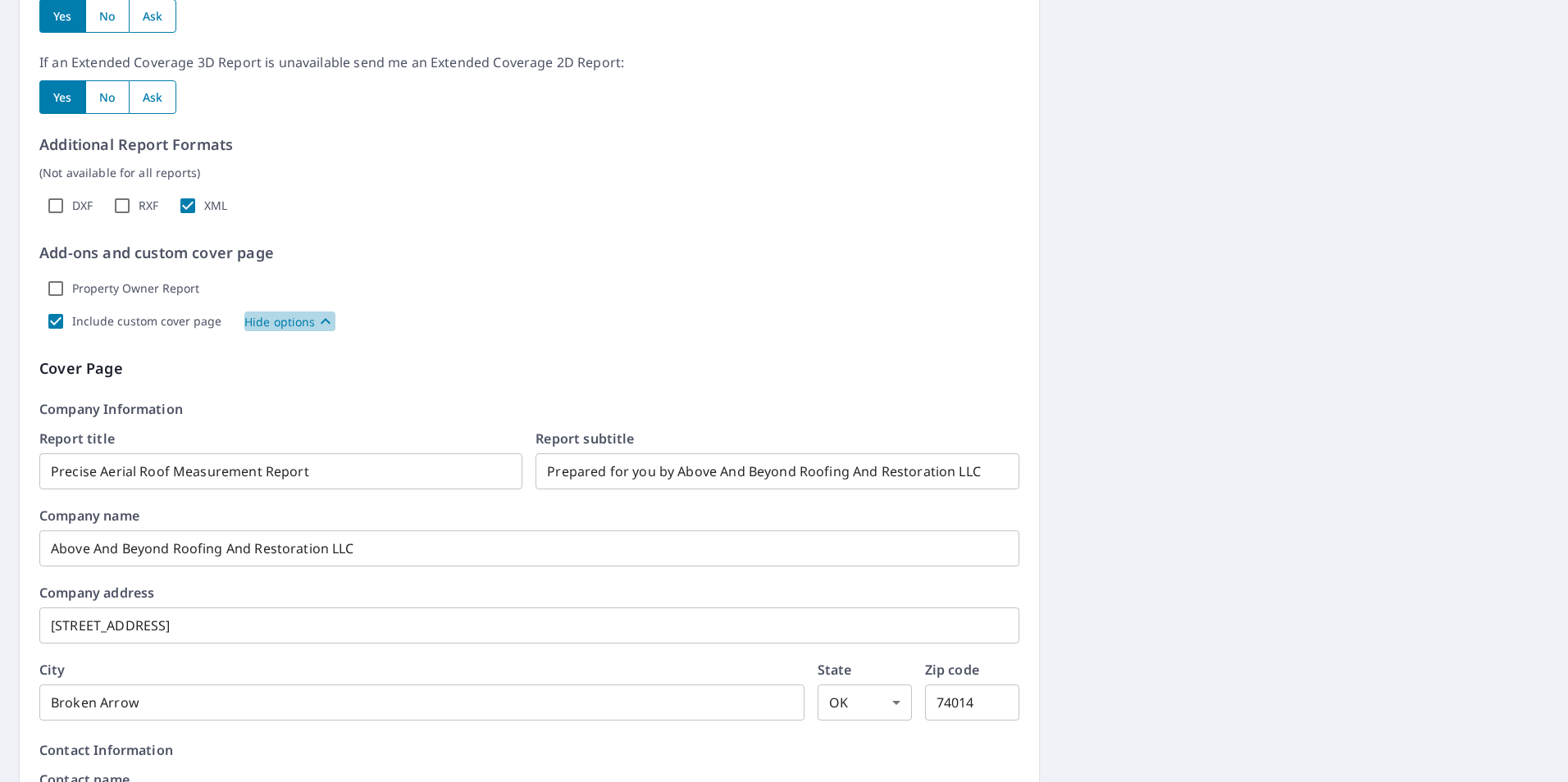
click at [306, 328] on p "Hide options" at bounding box center [280, 322] width 71 height 17
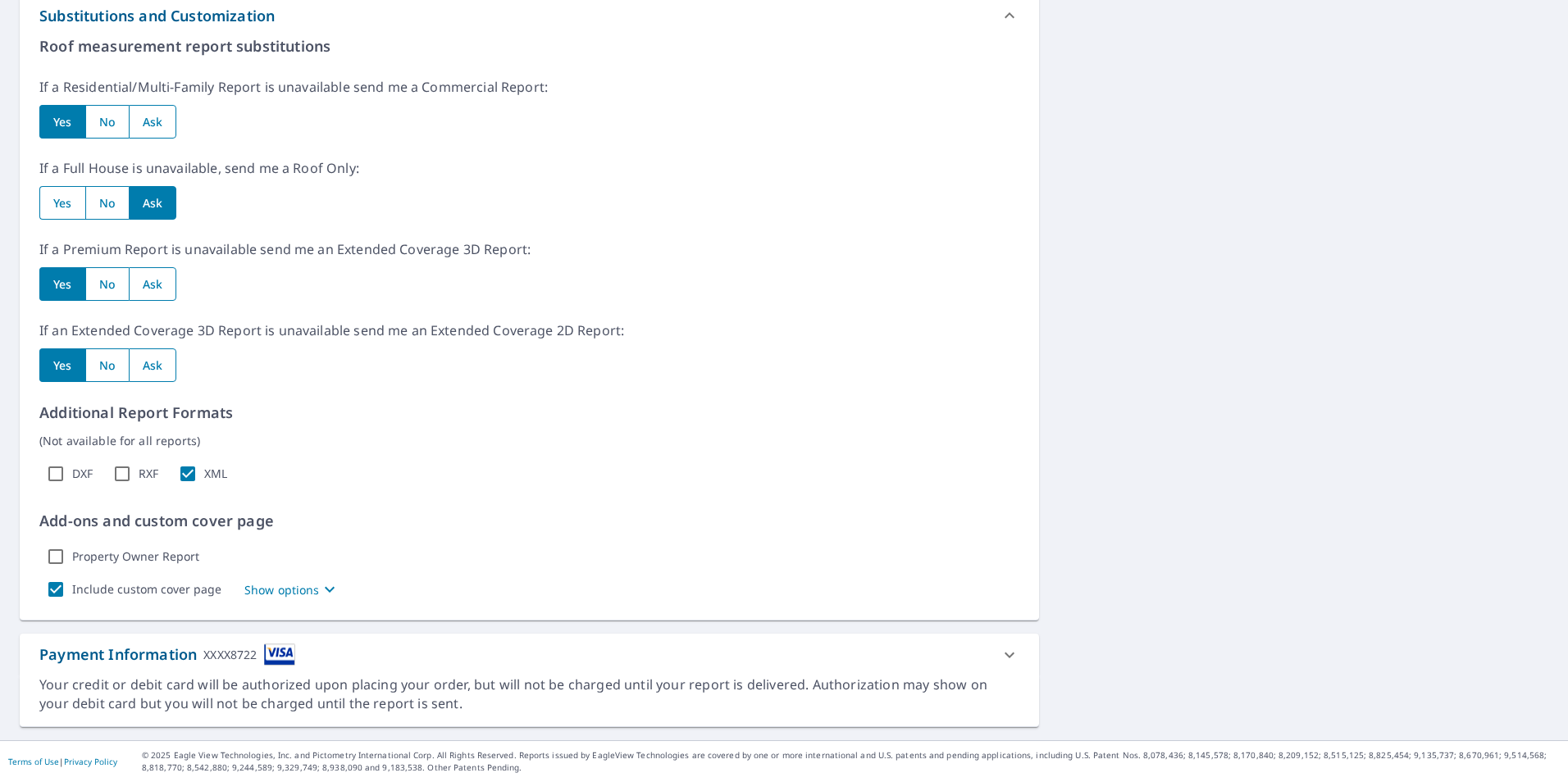
click at [58, 582] on input "Include custom cover page" at bounding box center [55, 589] width 32 height 32
checkbox input "false"
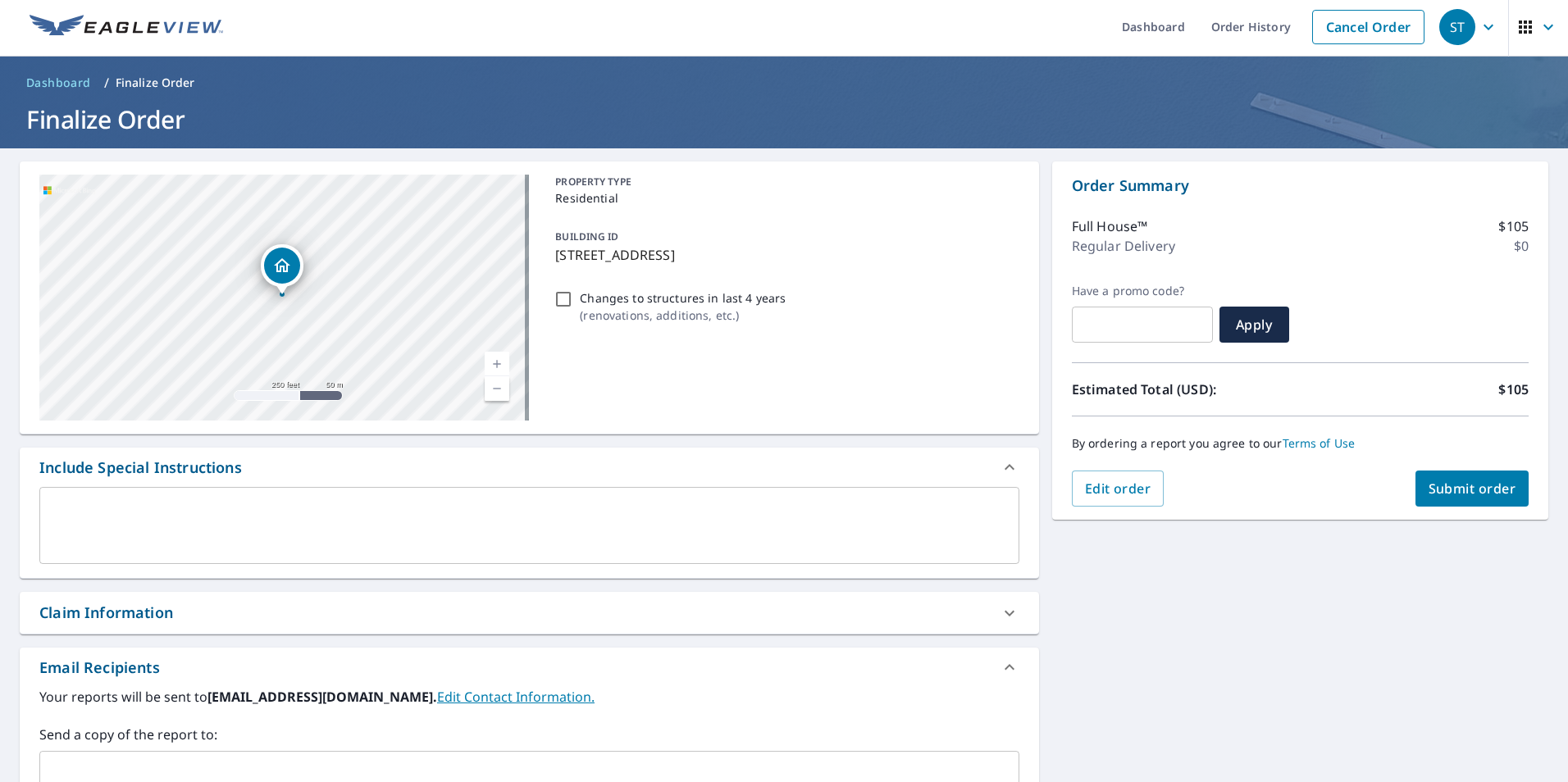
scroll to position [0, 0]
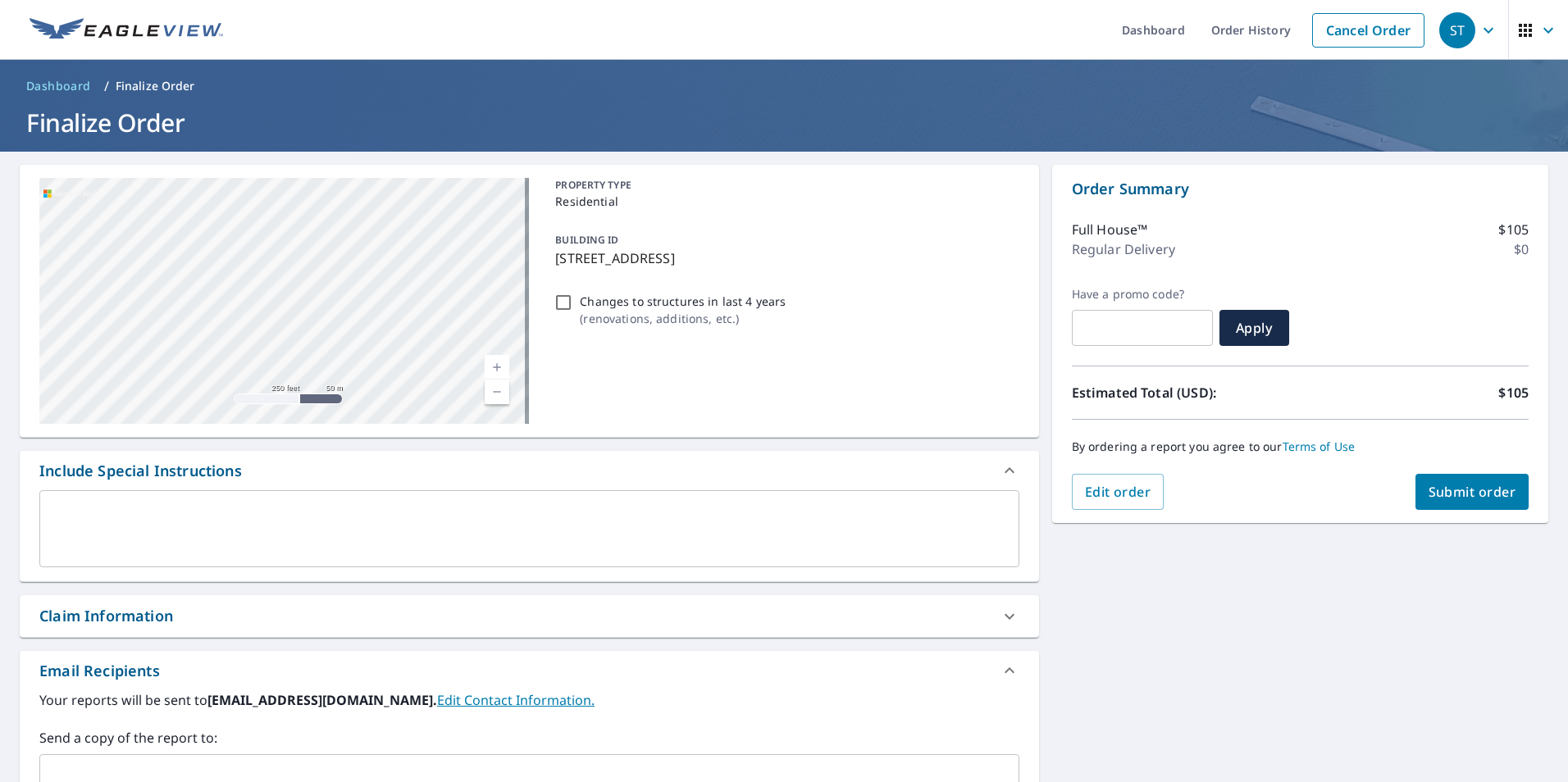
click at [1479, 27] on icon "button" at bounding box center [1489, 31] width 20 height 20
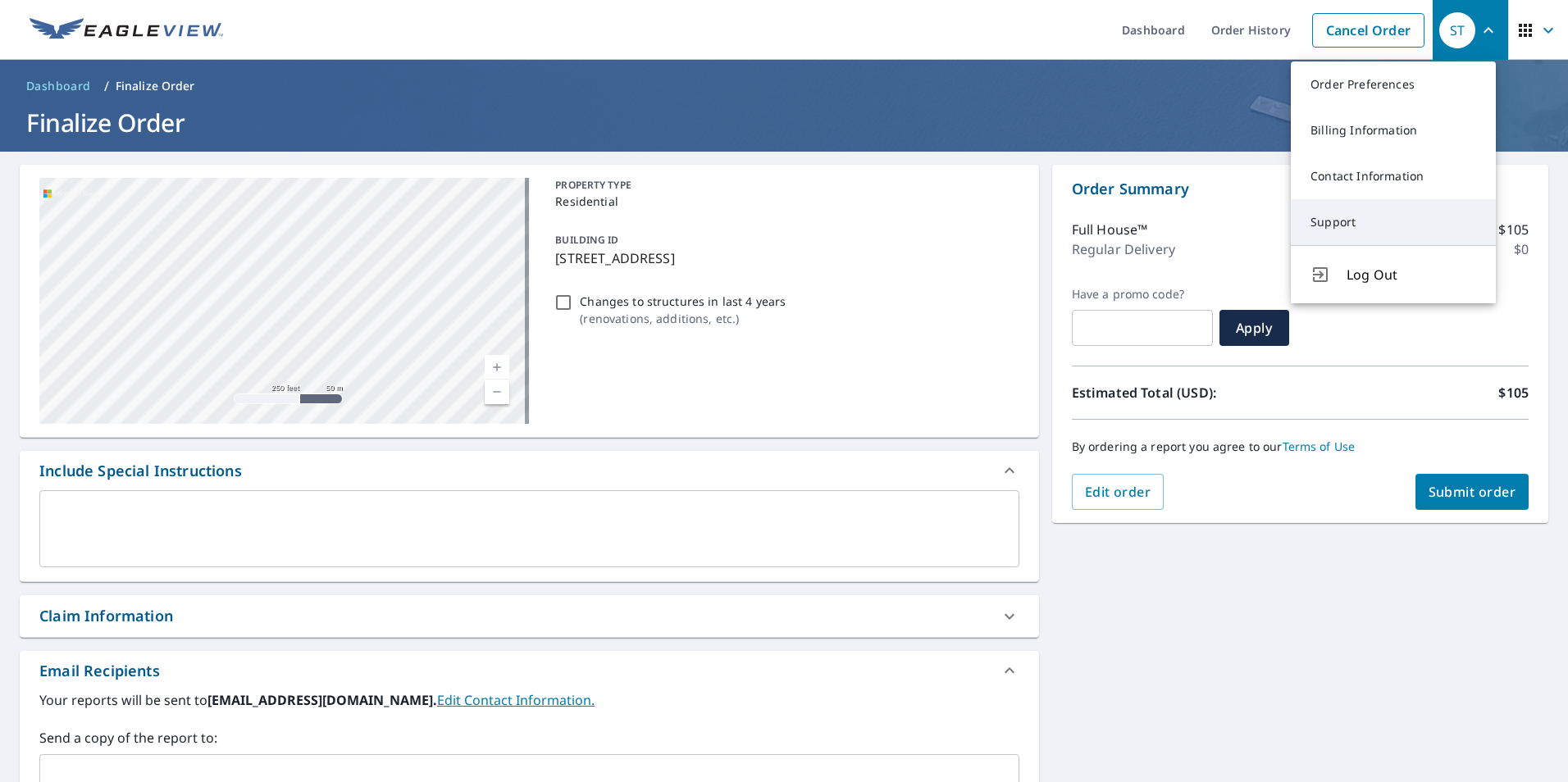
click at [1354, 224] on link "Support" at bounding box center [1393, 222] width 205 height 46
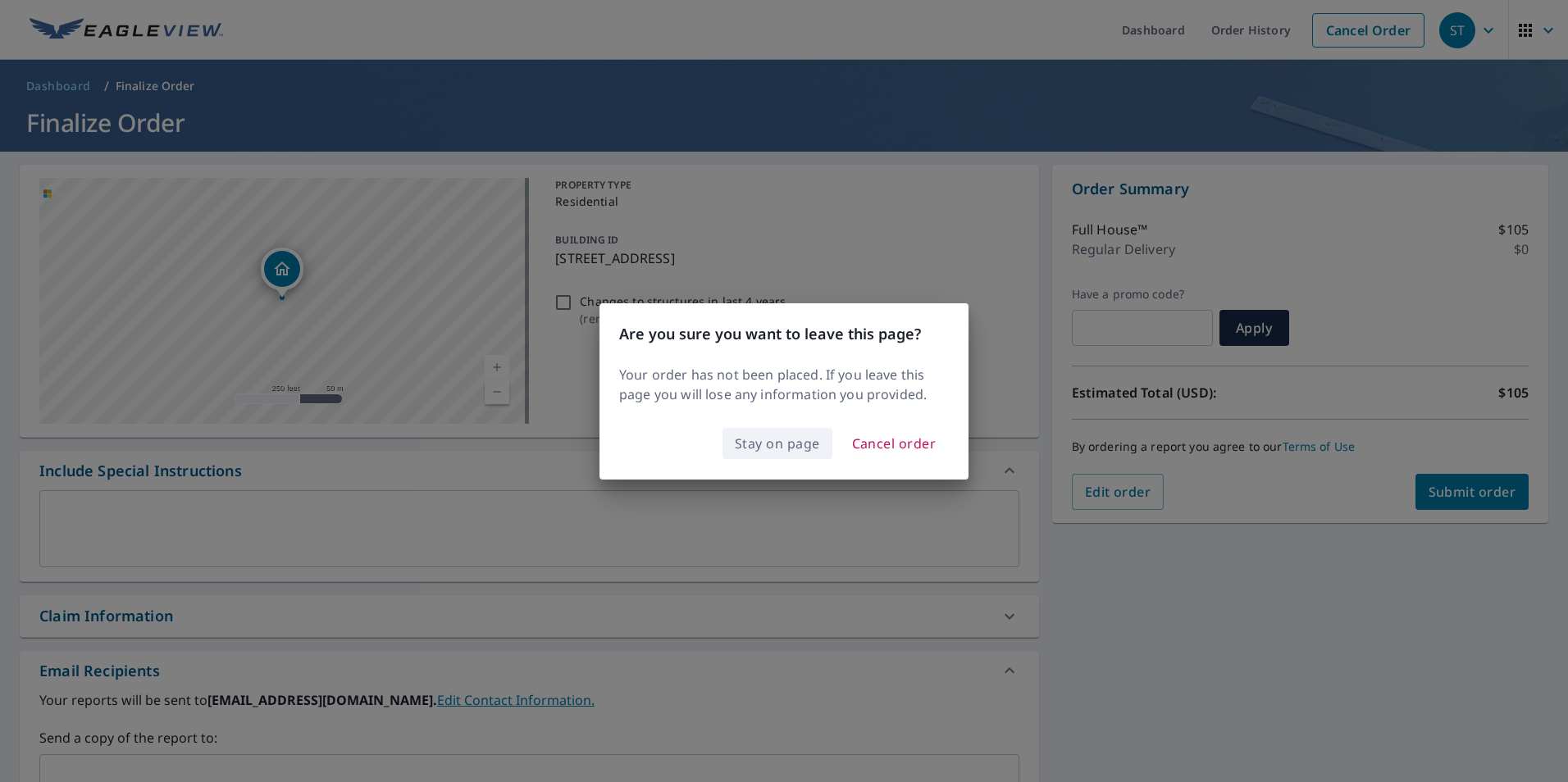
click at [772, 440] on span "Stay on page" at bounding box center [777, 444] width 86 height 23
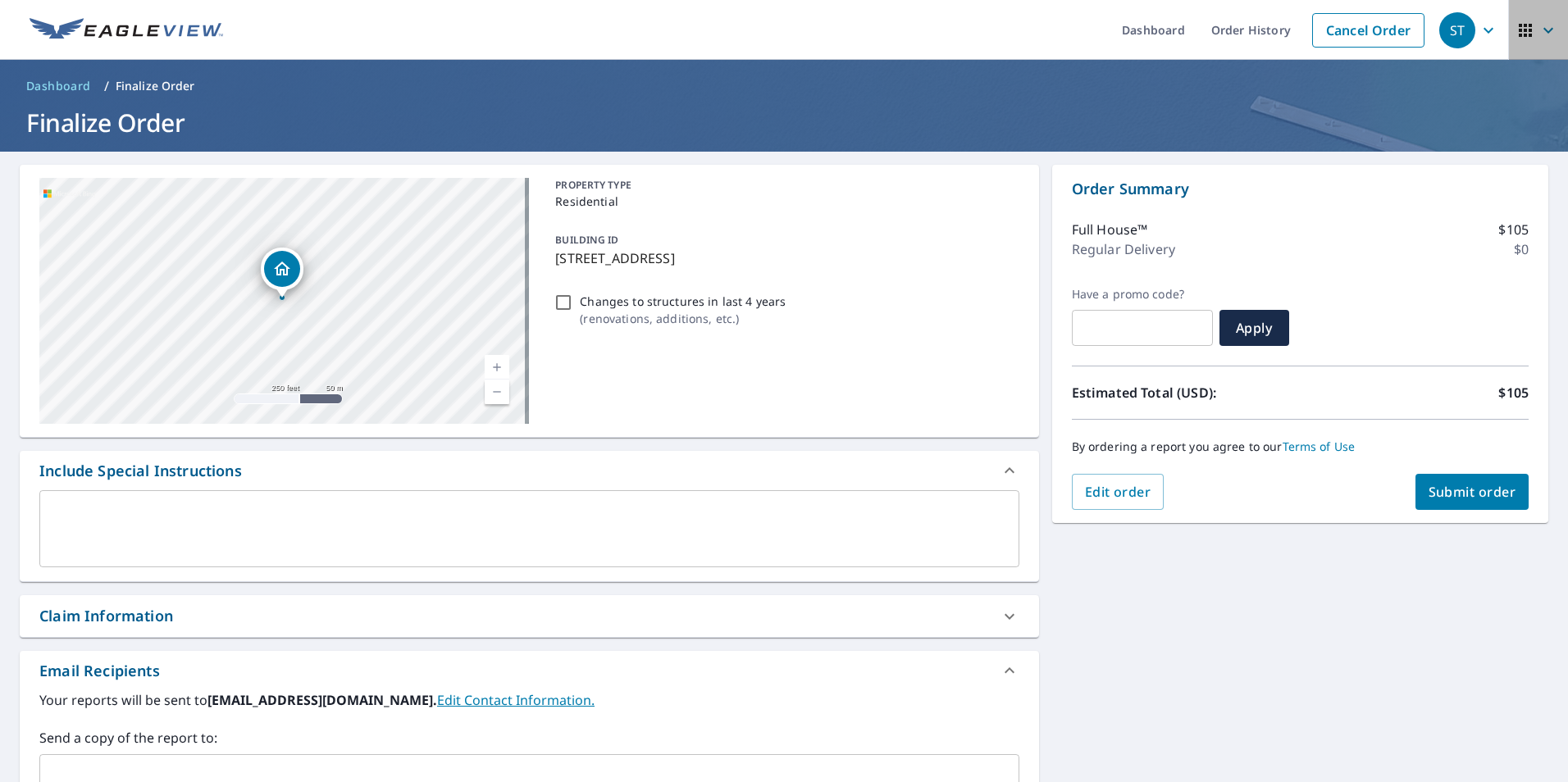
drag, startPoint x: 1525, startPoint y: 28, endPoint x: 1527, endPoint y: 41, distance: 13.2
click at [1526, 32] on span "button" at bounding box center [1538, 30] width 46 height 39
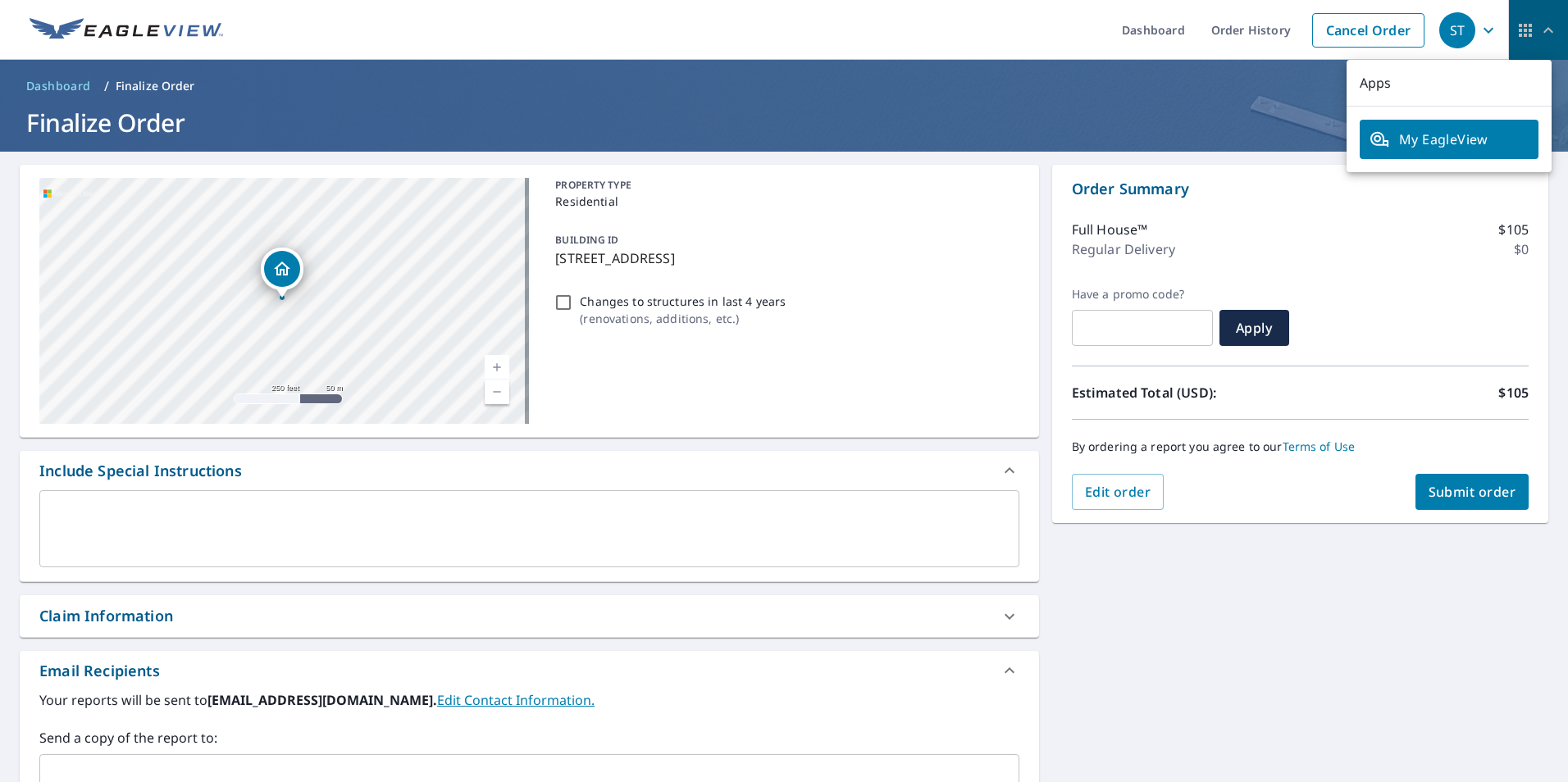
click at [1508, 33] on button "button" at bounding box center [1538, 30] width 60 height 60
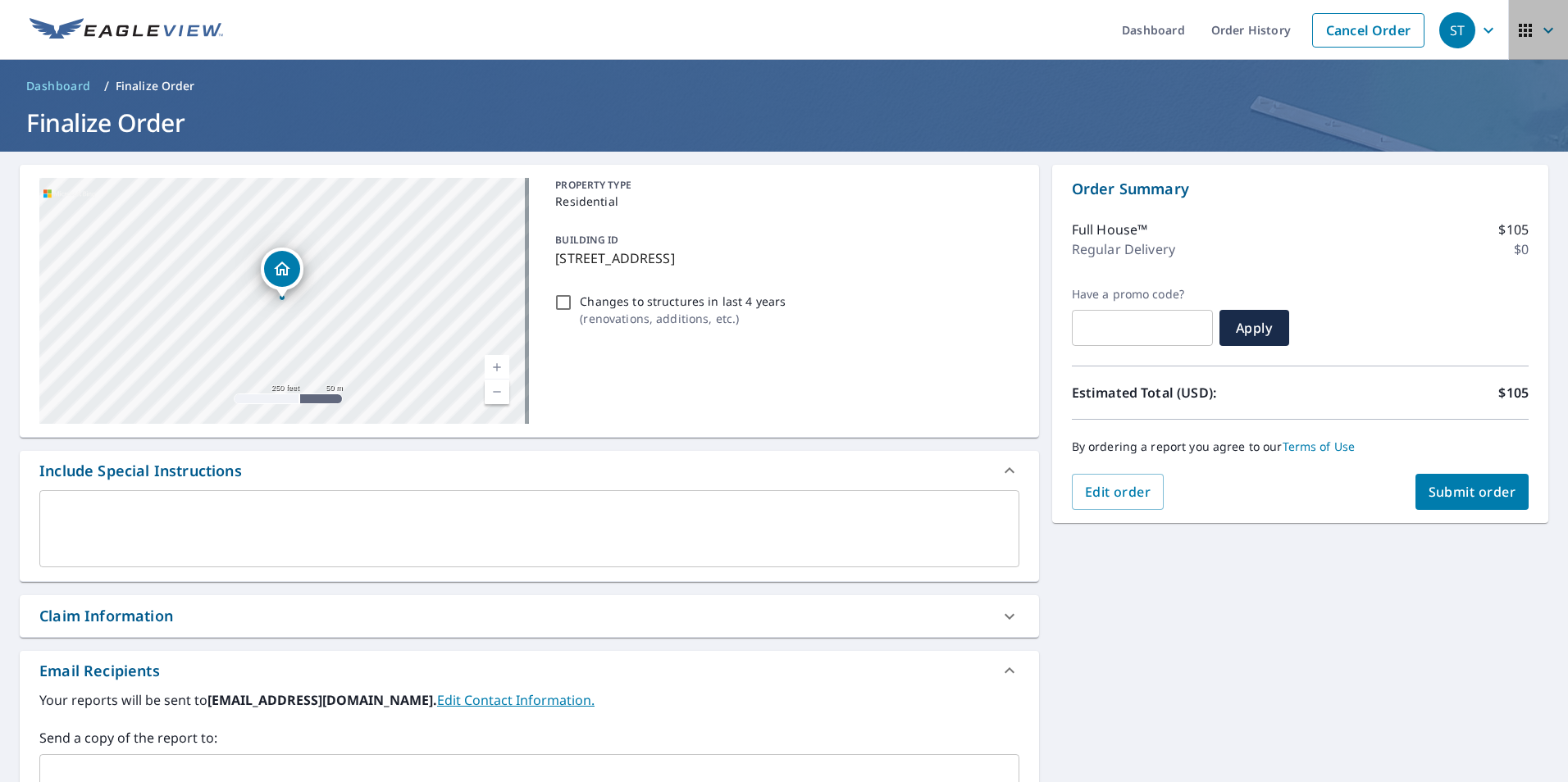
click at [1516, 35] on icon "button" at bounding box center [1526, 31] width 20 height 20
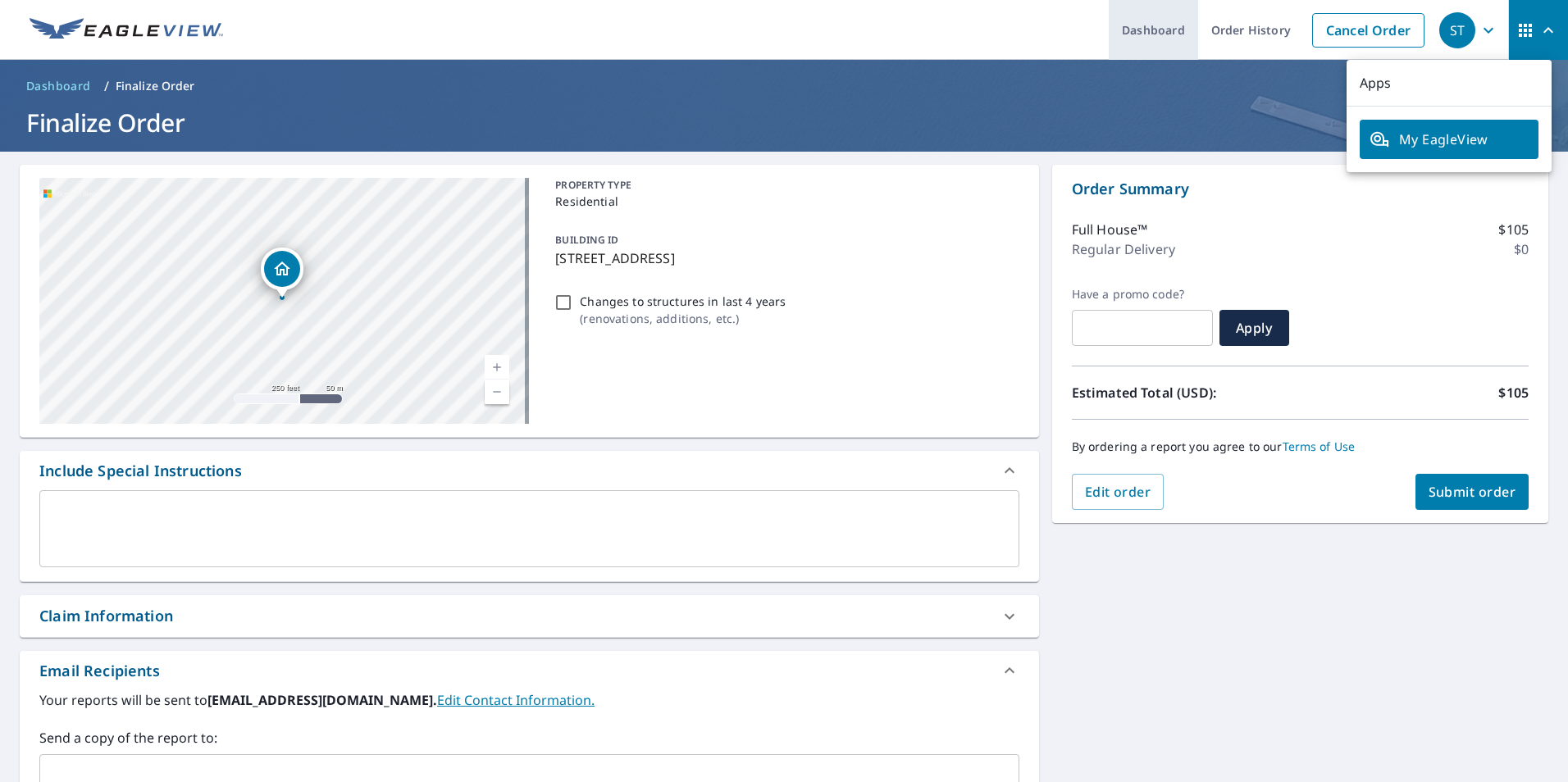
drag, startPoint x: 1193, startPoint y: 71, endPoint x: 1159, endPoint y: 51, distance: 39.4
click at [1190, 69] on header "Dashboard / Finalize Order Finalize Order" at bounding box center [784, 106] width 1568 height 91
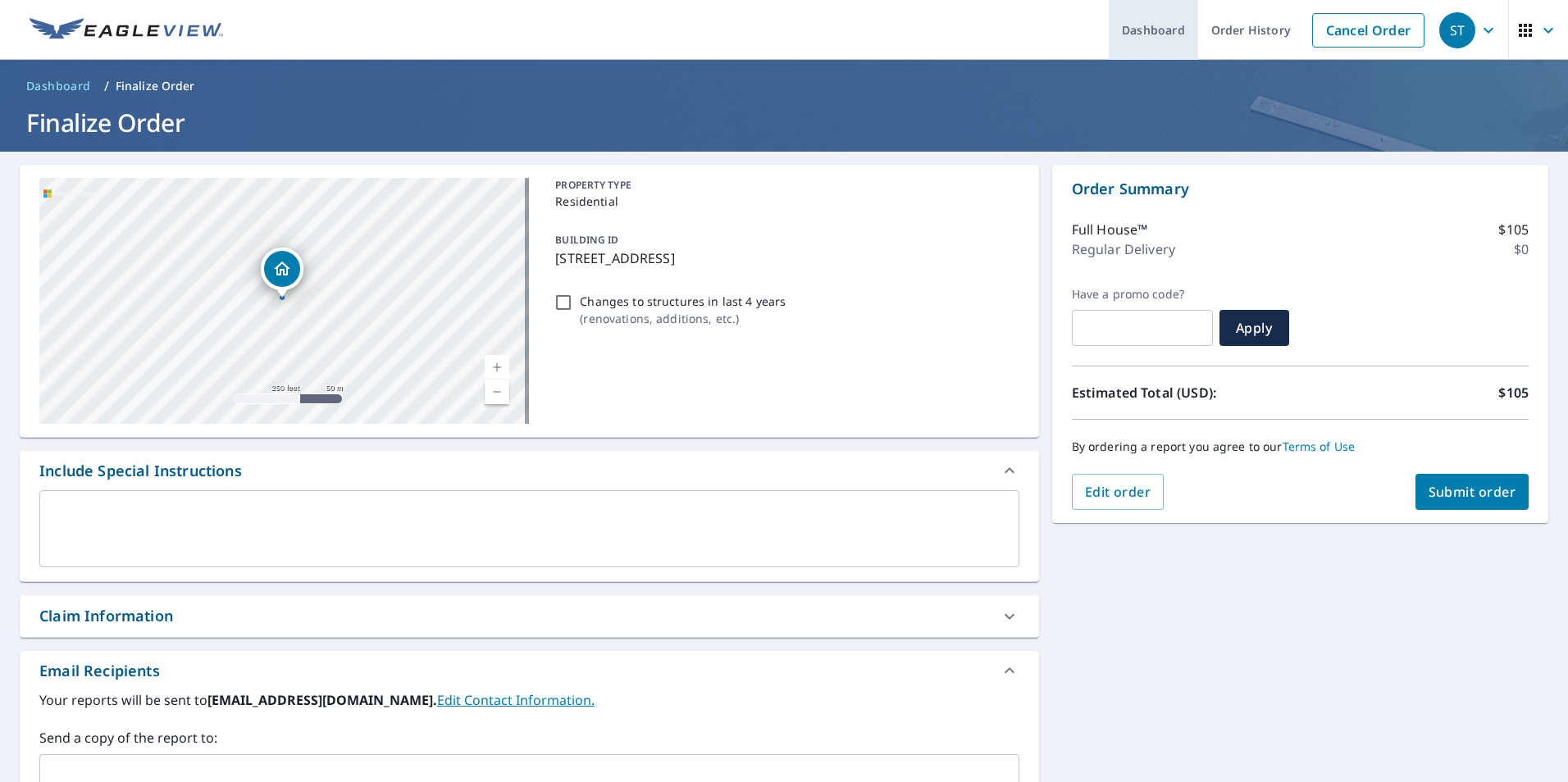
click at [1148, 37] on link "Dashboard" at bounding box center [1154, 30] width 90 height 60
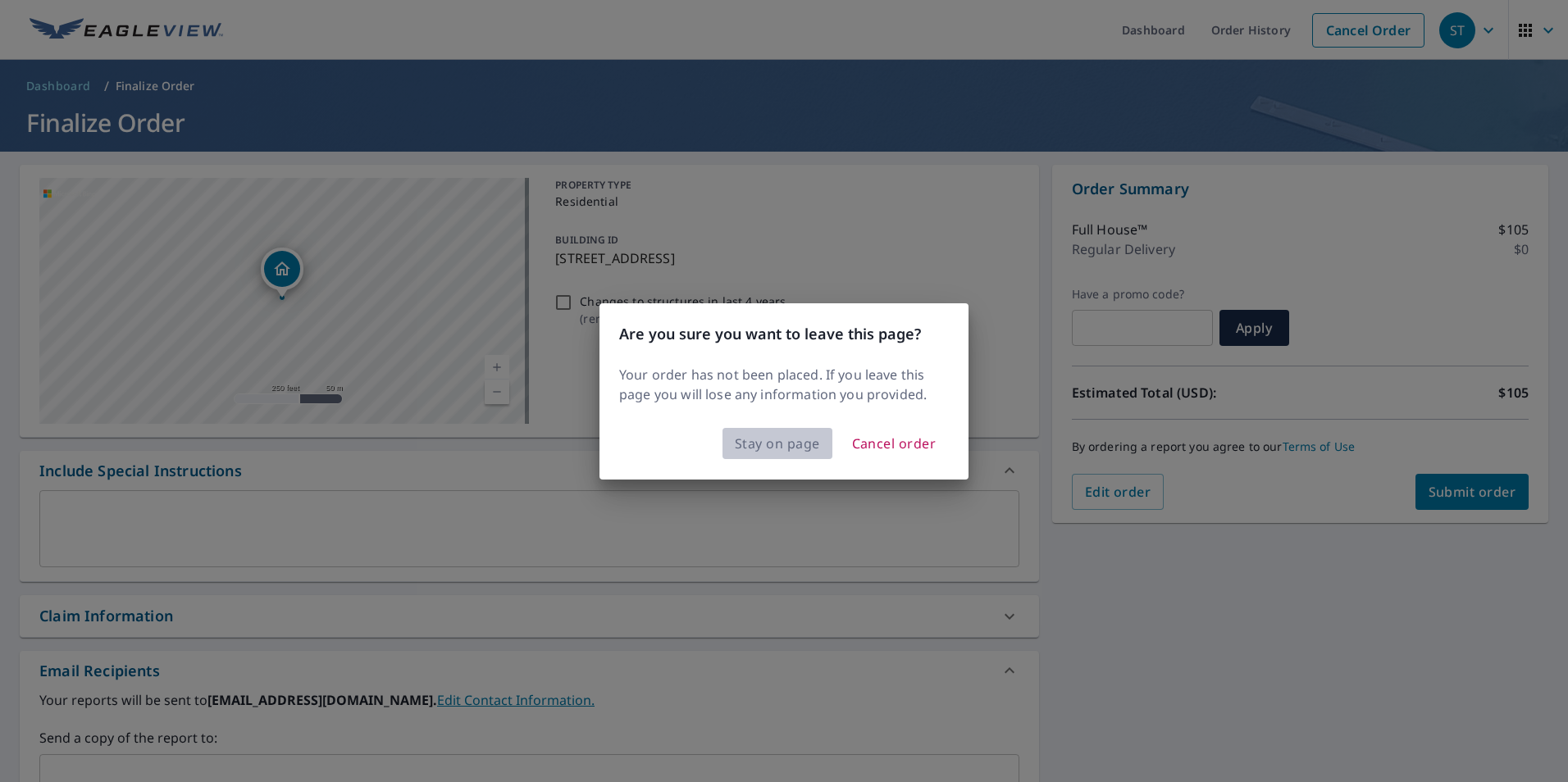
drag, startPoint x: 796, startPoint y: 447, endPoint x: 942, endPoint y: 499, distance: 155.0
click at [796, 447] on span "Stay on page" at bounding box center [777, 444] width 86 height 23
